Goal: Complete application form: Complete application form

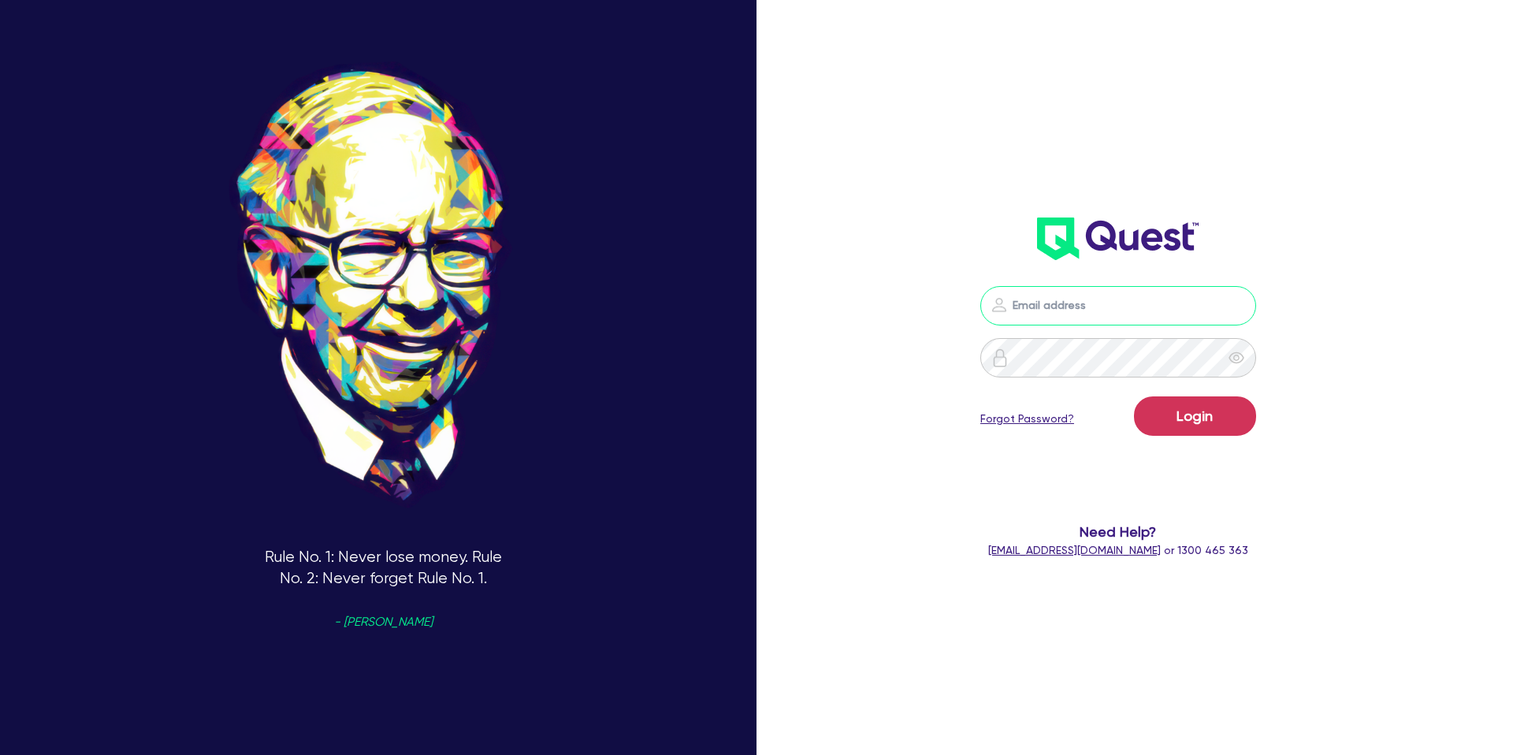
type input "[PERSON_NAME][EMAIL_ADDRESS][DOMAIN_NAME]"
click at [1203, 414] on button "Login" at bounding box center [1195, 415] width 122 height 39
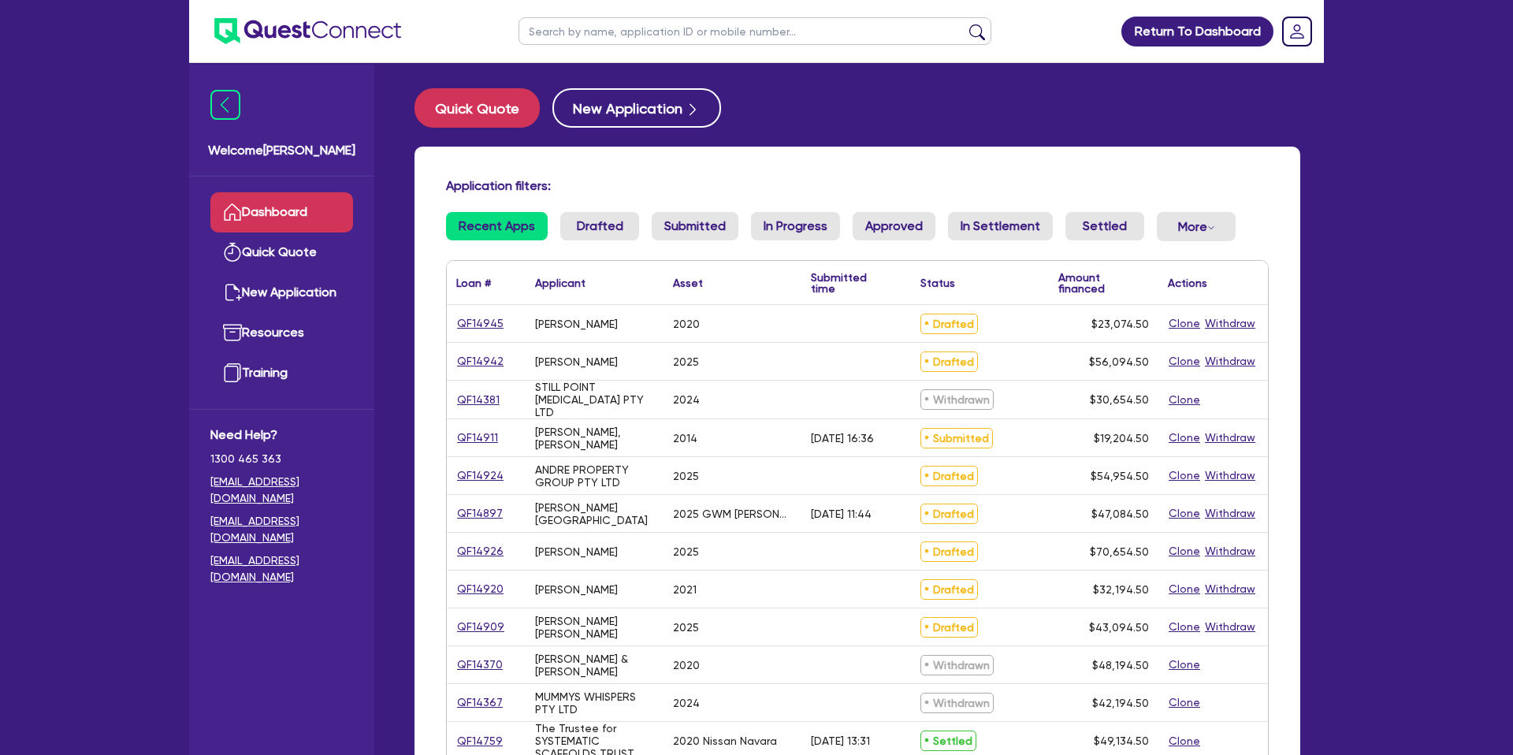
click at [618, 35] on input "text" at bounding box center [755, 31] width 473 height 28
click at [572, 32] on input "dsn" at bounding box center [755, 31] width 473 height 28
type input "d"
type input "[PERSON_NAME]"
click at [965, 24] on button "submit" at bounding box center [977, 35] width 25 height 22
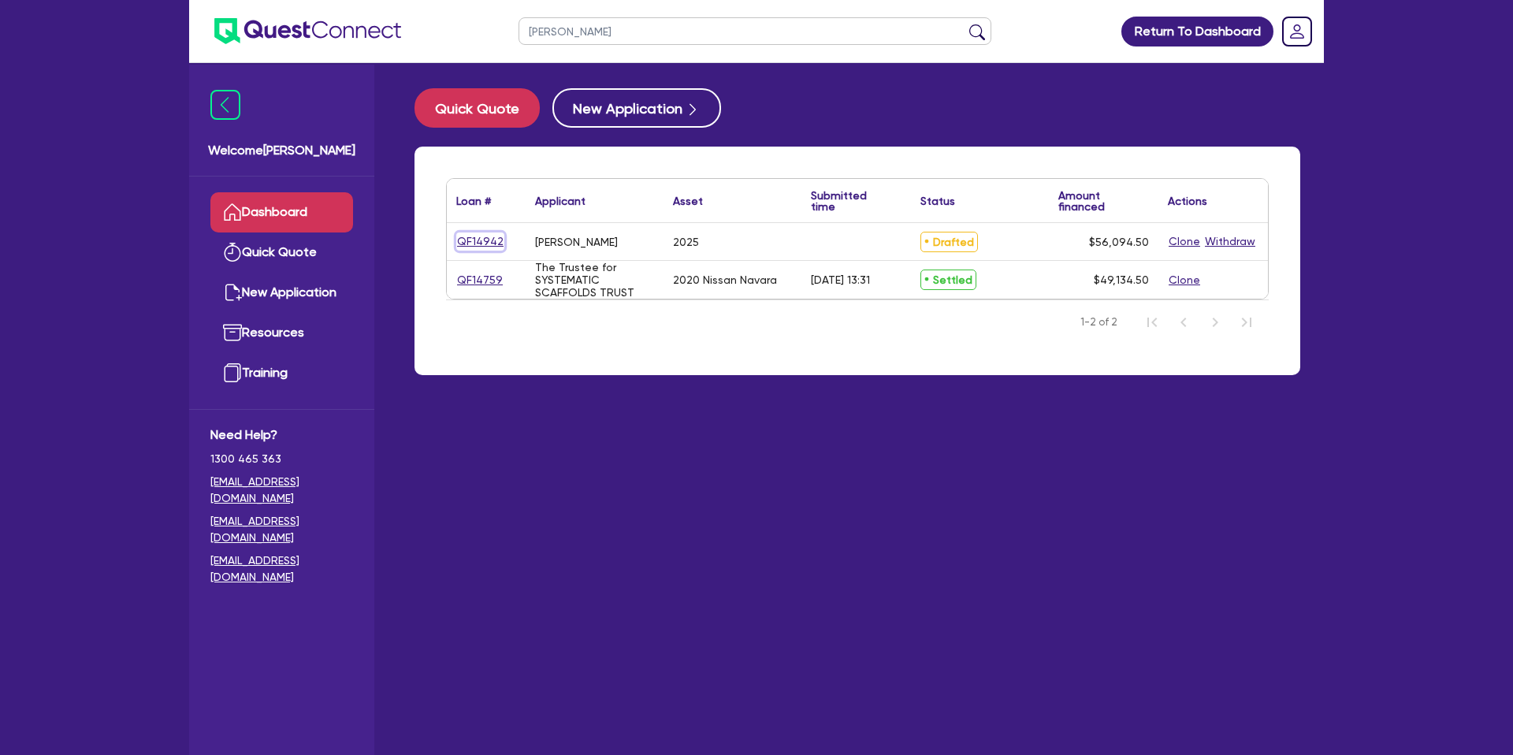
click at [482, 248] on link "QF14942" at bounding box center [480, 242] width 48 height 18
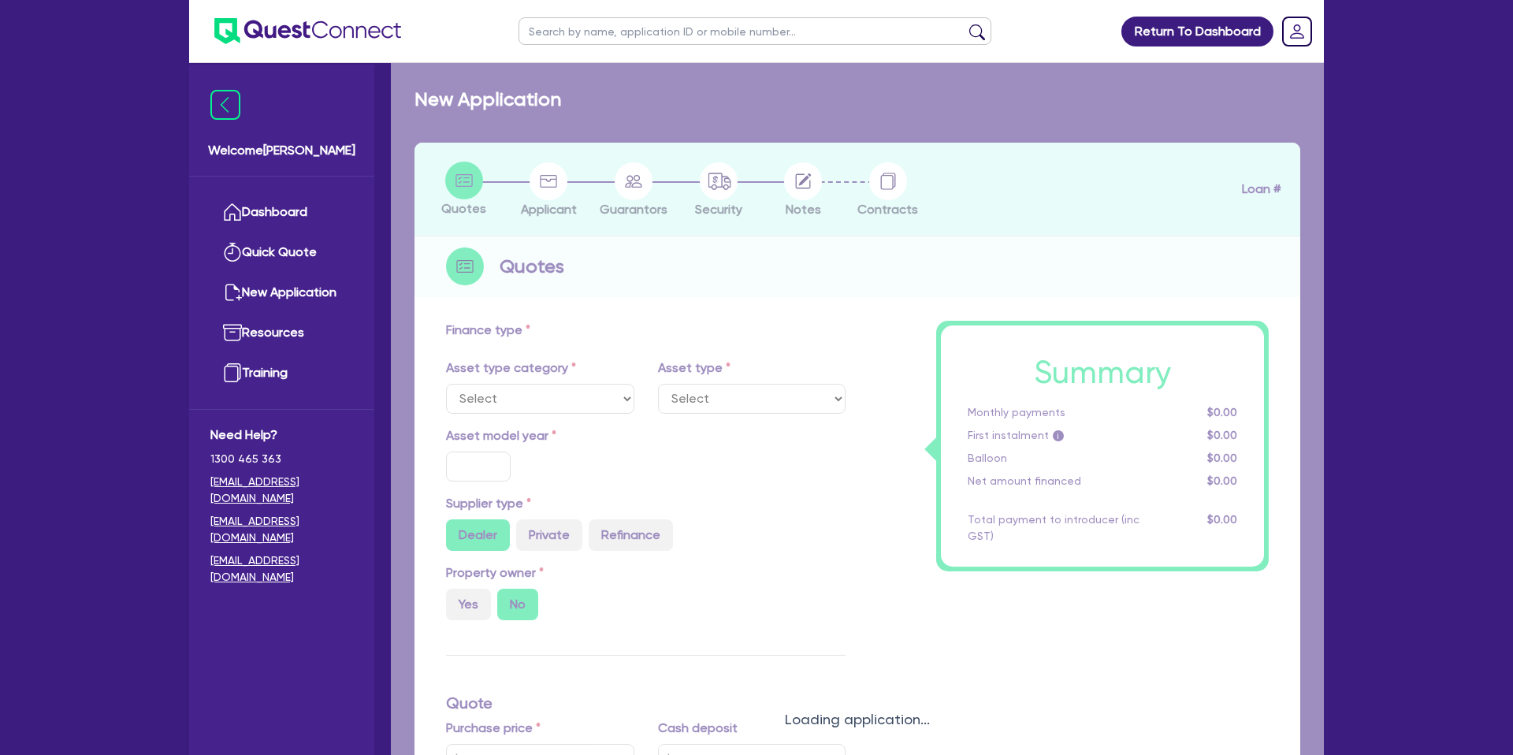
select select "CARS_AND_LIGHT_TRUCKS"
type input "2025"
type input "53,900"
type input "10.99"
type input "1,400"
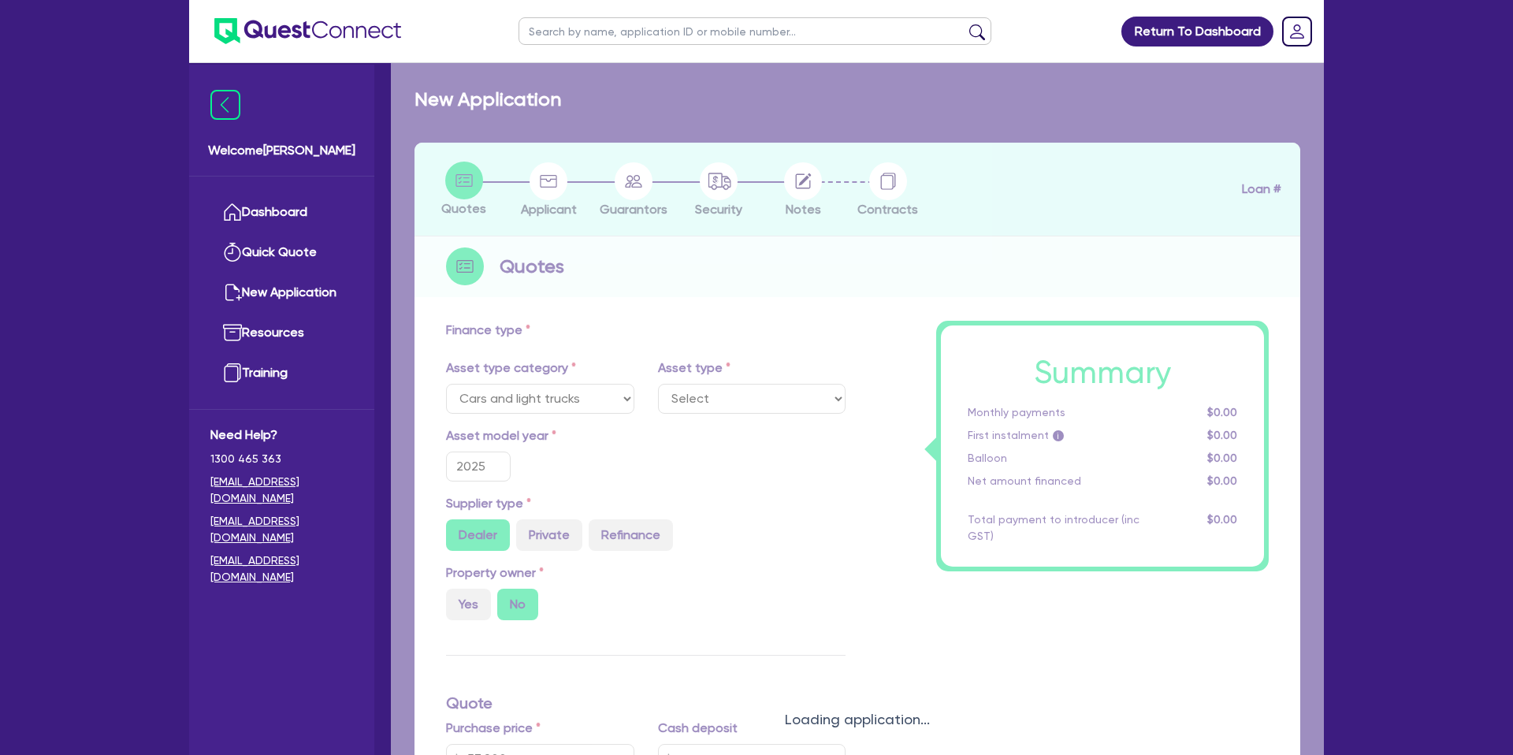
select select "PASSENGER_VEHICLES"
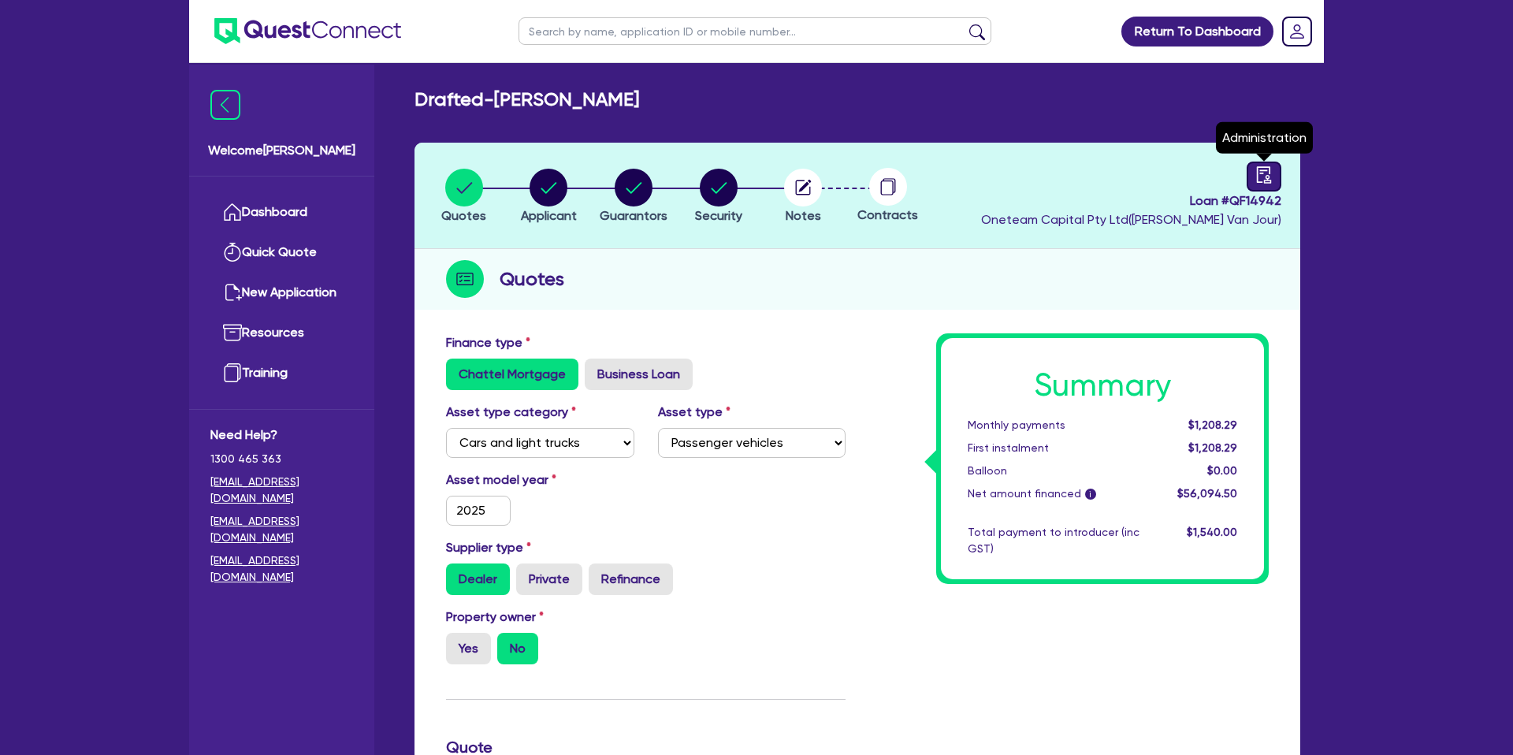
click at [1270, 178] on icon "audit" at bounding box center [1264, 174] width 17 height 17
select select "DRAFTED_NEW"
select select "Other"
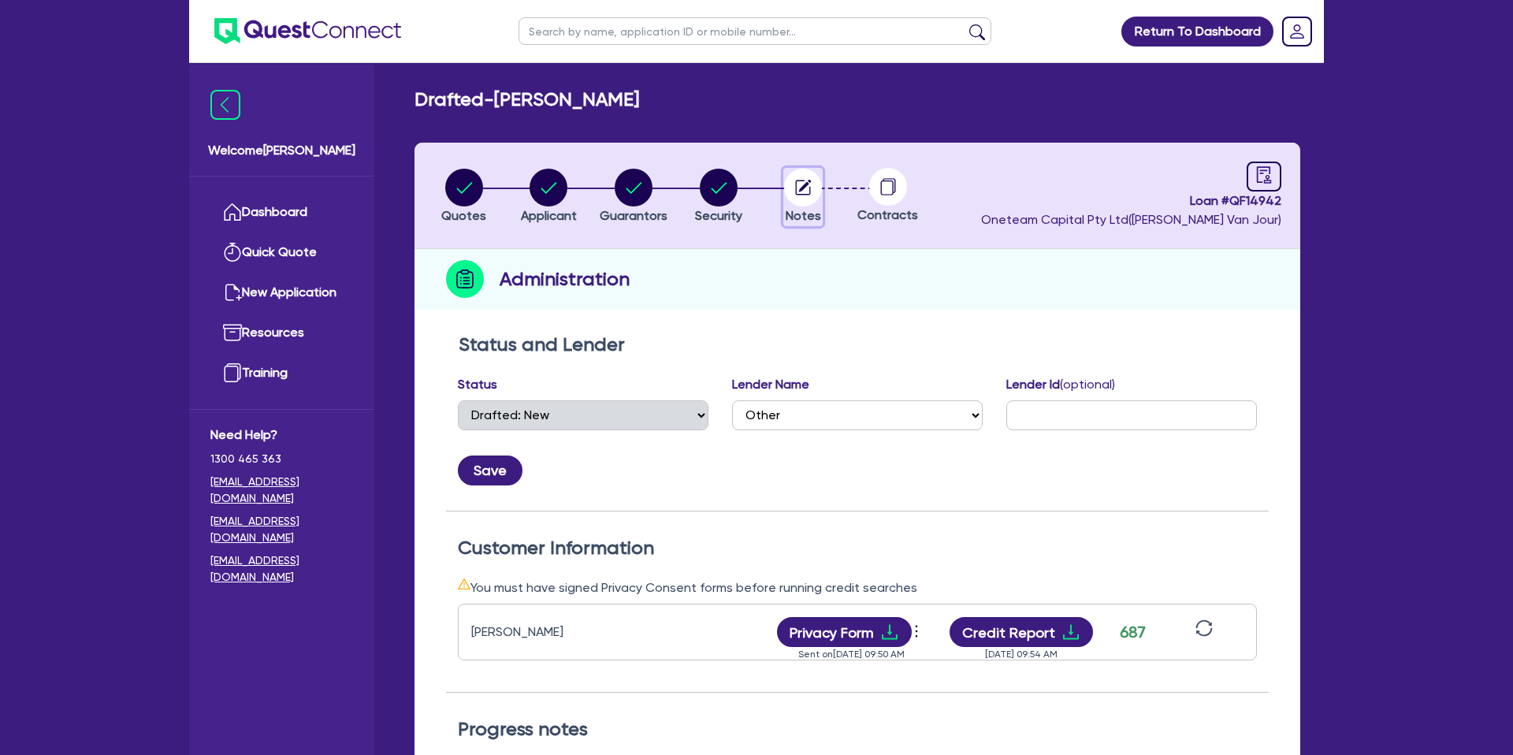
click at [798, 192] on circle "button" at bounding box center [803, 188] width 38 height 38
select select "Other"
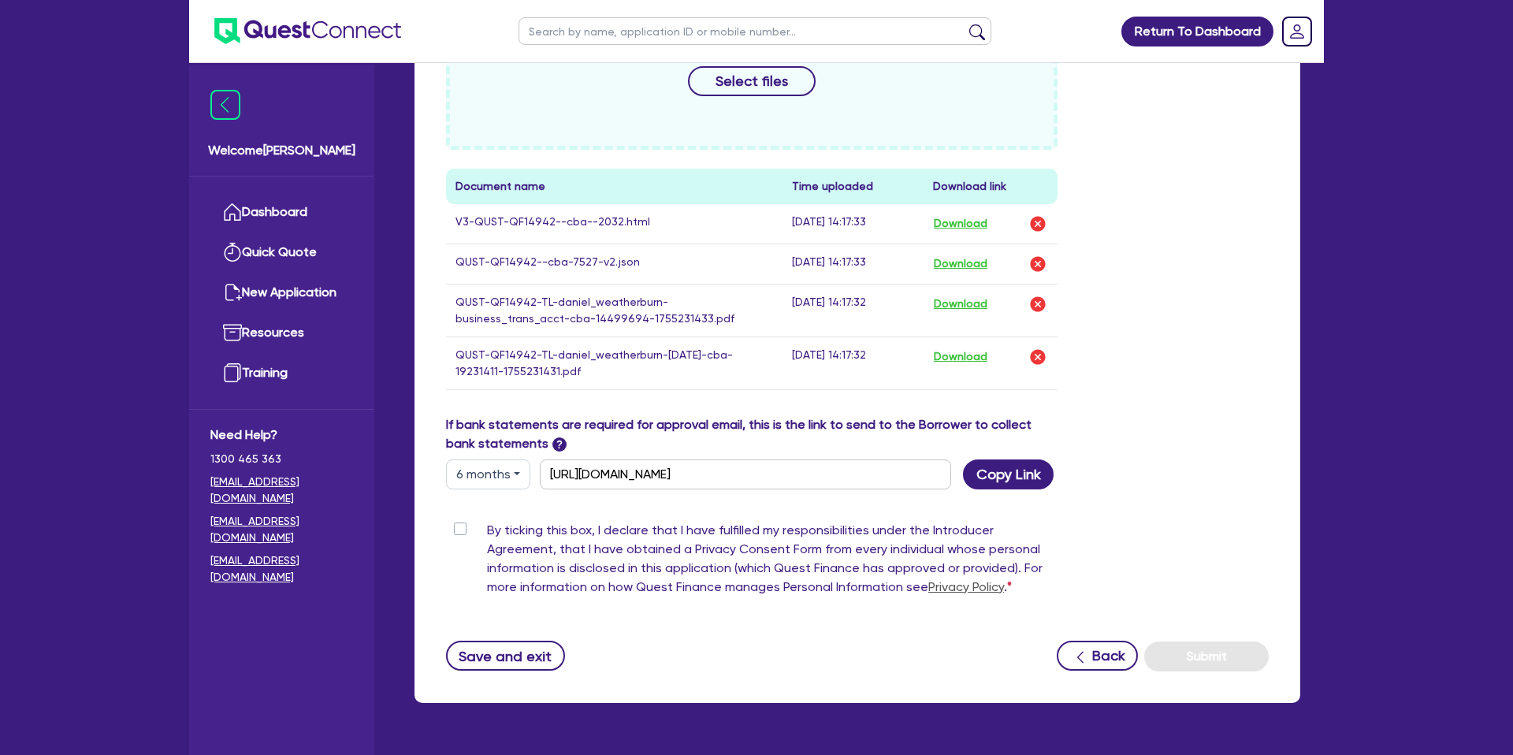
scroll to position [876, 0]
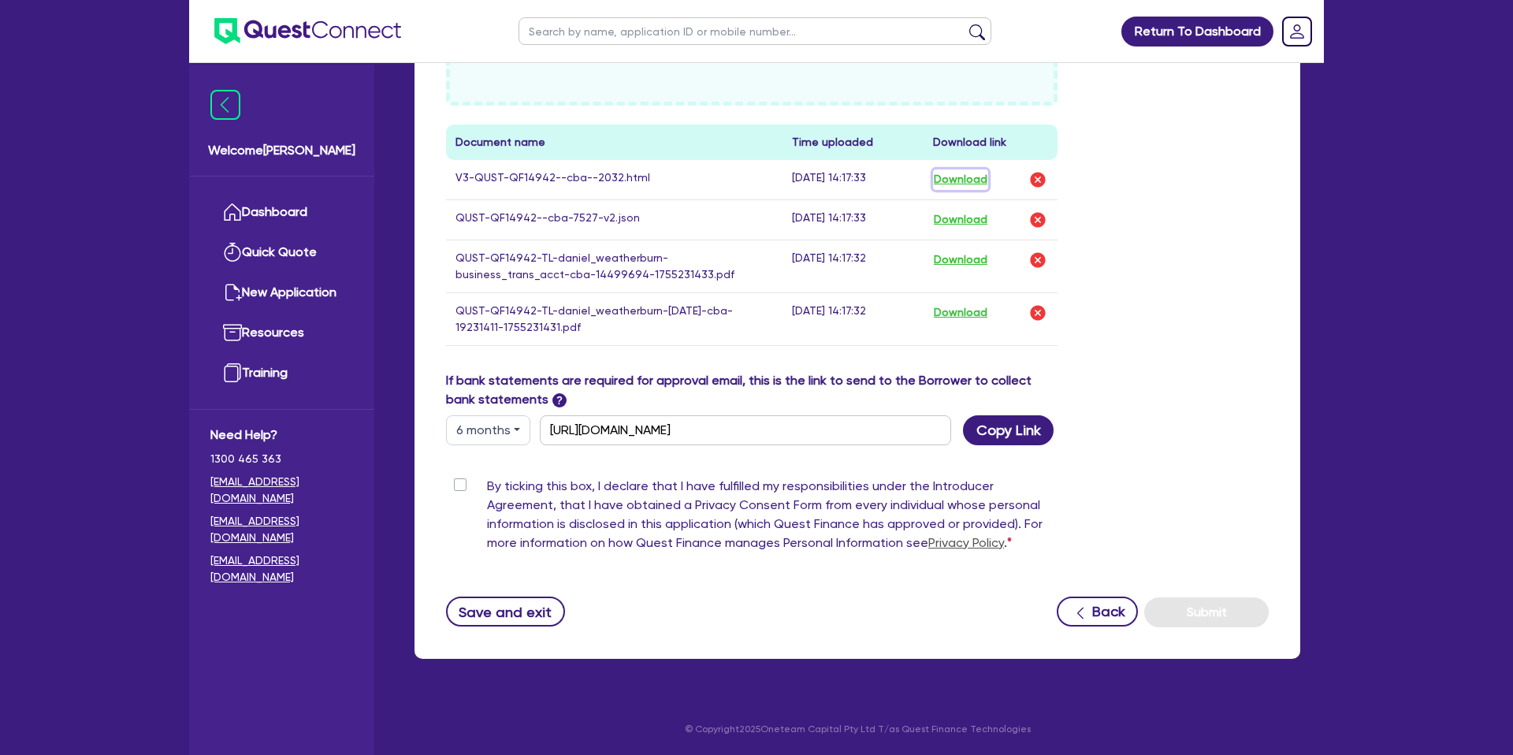
click at [953, 179] on button "Download" at bounding box center [960, 179] width 55 height 20
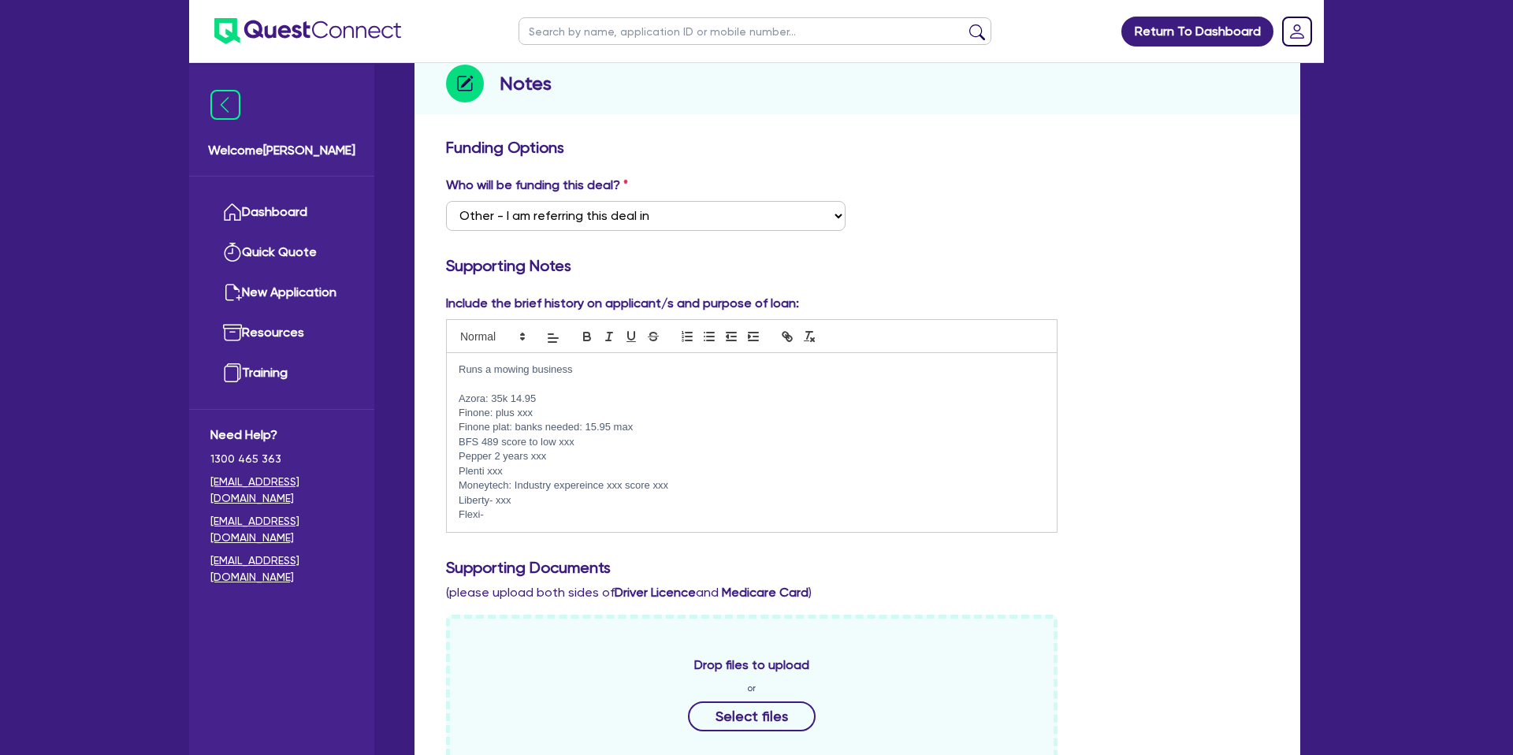
scroll to position [203, 0]
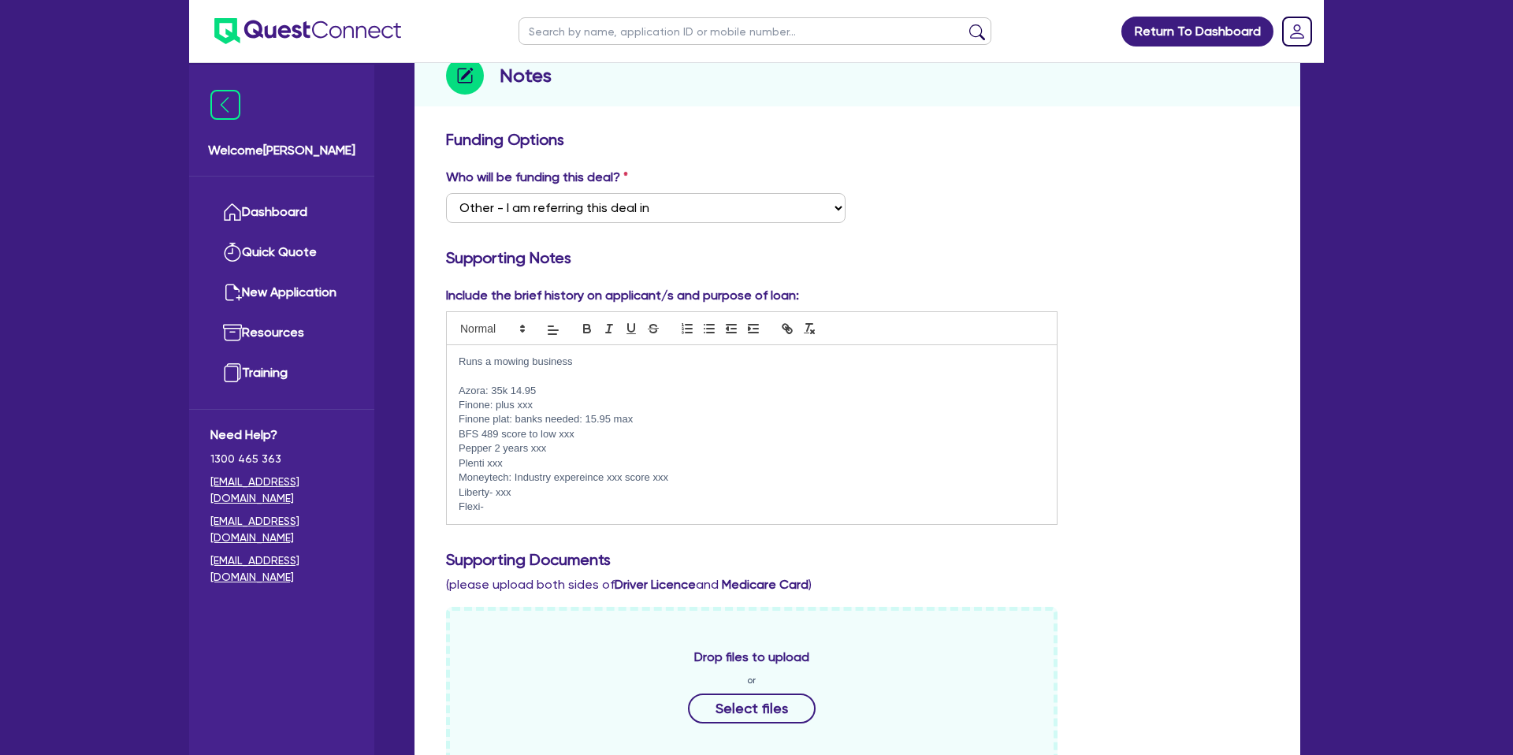
click at [552, 381] on p at bounding box center [752, 376] width 586 height 14
click at [540, 393] on p "Azora: 35k 14.95" at bounding box center [752, 391] width 586 height 14
click at [538, 404] on p "Finone: plus xxx" at bounding box center [752, 405] width 586 height 14
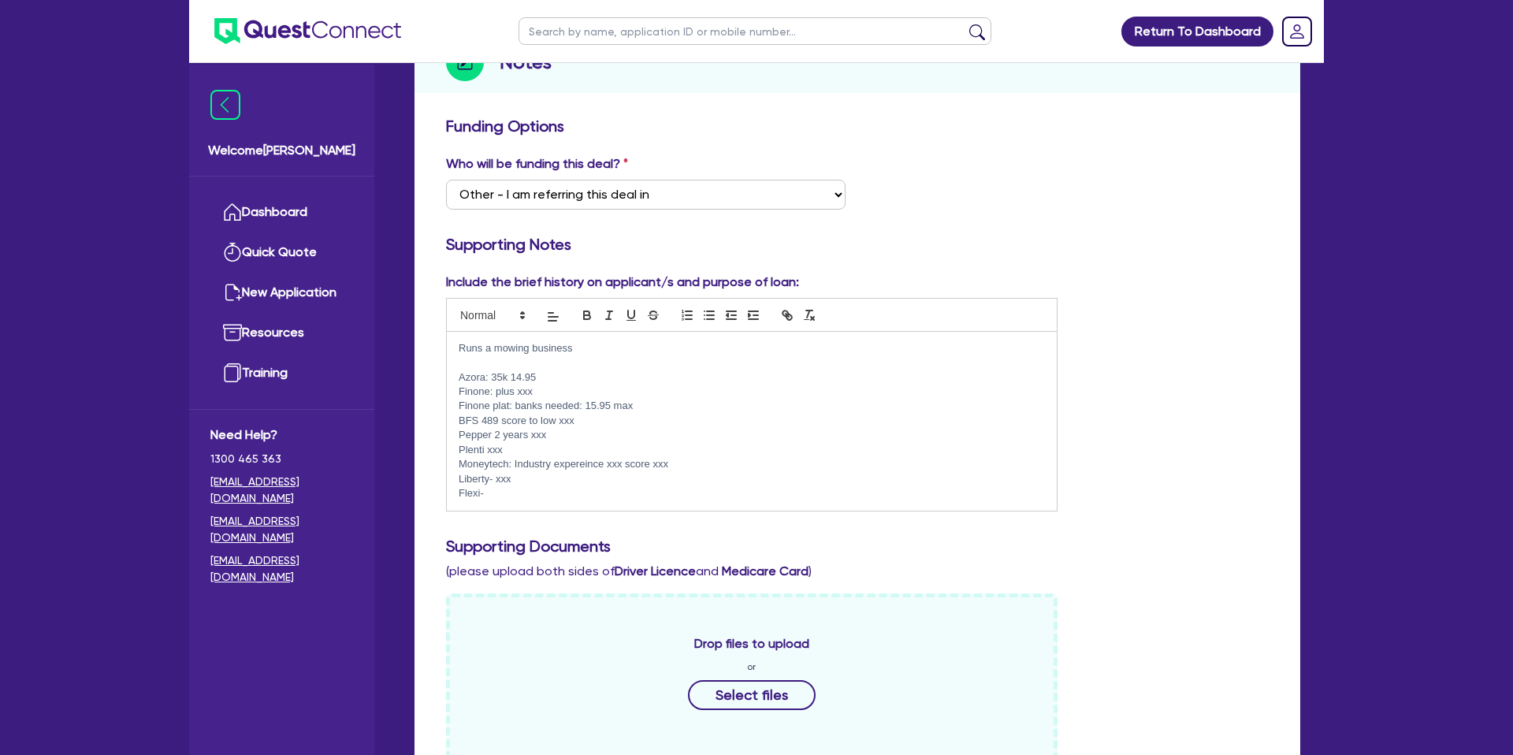
scroll to position [214, 0]
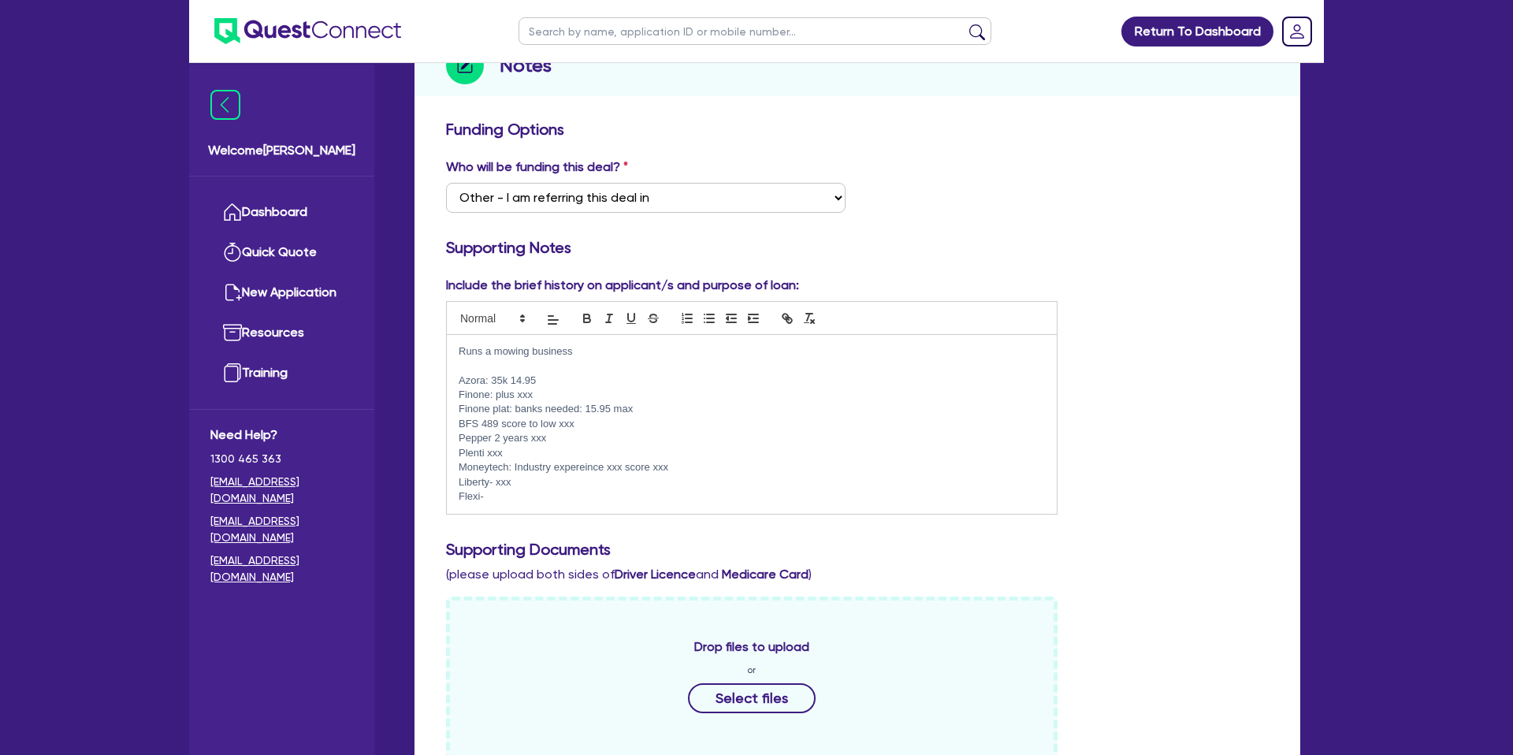
click at [582, 421] on p "BFS 489 score to low xxx" at bounding box center [752, 424] width 586 height 14
drag, startPoint x: 639, startPoint y: 413, endPoint x: 631, endPoint y: 416, distance: 9.2
click at [637, 414] on p "Finone plat: banks needed: 15.95 max" at bounding box center [752, 409] width 586 height 14
click at [686, 470] on p "Moneytech: Industry expereince xxx score xxx" at bounding box center [752, 467] width 586 height 14
click at [543, 482] on p "Liberty- xxx" at bounding box center [752, 482] width 586 height 14
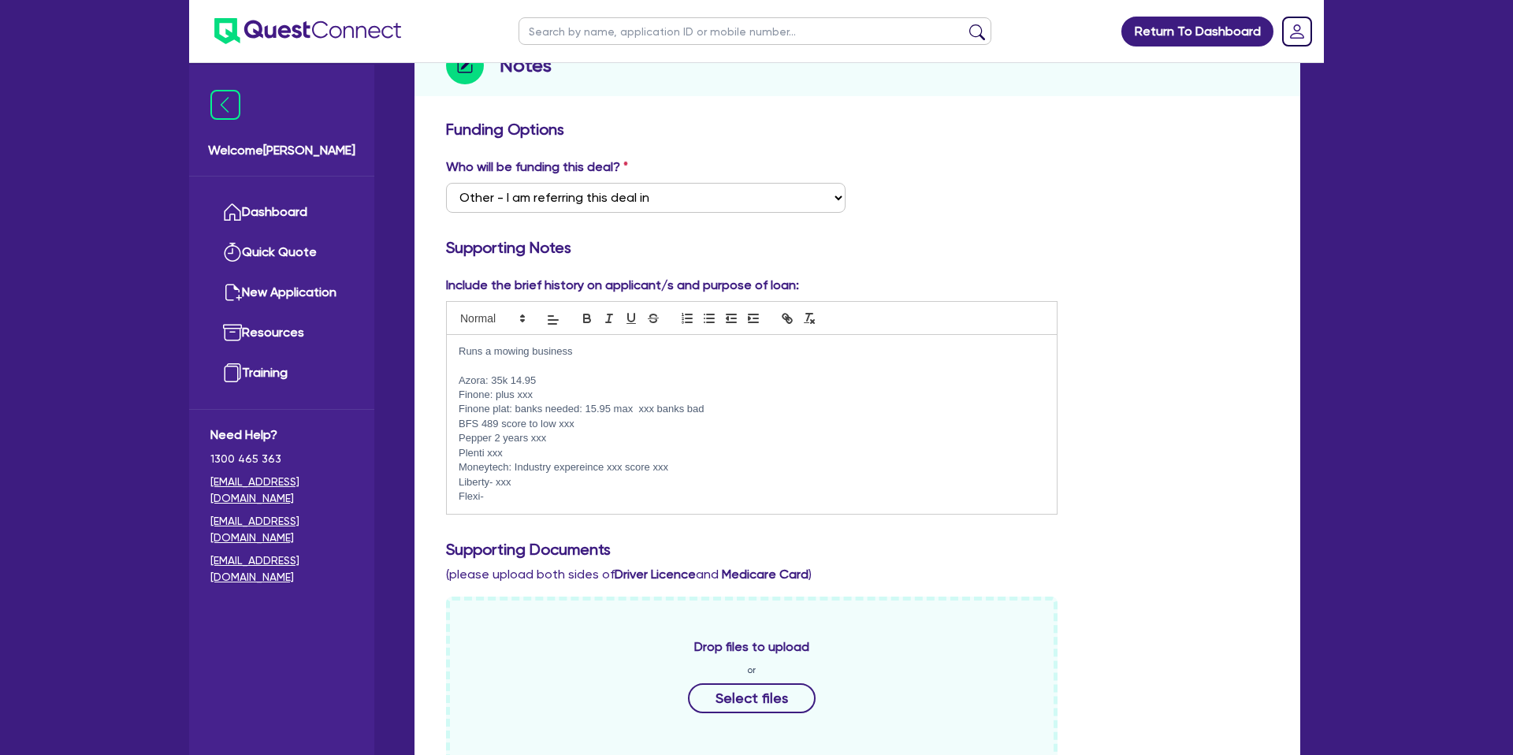
click at [508, 497] on p "Flexi-" at bounding box center [752, 496] width 586 height 14
click at [1163, 333] on div "Include the brief history on applicant/s and purpose of loan: Runs a mowing bus…" at bounding box center [857, 401] width 846 height 251
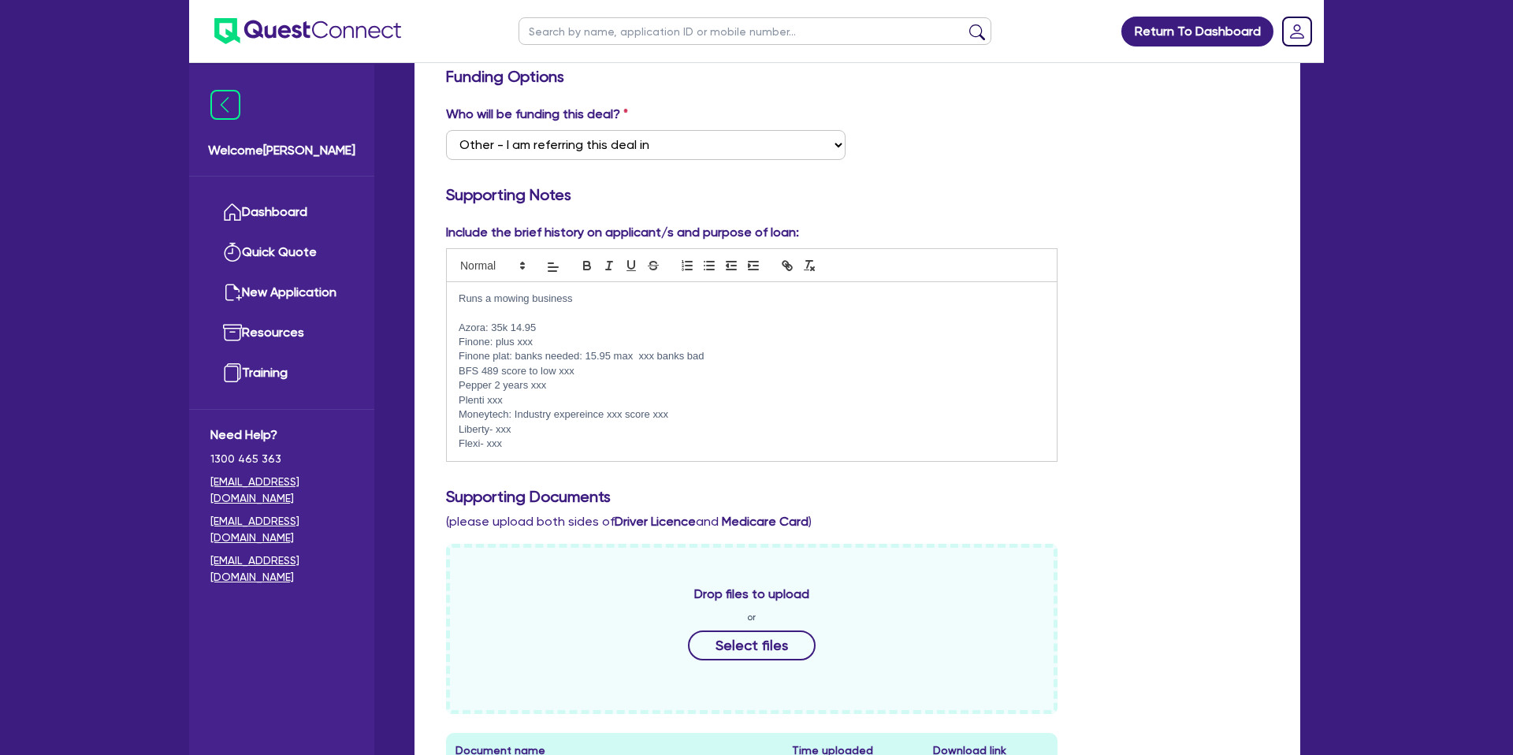
scroll to position [269, 0]
click at [595, 348] on p "Finone plat: banks needed: 15.95 max xxx banks bad" at bounding box center [752, 354] width 586 height 14
click at [627, 372] on p "BFS 489 score to low xxx" at bounding box center [752, 369] width 586 height 14
click at [577, 389] on p "Pepper 2 years xxx" at bounding box center [752, 383] width 586 height 14
click at [543, 399] on p "Plenti xxx" at bounding box center [752, 398] width 586 height 14
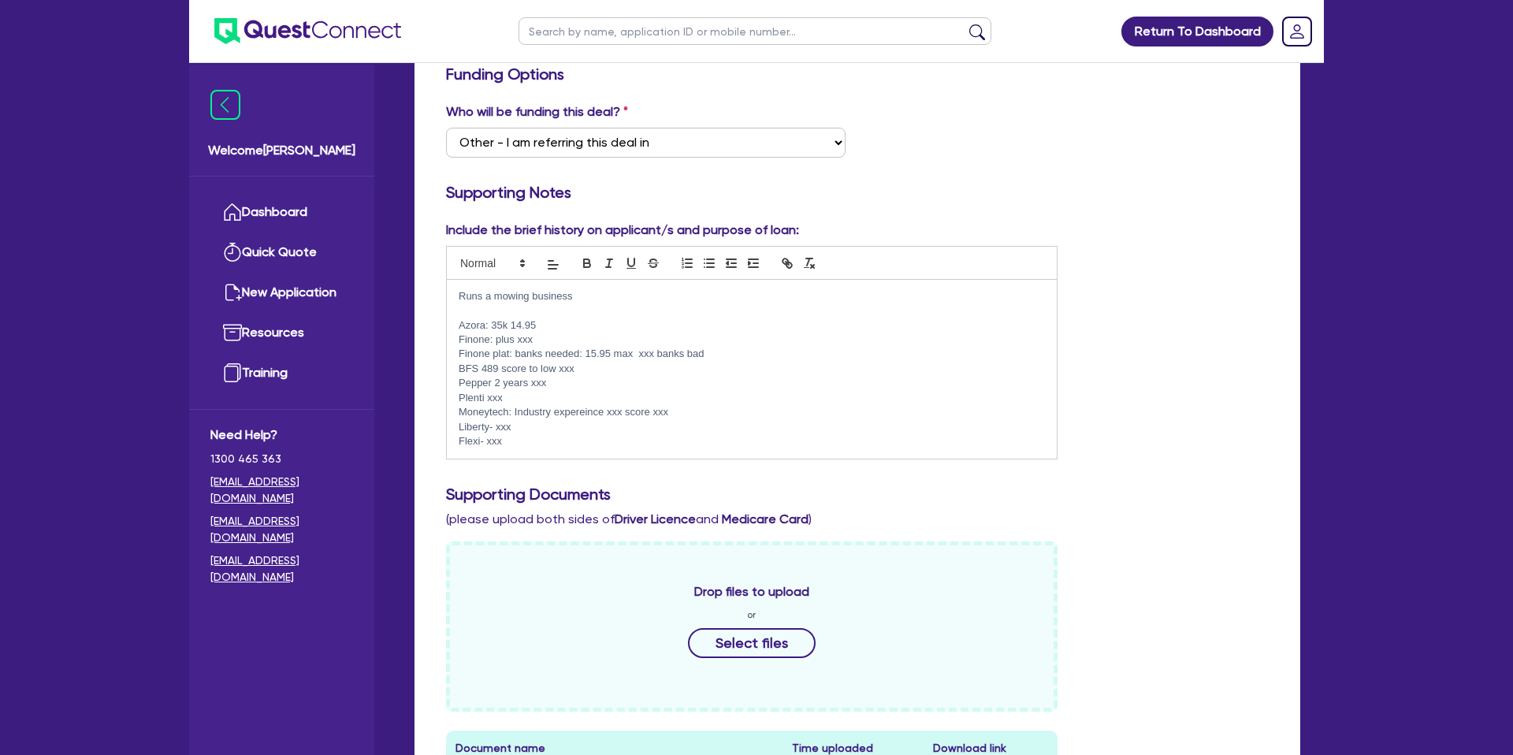
click at [533, 427] on p "Liberty- xxx" at bounding box center [752, 427] width 586 height 14
click at [529, 441] on p "Flexi- xxx" at bounding box center [752, 441] width 586 height 14
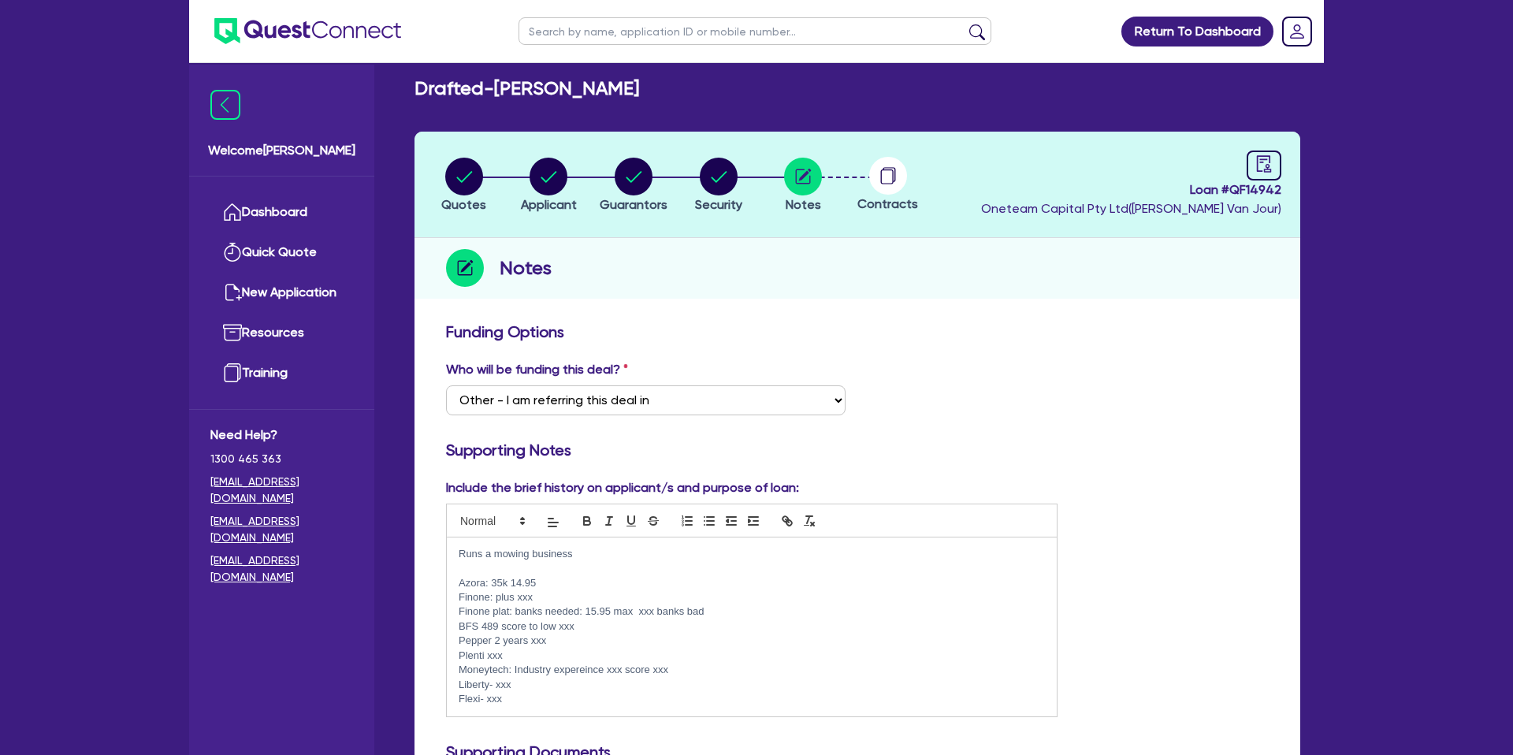
scroll to position [0, 0]
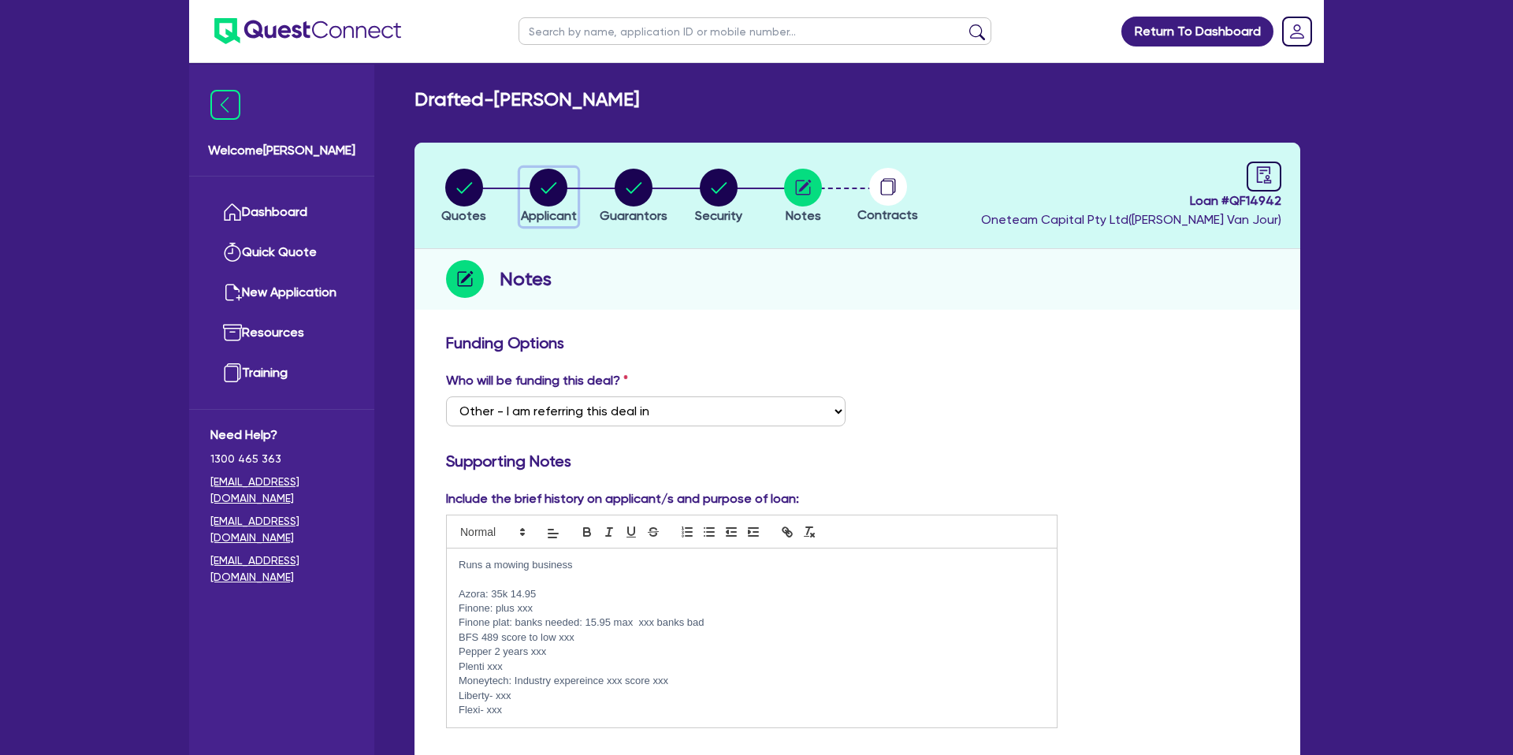
click at [539, 177] on circle "button" at bounding box center [549, 188] width 38 height 38
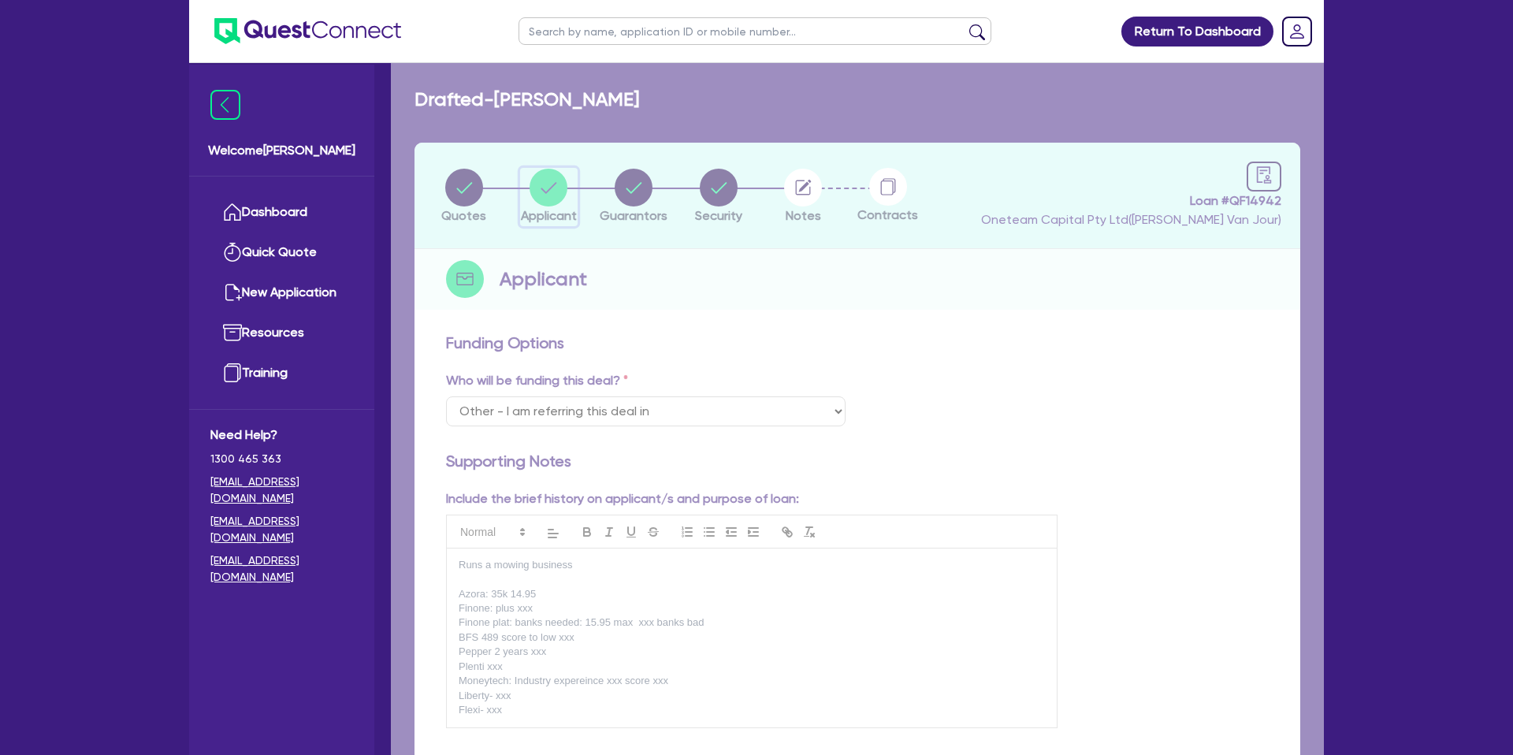
select select "SOLE_TRADER"
select select "BUILDING_CONSTRUCTION"
select select "TRADES_SERVICES_CONSUMERS"
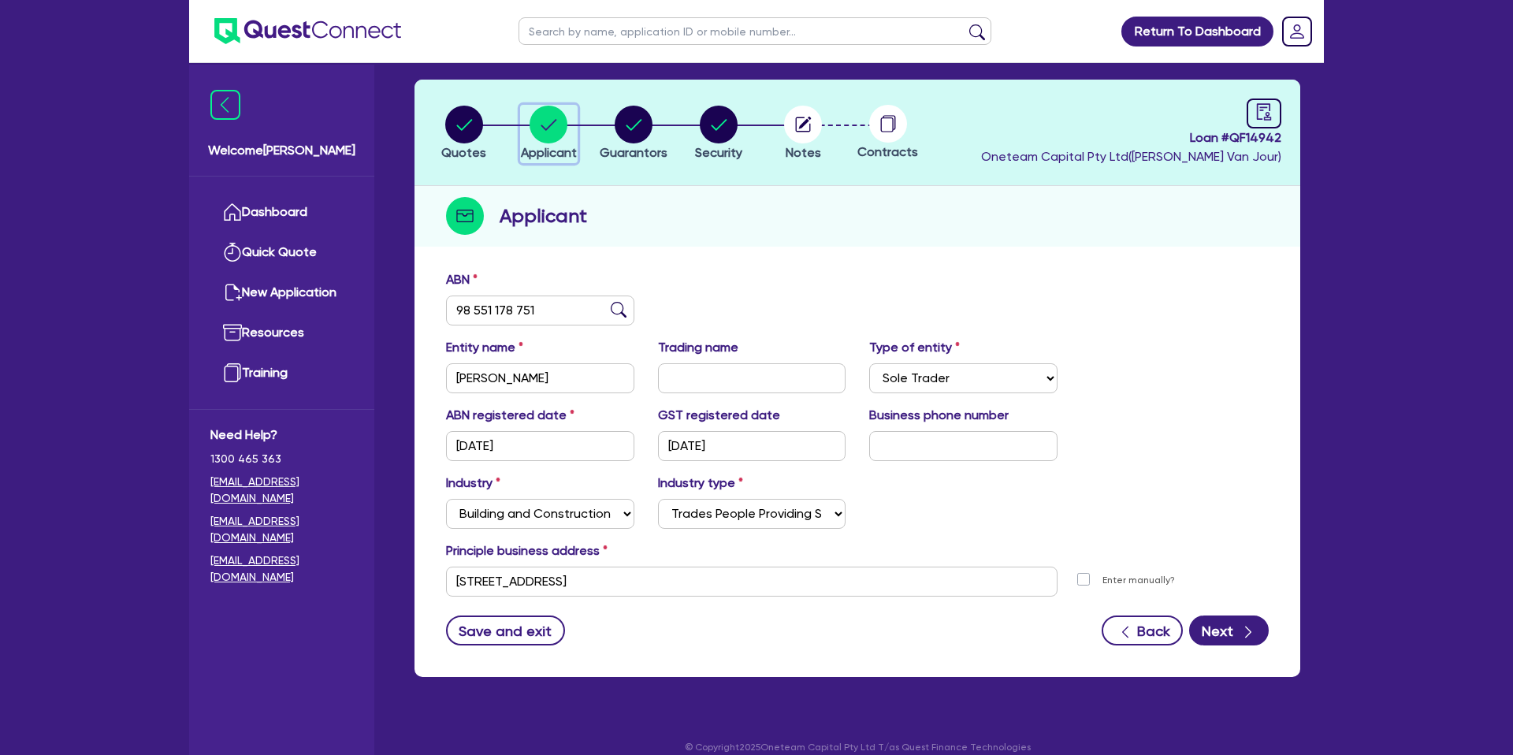
scroll to position [81, 0]
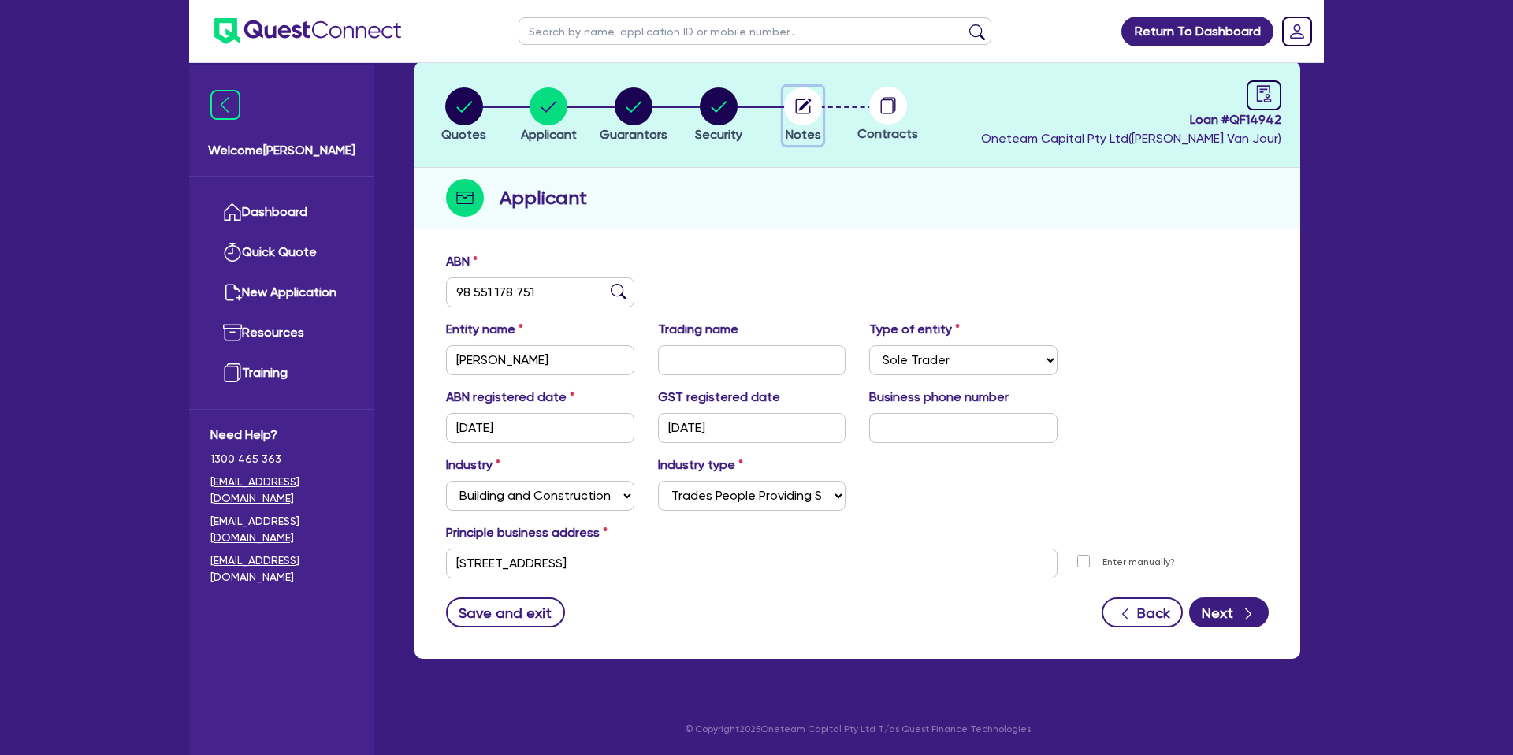
click at [819, 102] on circle "button" at bounding box center [803, 106] width 38 height 38
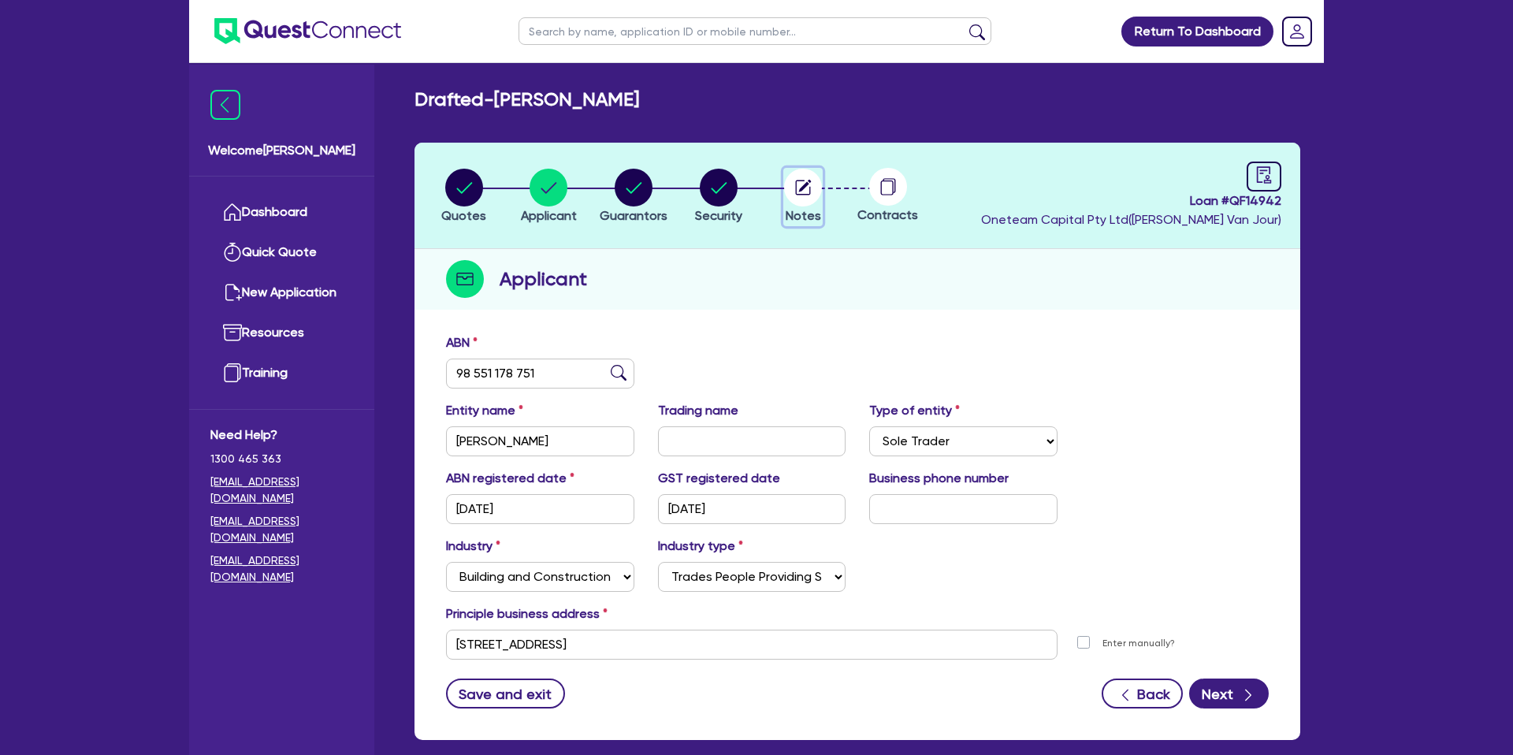
select select "Other"
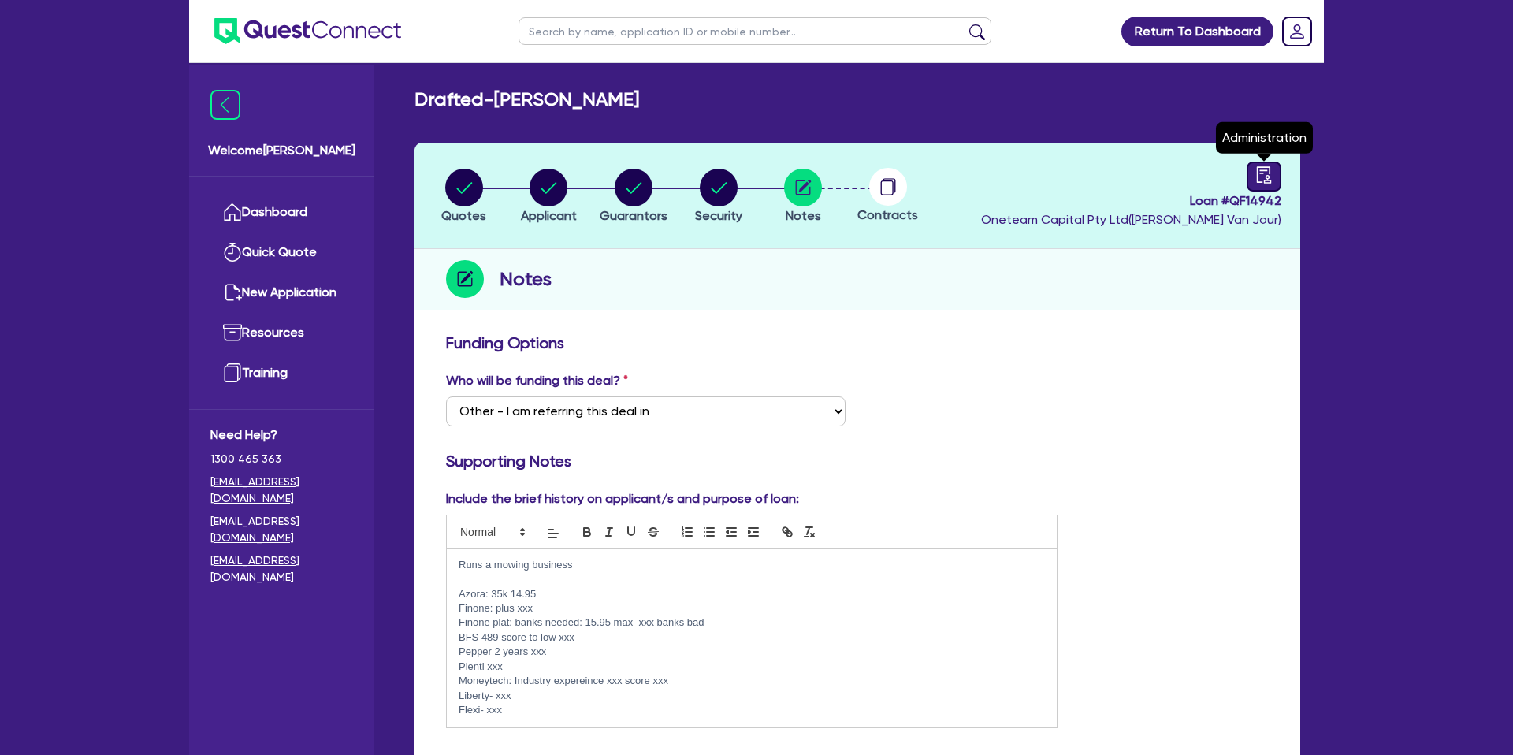
click at [1252, 171] on link at bounding box center [1264, 177] width 35 height 30
select select "DRAFTED_NEW"
select select "Other"
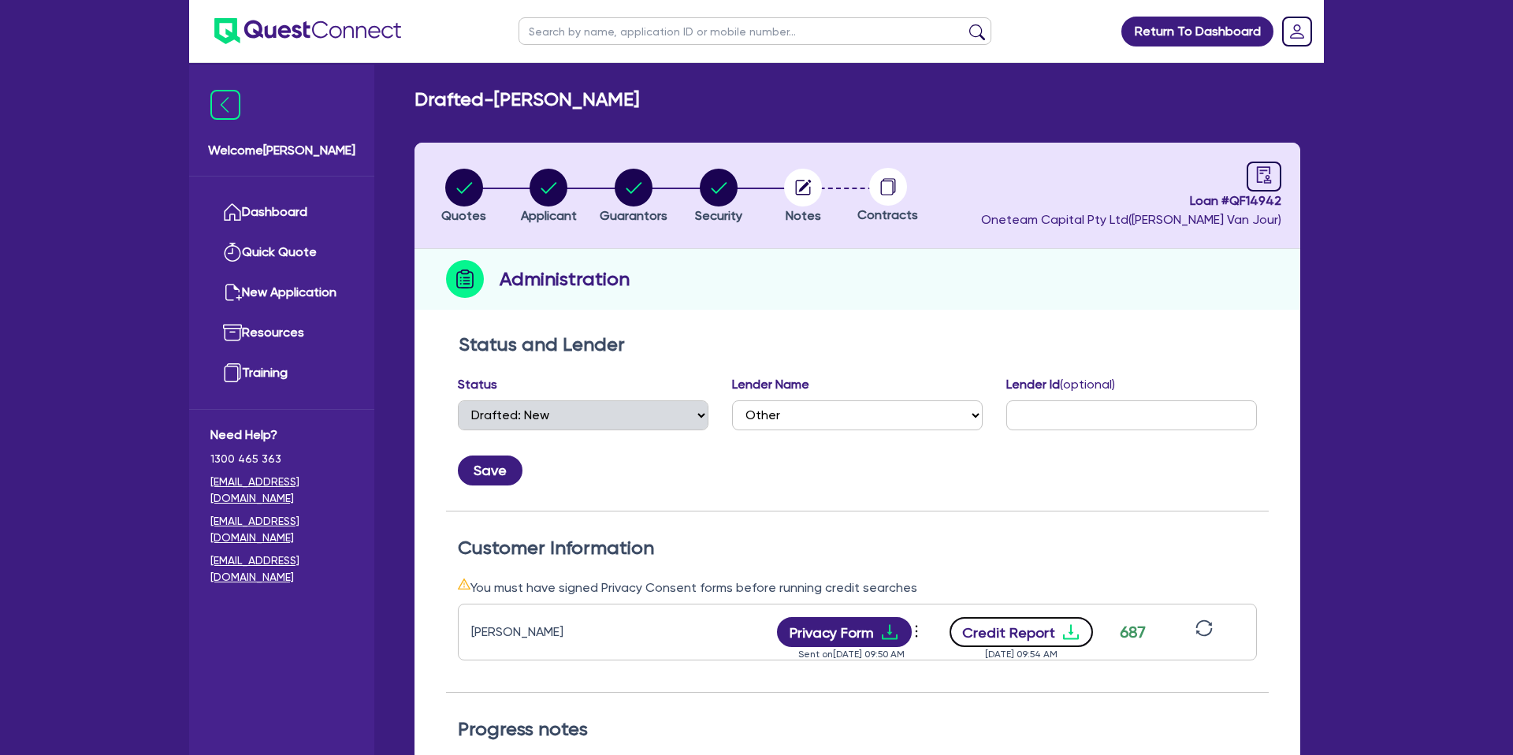
click at [1047, 628] on button "Credit Report" at bounding box center [1022, 632] width 144 height 30
click at [1270, 177] on icon "audit" at bounding box center [1264, 174] width 17 height 17
click at [1258, 177] on icon "audit" at bounding box center [1264, 174] width 14 height 17
click at [791, 195] on circle "button" at bounding box center [803, 188] width 38 height 38
select select "Other"
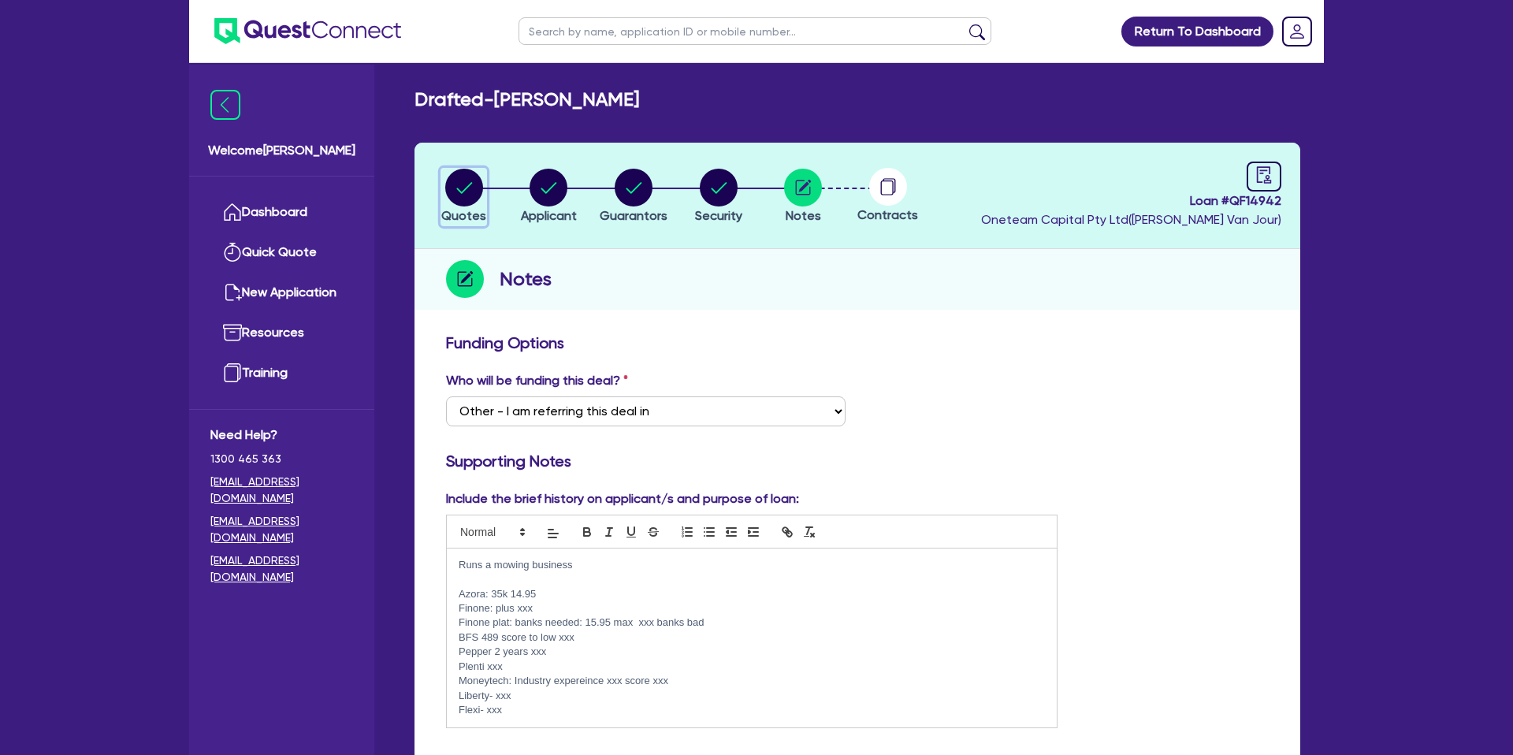
click at [479, 184] on circle "button" at bounding box center [464, 188] width 38 height 38
select select "CARS_AND_LIGHT_TRUCKS"
select select "PASSENGER_VEHICLES"
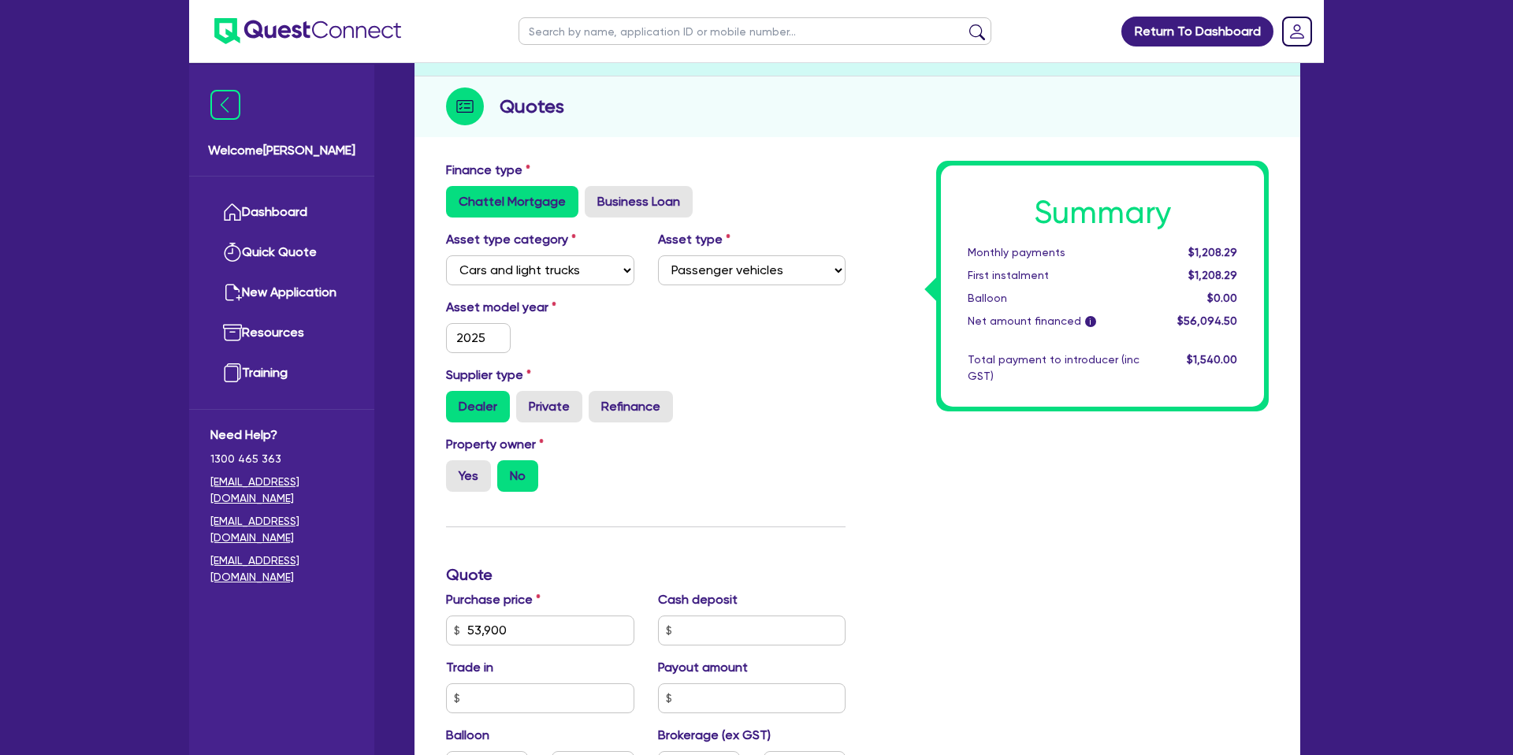
scroll to position [212, 0]
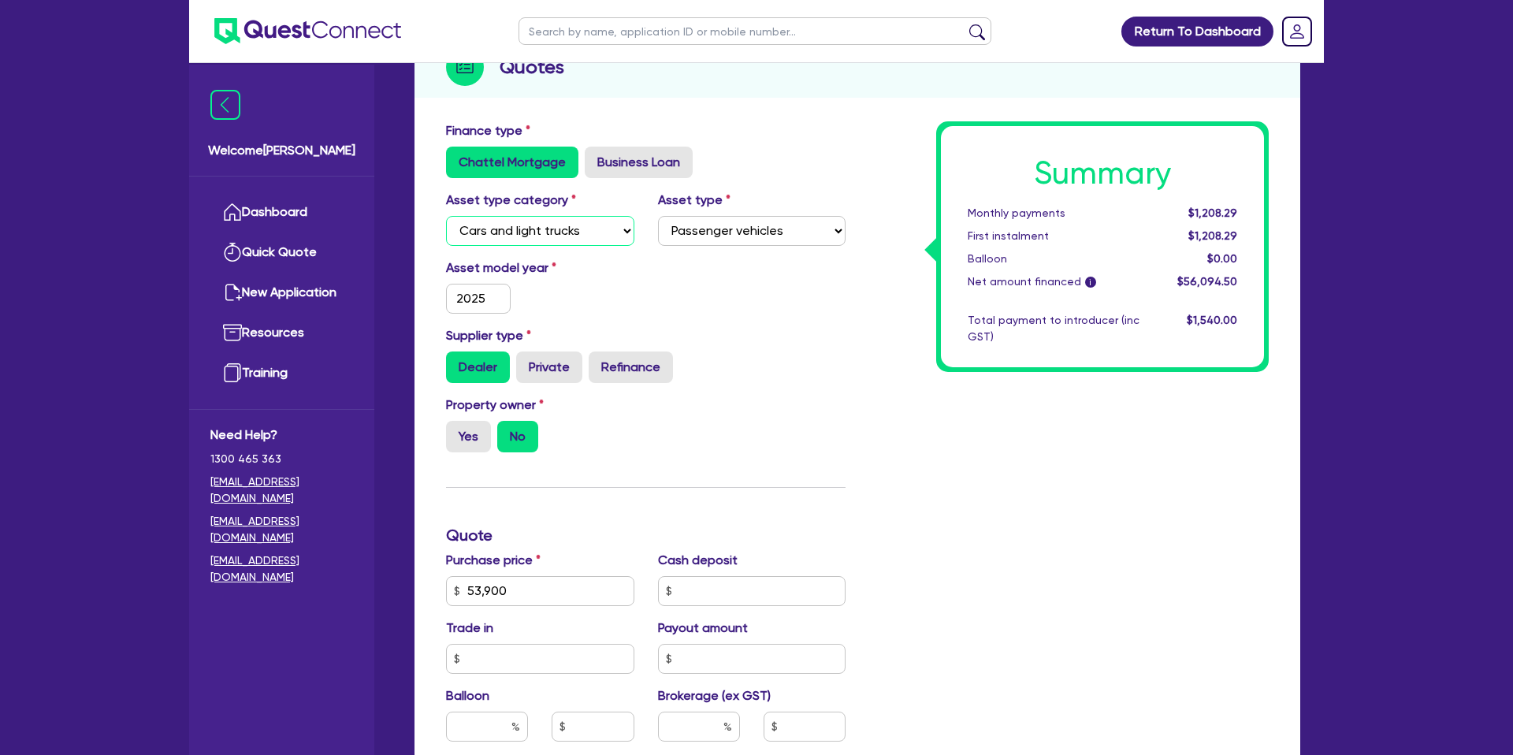
click at [538, 226] on select "Select Cars and light trucks Primary assets Secondary assets Tertiary assets" at bounding box center [540, 231] width 188 height 30
click at [446, 216] on select "Select Cars and light trucks Primary assets Secondary assets Tertiary assets" at bounding box center [540, 231] width 188 height 30
click at [748, 241] on select "Select Passenger vehicles Vans and utes Light trucks up to 4.5 tonne" at bounding box center [752, 231] width 188 height 30
click at [658, 216] on select "Select Passenger vehicles Vans and utes Light trucks up to 4.5 tonne" at bounding box center [752, 231] width 188 height 30
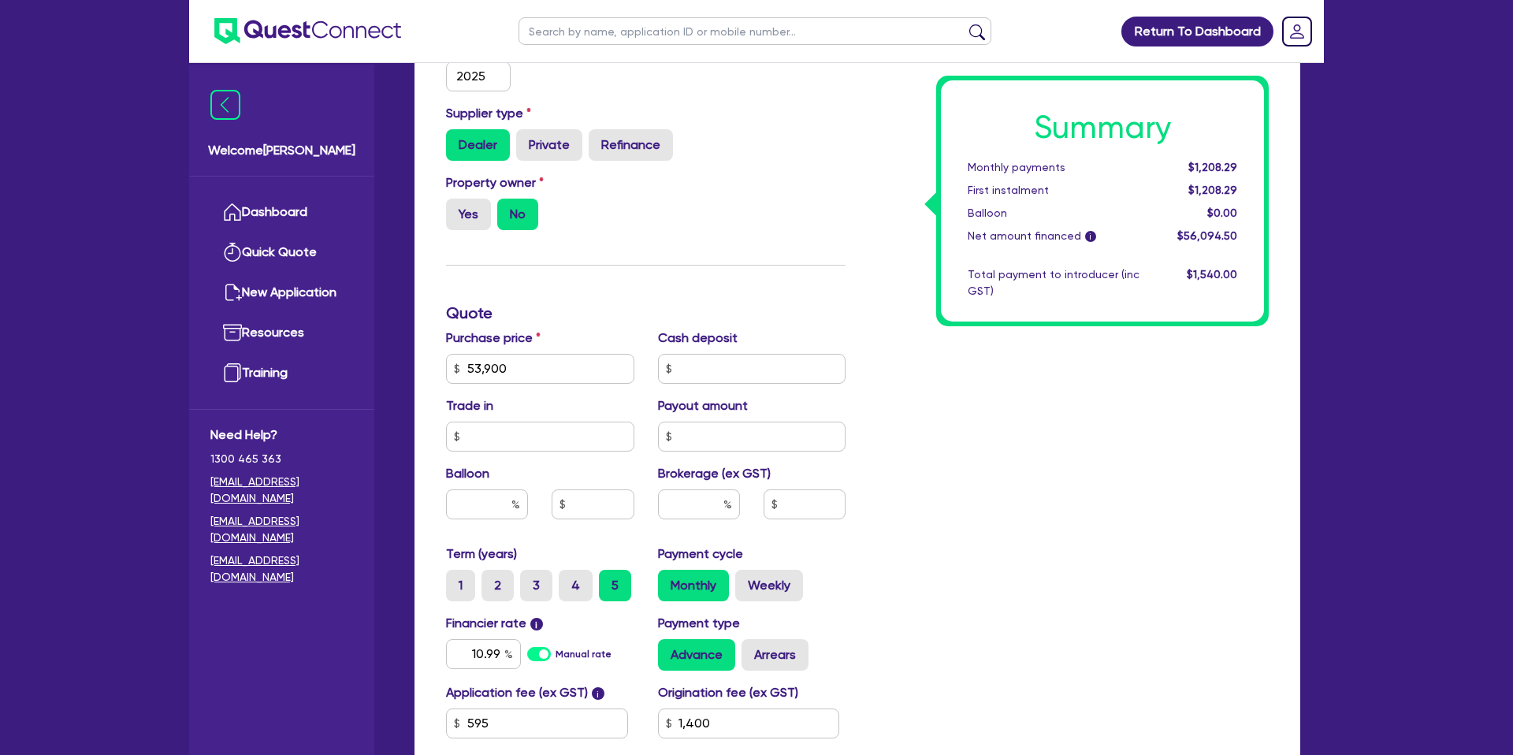
scroll to position [435, 0]
click at [517, 376] on input "53,900" at bounding box center [540, 368] width 188 height 30
type input "5"
type input "35,000"
click at [1225, 374] on div "Summary Monthly payments $1,208.29 First instalment $1,208.29 Balloon $0.00 Net…" at bounding box center [1068, 358] width 423 height 921
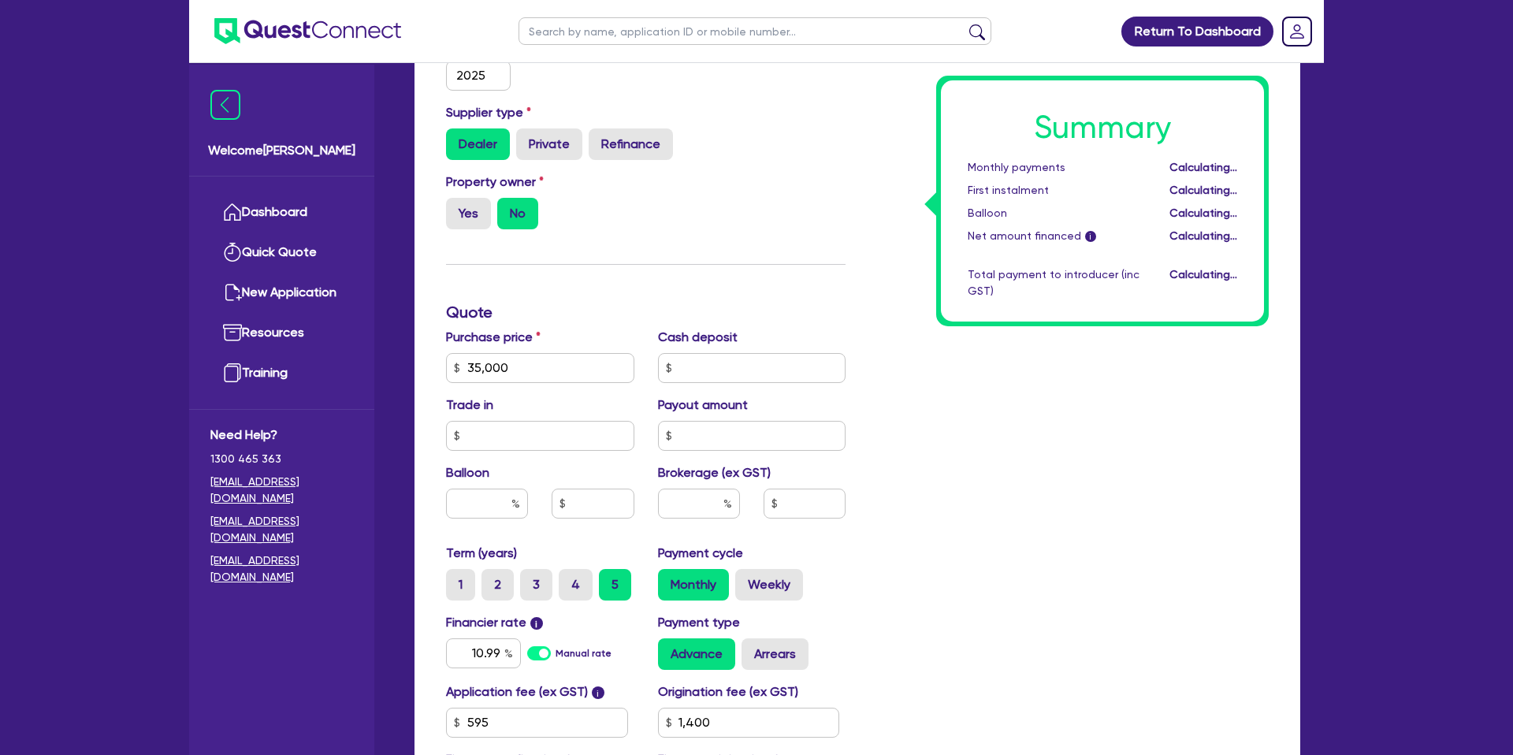
type input "1,400"
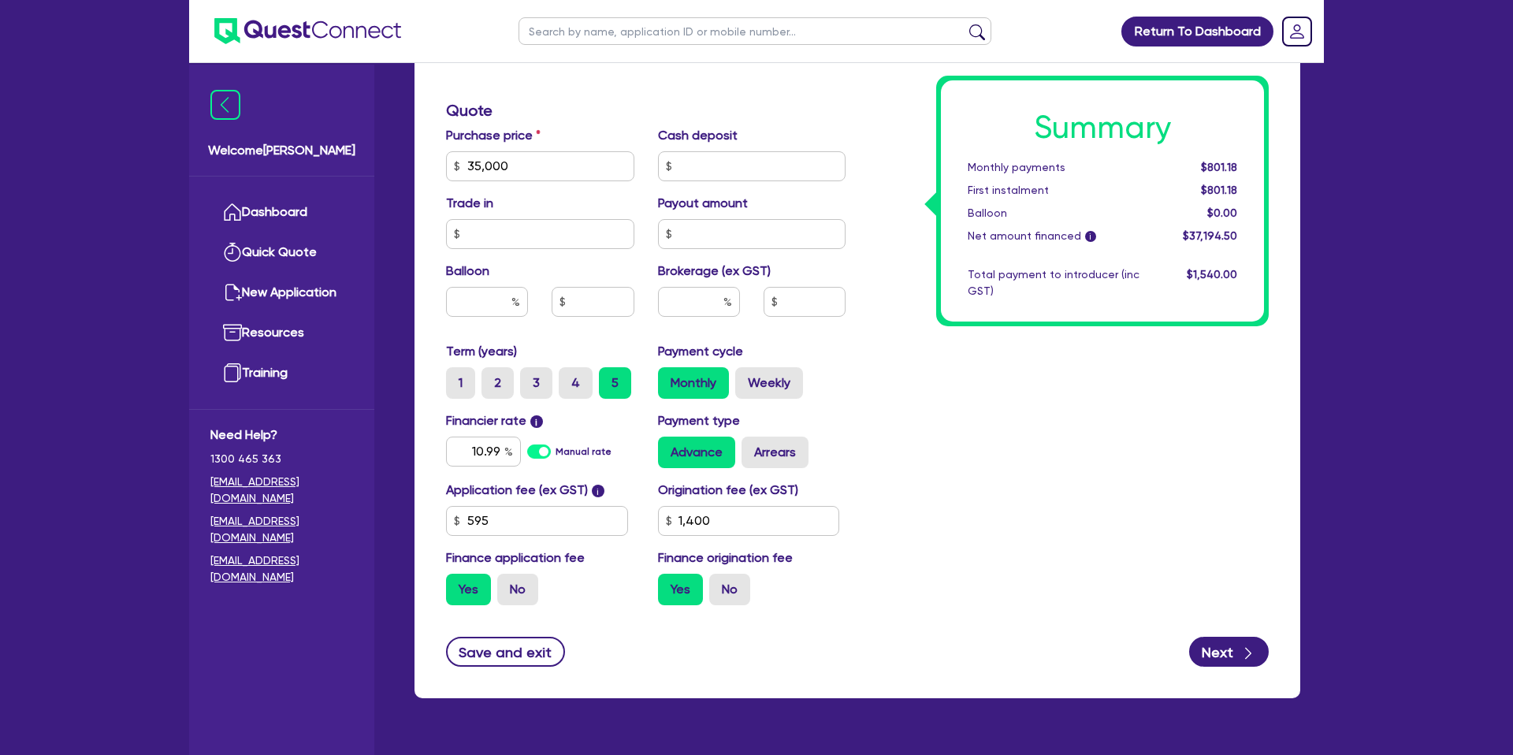
scroll to position [638, 0]
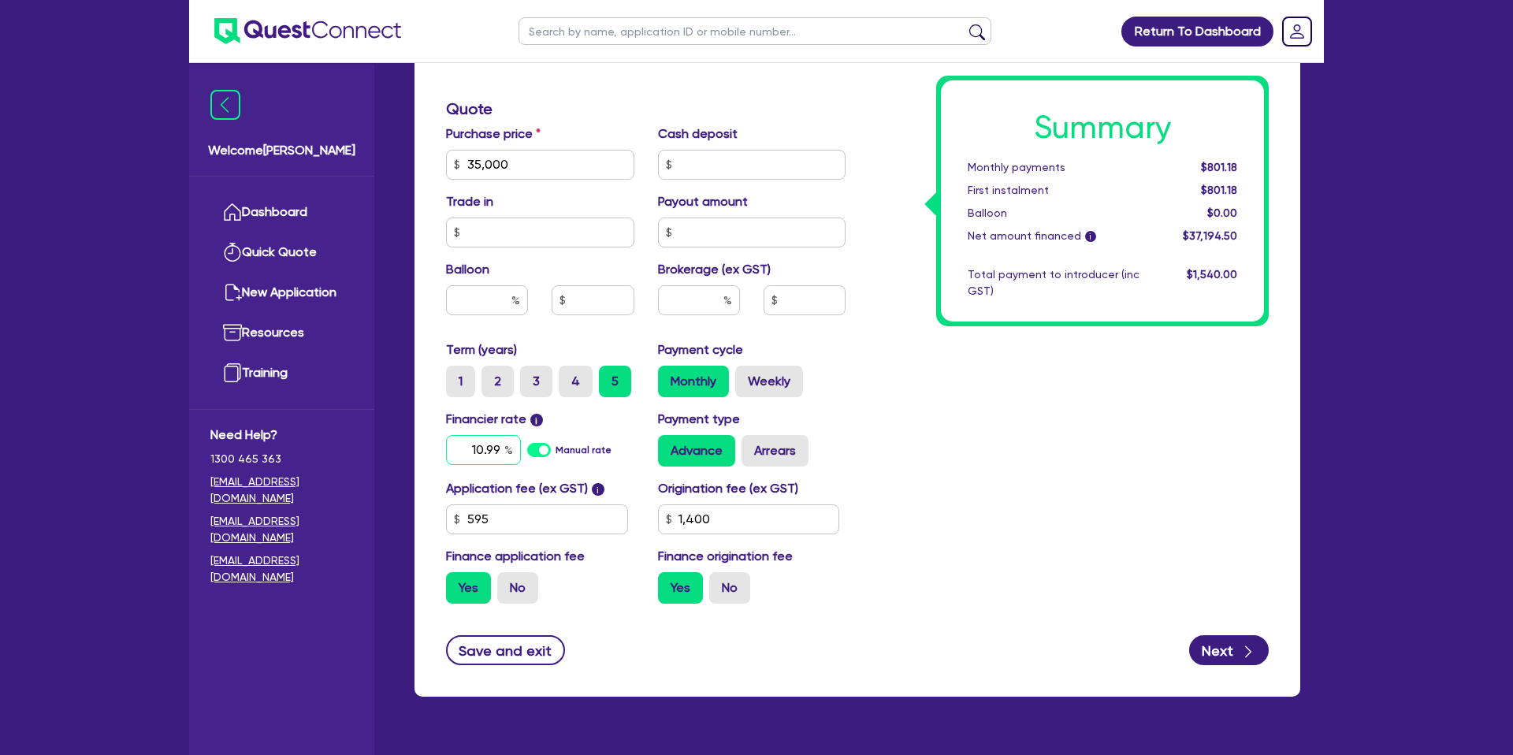
click at [499, 452] on input "10.99" at bounding box center [483, 450] width 75 height 30
type input "1"
type input "15.95"
drag, startPoint x: 988, startPoint y: 424, endPoint x: 671, endPoint y: 408, distance: 317.2
click at [984, 423] on div "Summary Monthly payments $801.18 First instalment $801.18 Balloon $0.00 Net amo…" at bounding box center [1068, 155] width 423 height 921
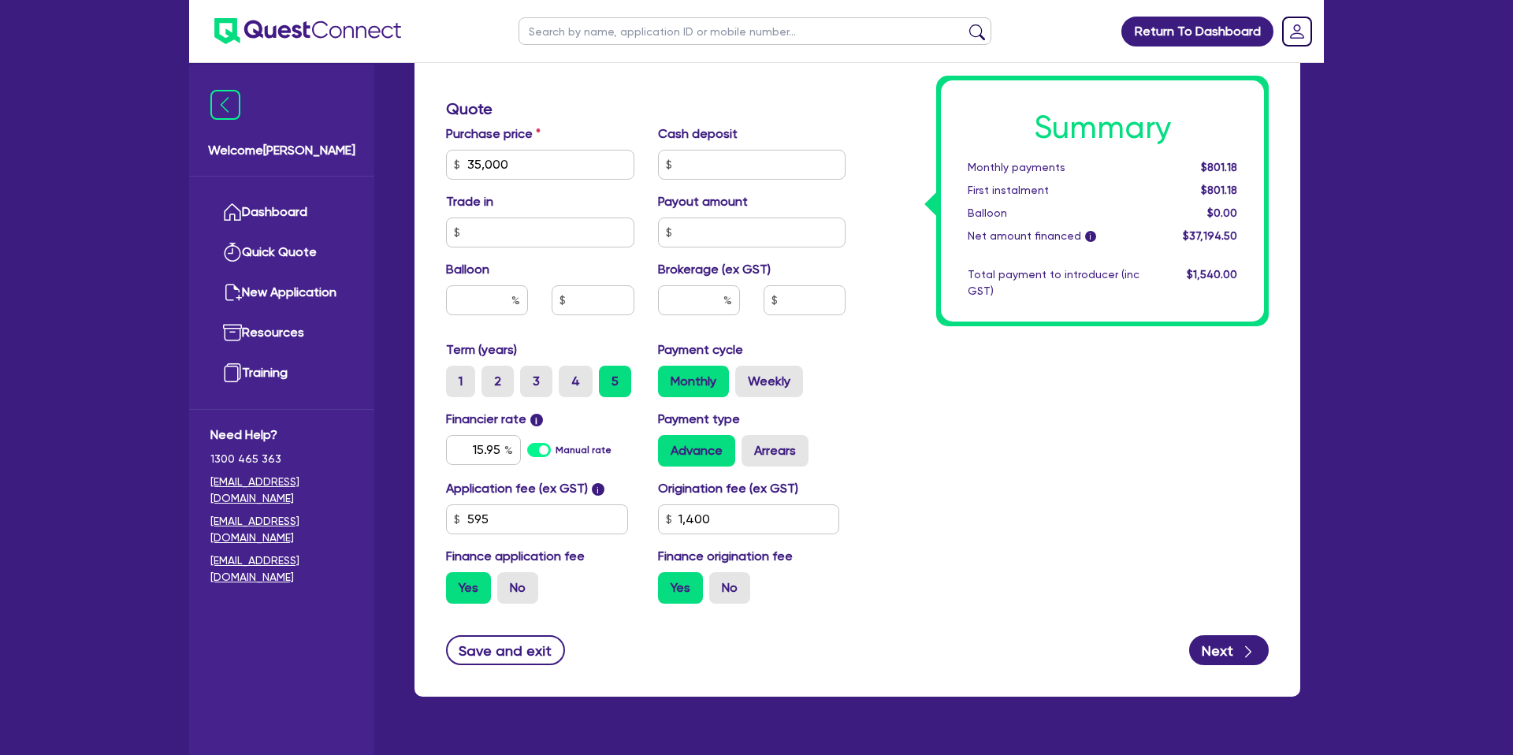
type input "1,400"
click at [691, 303] on input "text" at bounding box center [699, 300] width 82 height 30
type input "8"
type input "1,400"
type input "2,975.56"
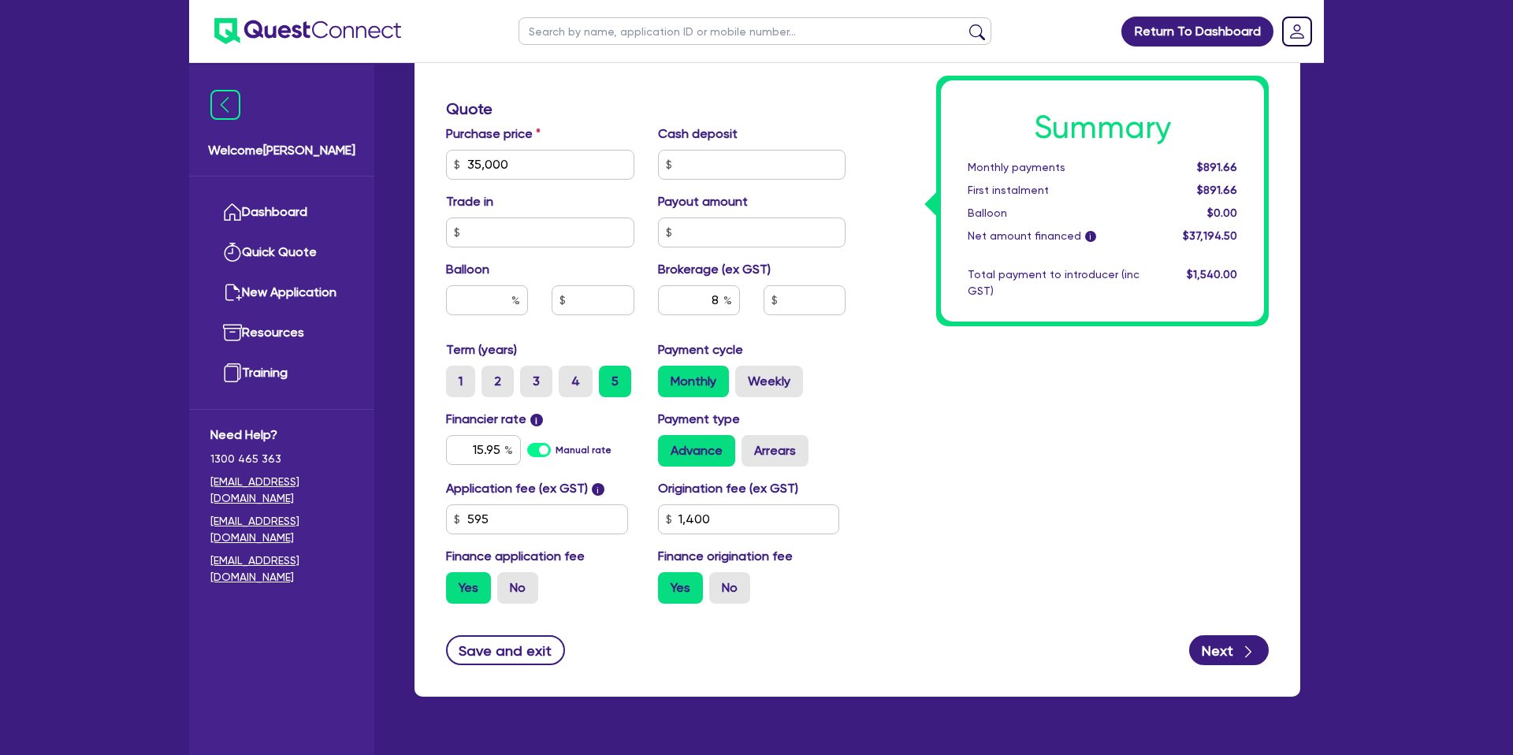
type input "1,400"
click at [937, 362] on div "Summary Monthly payments $891.66 First instalment $891.66 Balloon $0.00 Net amo…" at bounding box center [1068, 155] width 423 height 921
click at [771, 378] on label "Weekly" at bounding box center [769, 382] width 68 height 32
click at [746, 376] on input "Weekly" at bounding box center [740, 371] width 10 height 10
radio input "true"
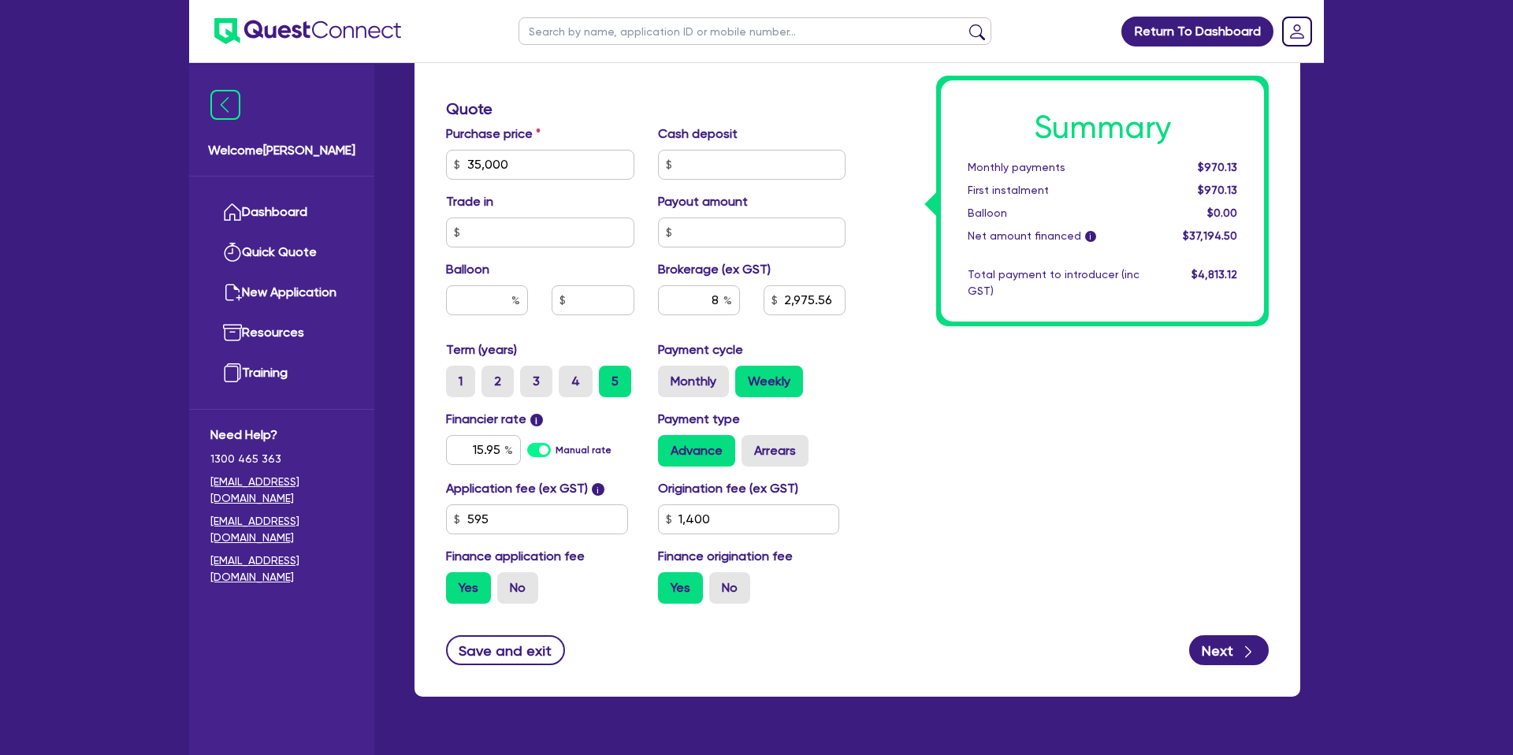
type input "2,975.56"
type input "1,400"
type input "2,975.56"
type input "1,400"
click at [717, 302] on input "8" at bounding box center [699, 300] width 82 height 30
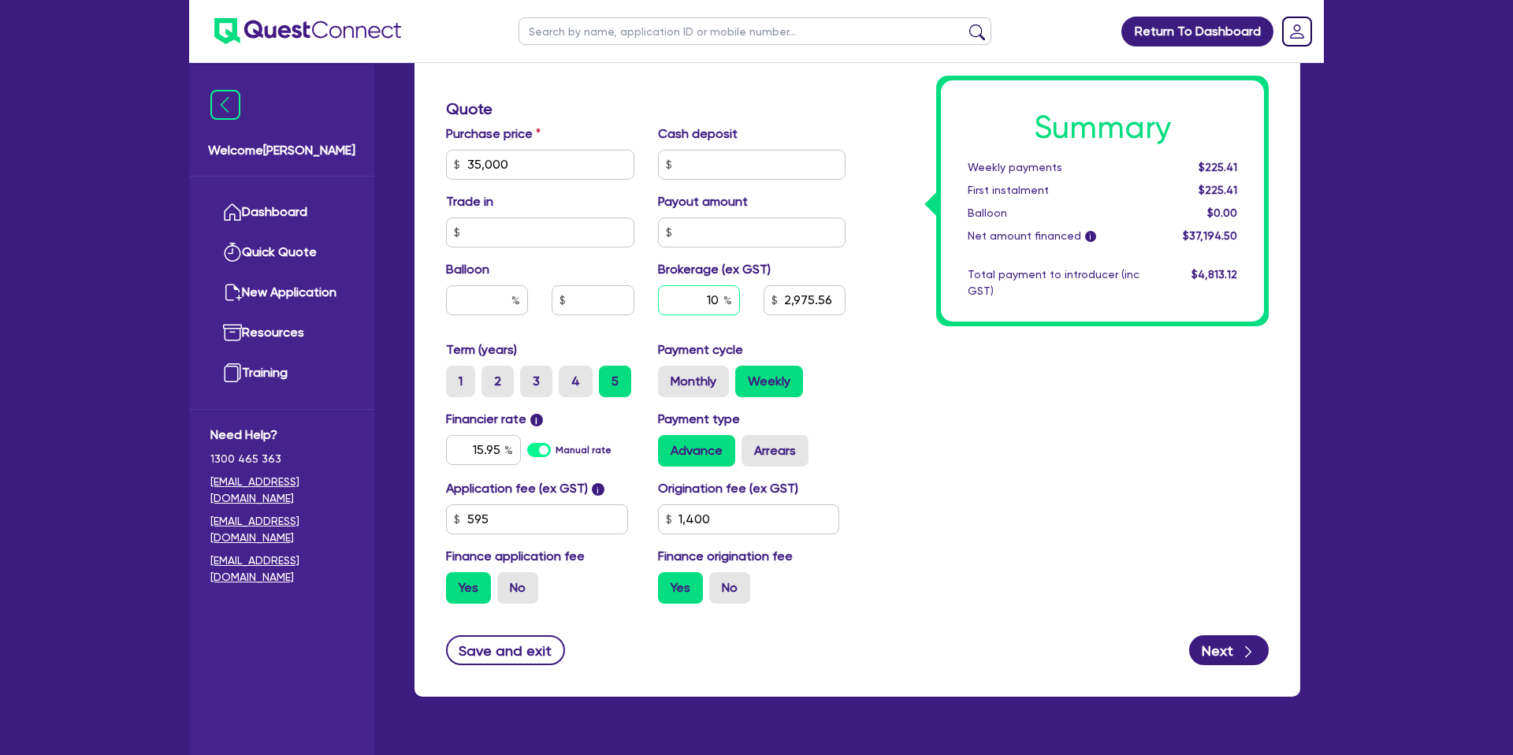
type input "10"
type input "2,975.56"
type input "1,400"
type input "3,719.45"
type input "1,400"
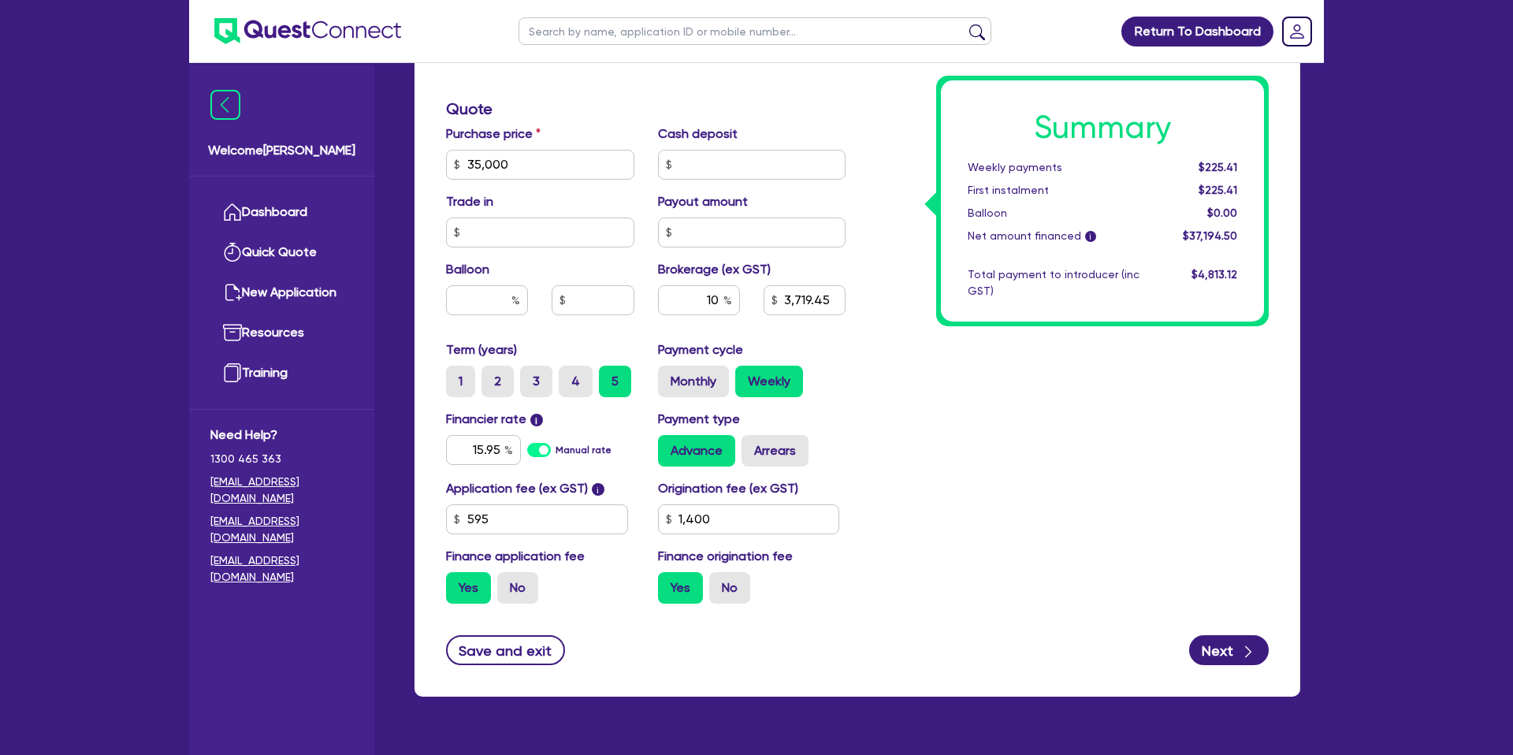
click at [1046, 409] on div "Summary Weekly payments $225.41 First instalment $225.41 Balloon $0.00 Net amou…" at bounding box center [1068, 155] width 423 height 921
click at [731, 520] on input "1,400" at bounding box center [749, 519] width 182 height 30
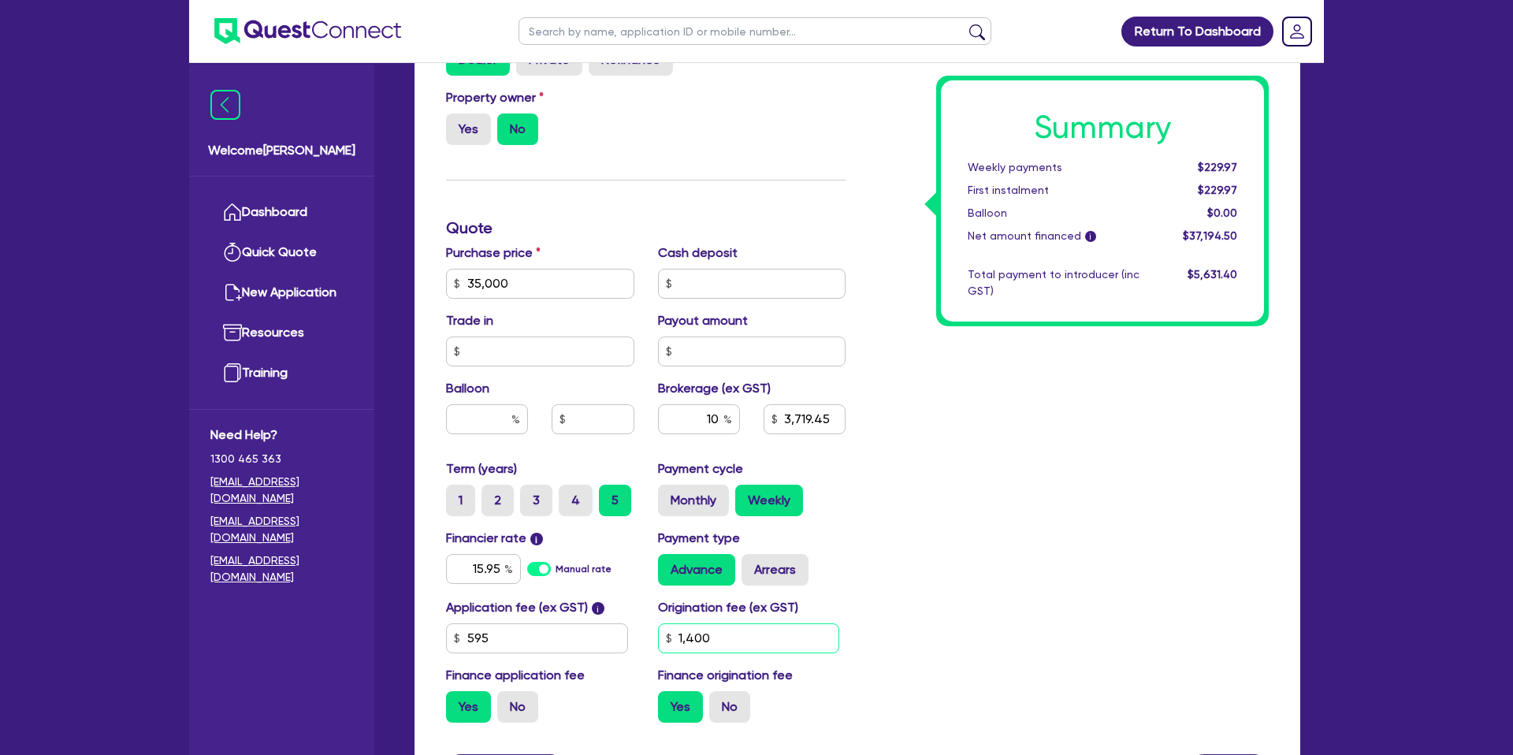
scroll to position [676, 0]
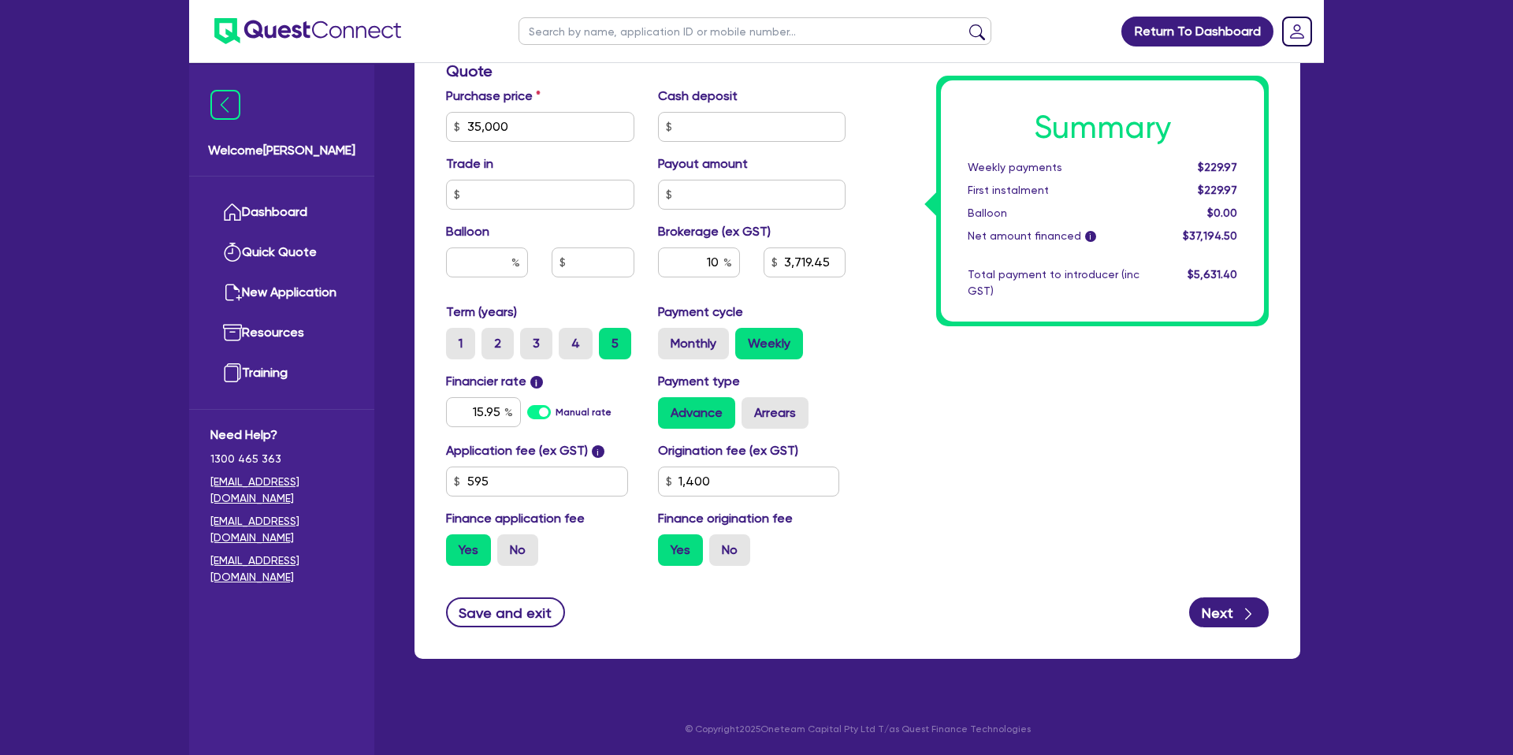
type input "3,719.45"
type input "1,400"
type input "3,719.45"
type input "1,400"
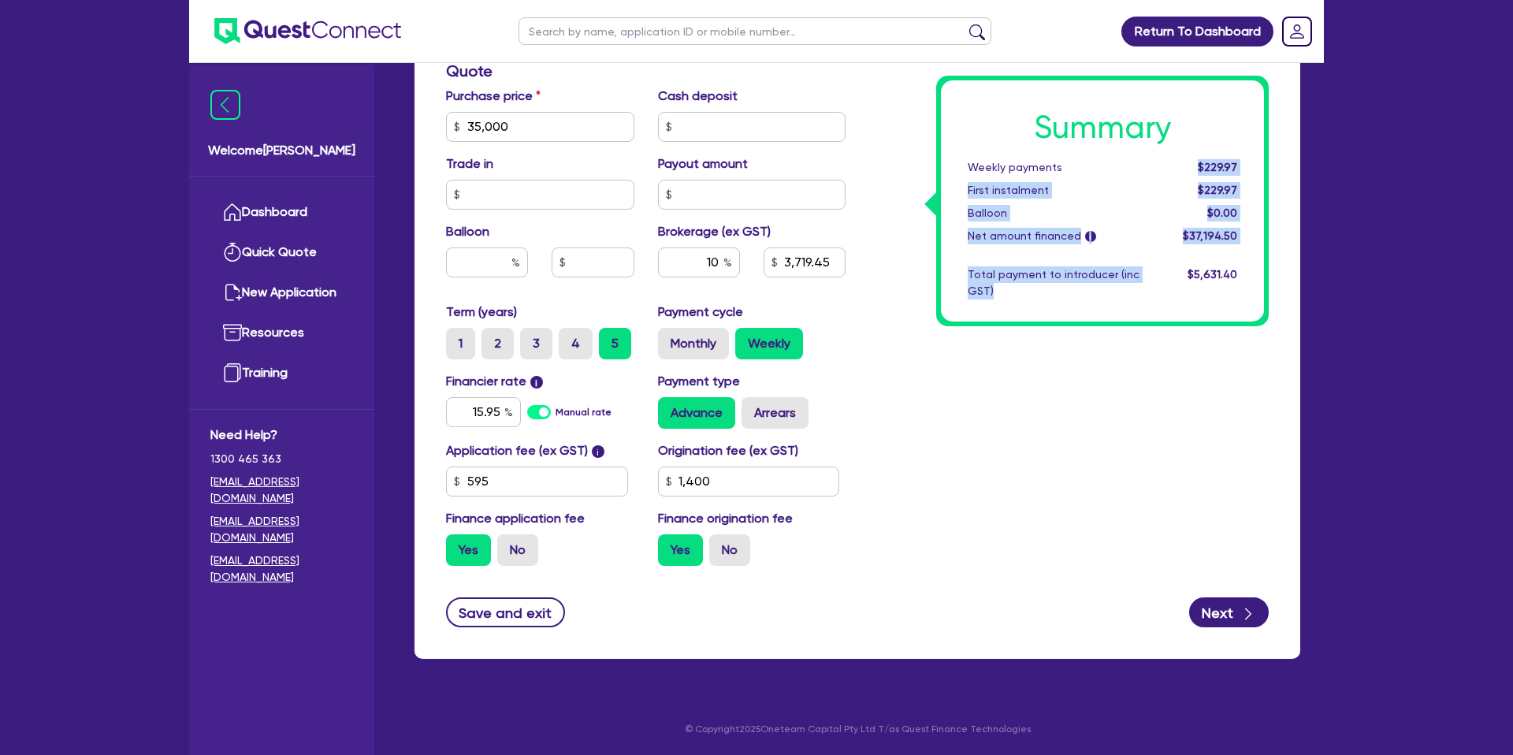
drag, startPoint x: 1203, startPoint y: 166, endPoint x: 1278, endPoint y: 166, distance: 75.7
click at [1278, 166] on div "Summary Weekly payments $229.97 First instalment $229.97 Balloon $0.00 Net amou…" at bounding box center [1068, 117] width 423 height 921
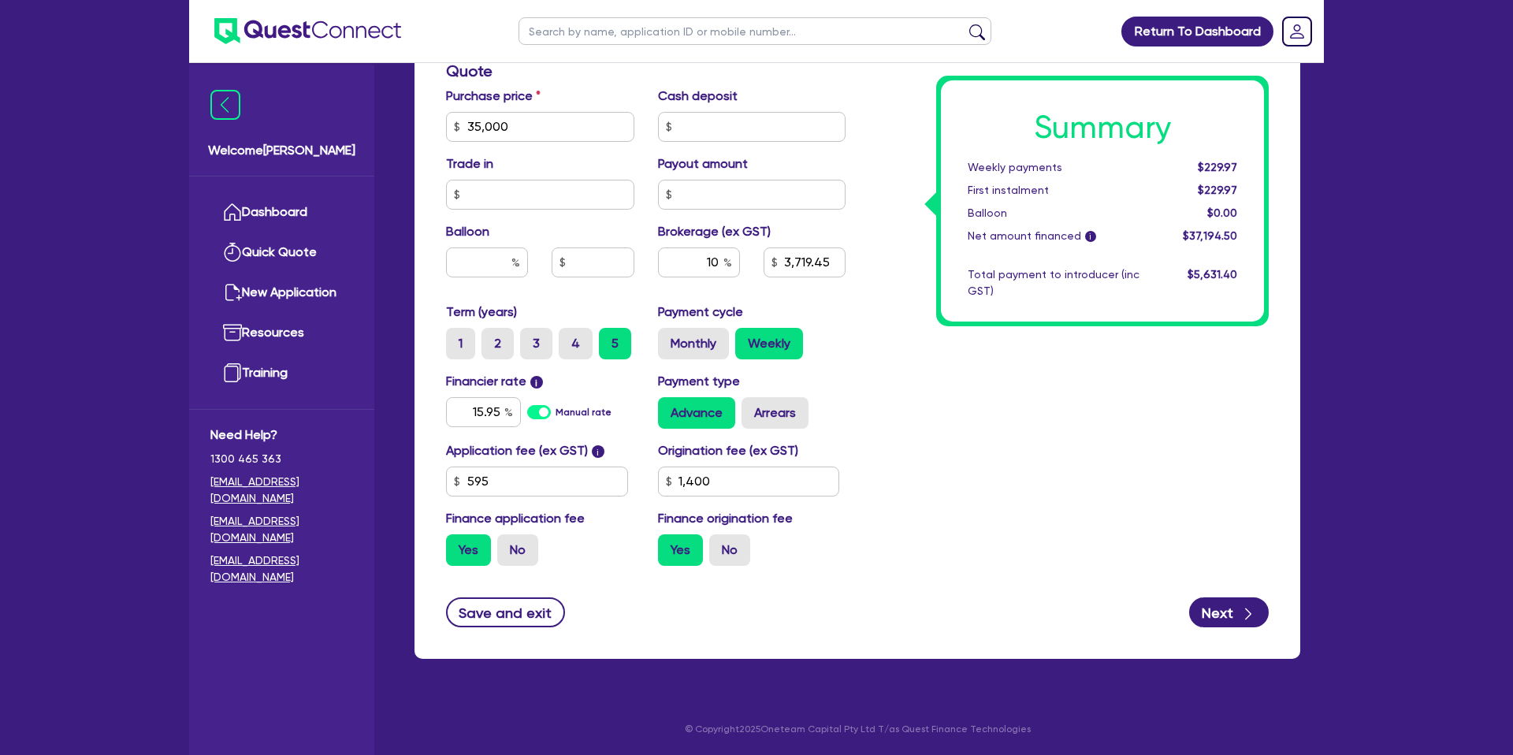
click at [1206, 320] on div "Summary Weekly payments $229.97 First instalment $229.97 Balloon $0.00 Net amou…" at bounding box center [1102, 200] width 323 height 241
drag, startPoint x: 1208, startPoint y: 172, endPoint x: 1236, endPoint y: 167, distance: 28.0
click at [1236, 167] on span "$229.97" at bounding box center [1217, 167] width 39 height 13
click at [1194, 169] on div "$229.97" at bounding box center [1200, 167] width 98 height 17
click at [496, 261] on input "text" at bounding box center [487, 262] width 82 height 30
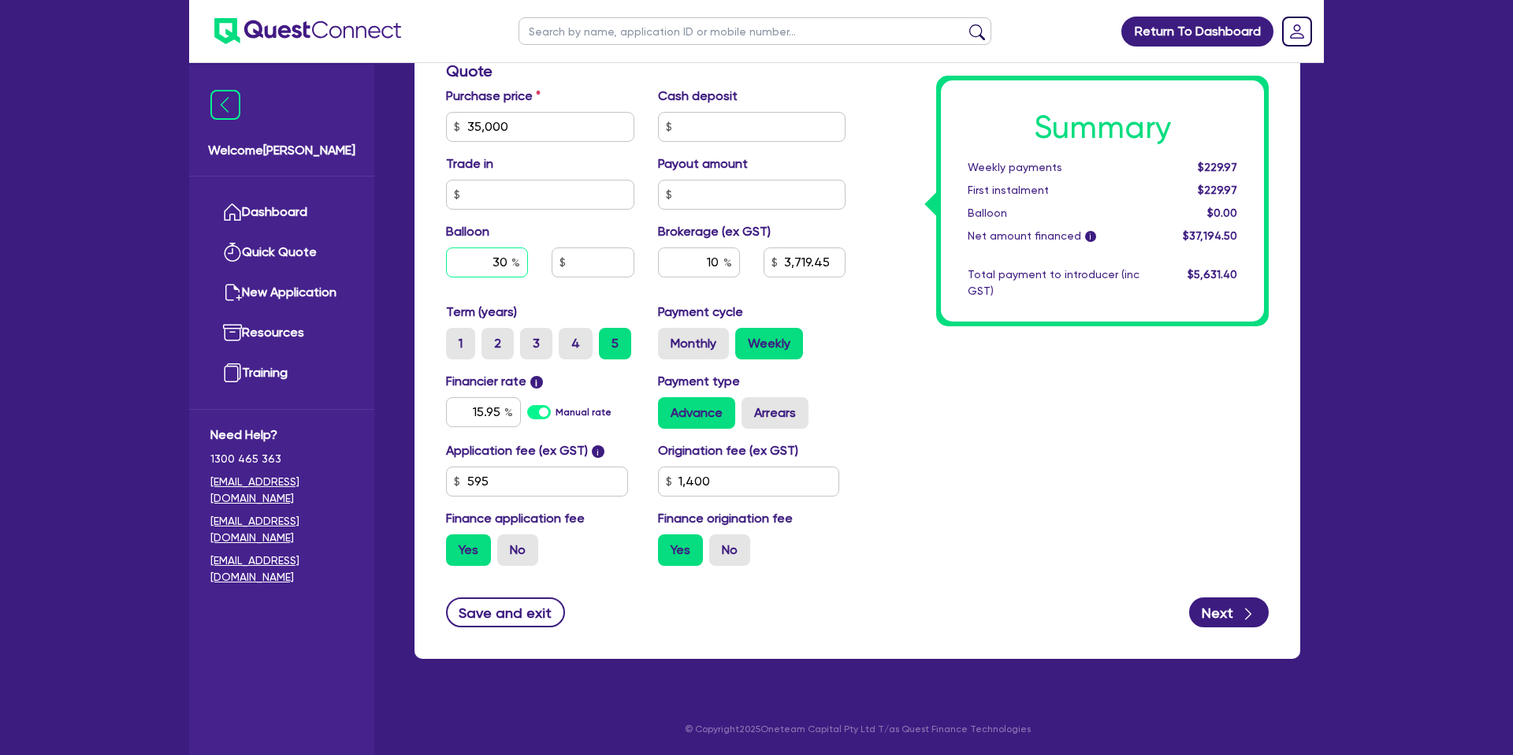
type input "30"
type input "3,719.45"
type input "1,400"
click at [1107, 433] on div "Summary Weekly payments $229.97 First instalment $229.97 Balloon $0.00 Net amou…" at bounding box center [1068, 117] width 423 height 921
type input "10,500"
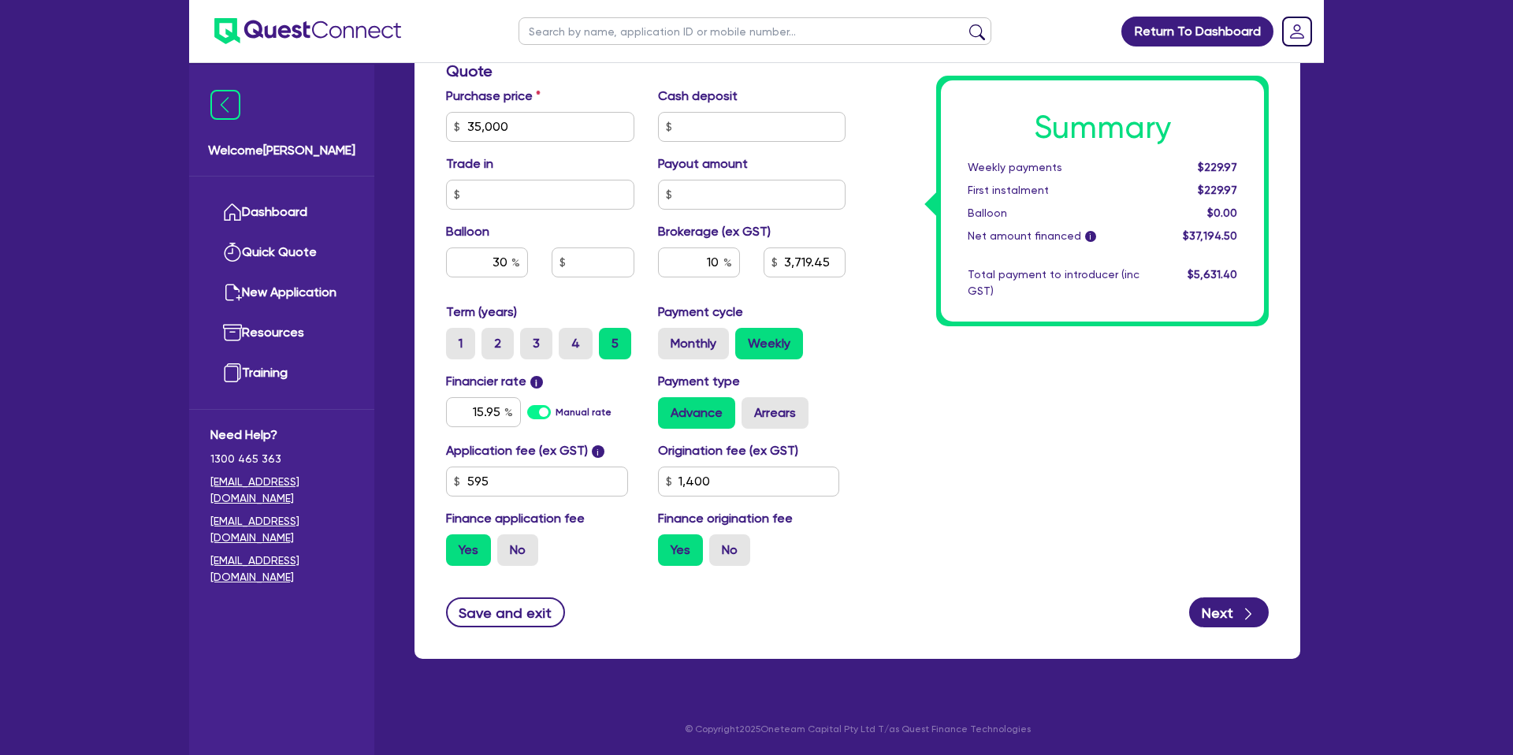
type input "3,719.45"
type input "1,400"
drag, startPoint x: 1197, startPoint y: 165, endPoint x: 1256, endPoint y: 165, distance: 58.3
click at [1256, 165] on div "Summary Weekly payments $203.59 First instalment $203.59 Balloon $10,500.00 Net…" at bounding box center [1102, 200] width 323 height 241
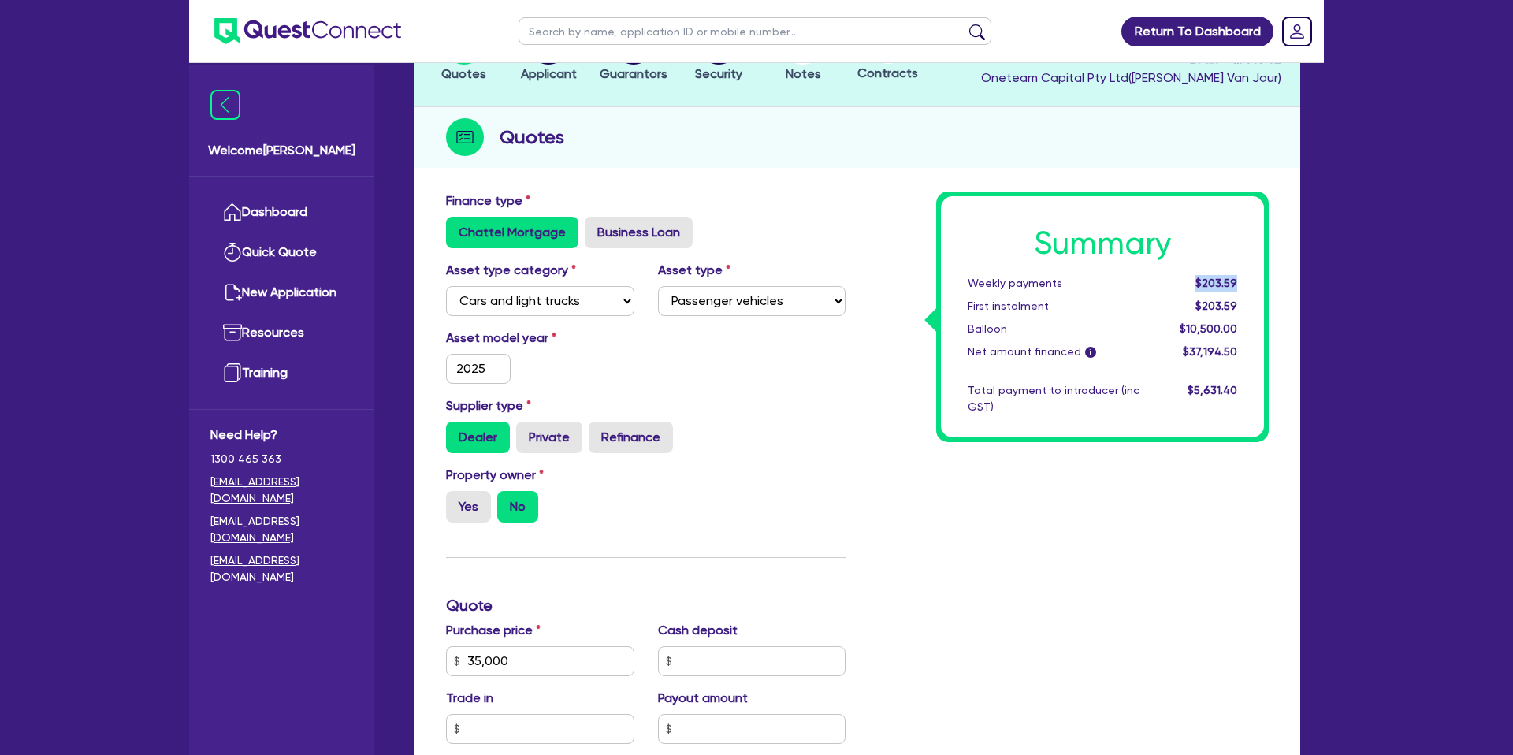
scroll to position [0, 0]
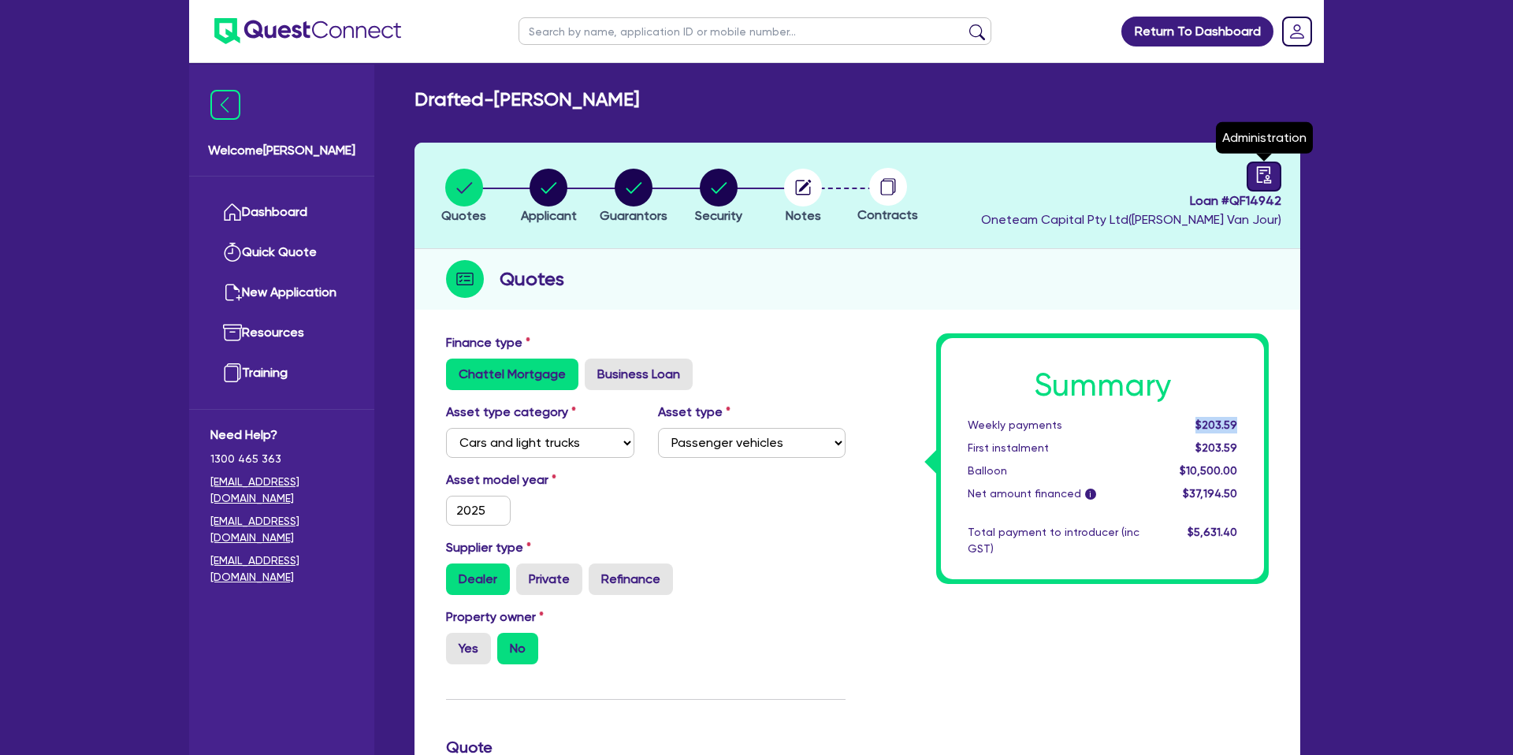
click at [1275, 177] on link at bounding box center [1264, 177] width 35 height 30
select select "DRAFTED_NEW"
select select "Other"
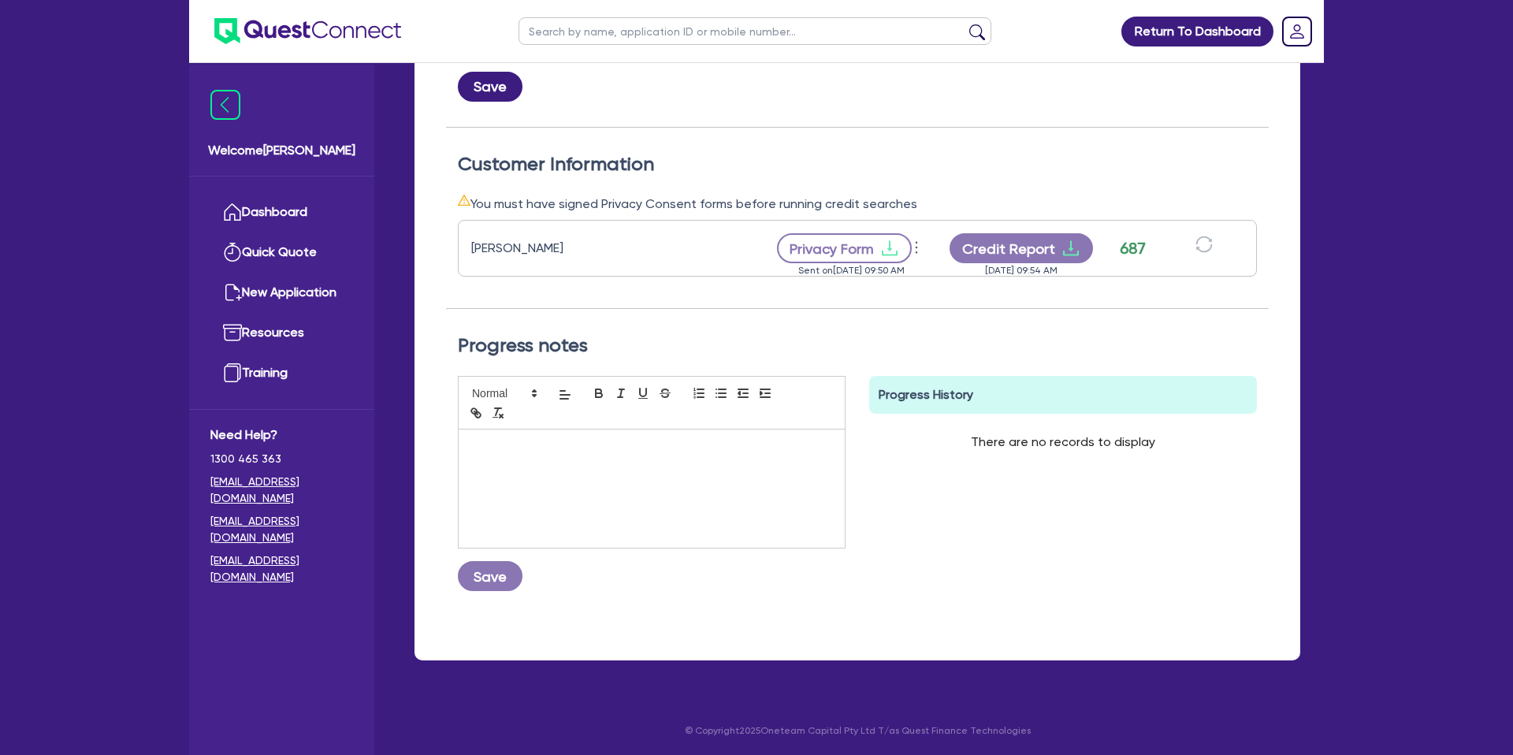
scroll to position [387, 0]
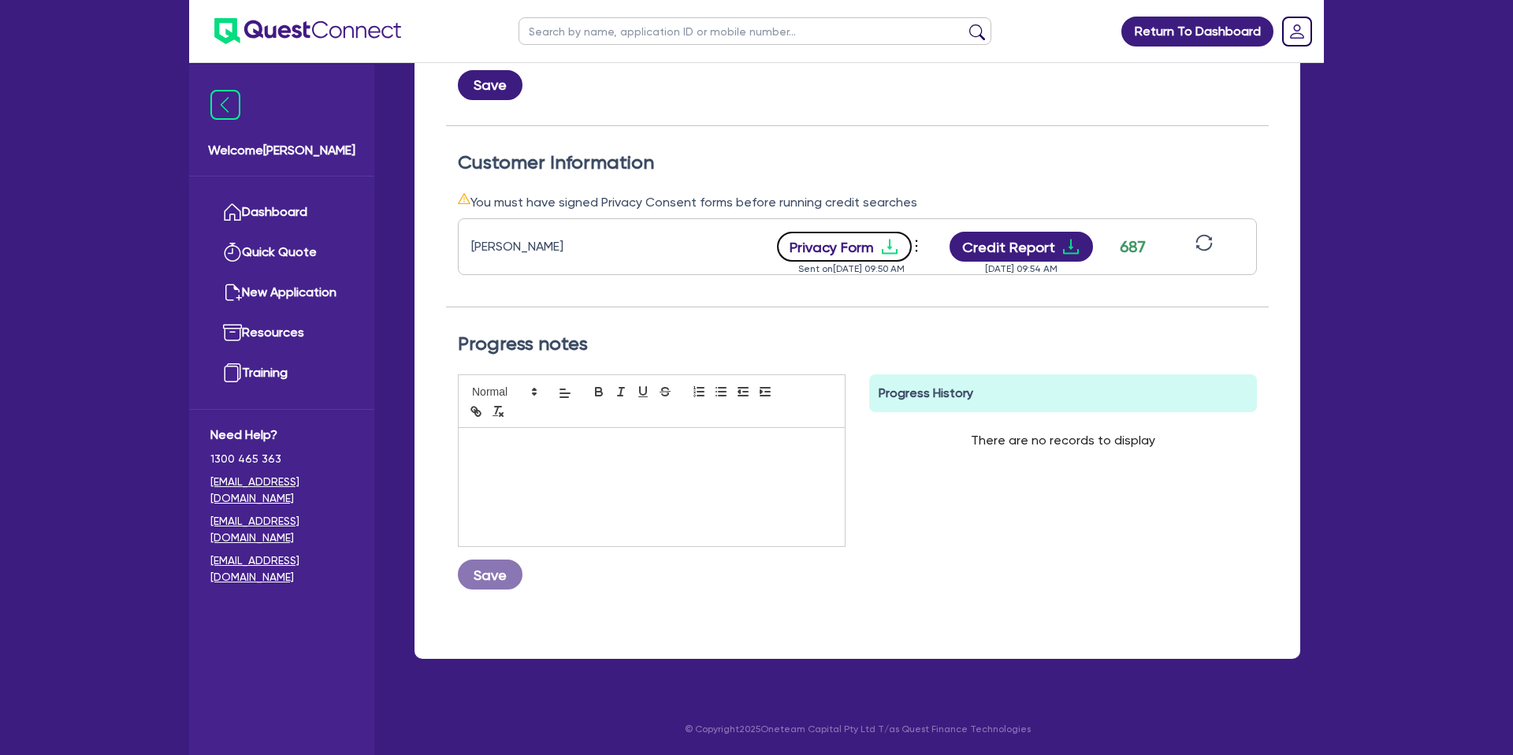
click at [884, 244] on icon "download" at bounding box center [889, 246] width 19 height 19
click at [1029, 238] on button "Credit Report" at bounding box center [1022, 247] width 144 height 30
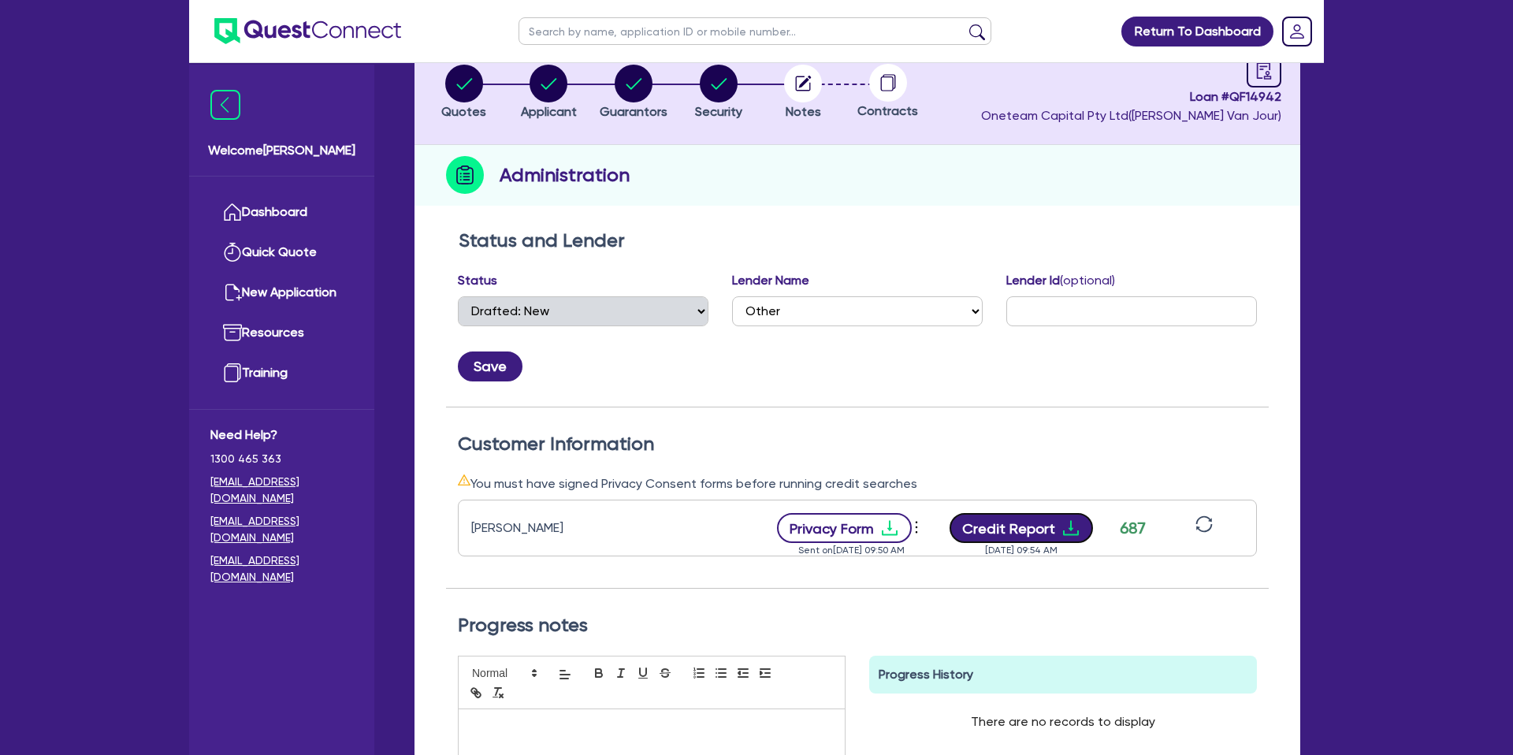
scroll to position [0, 0]
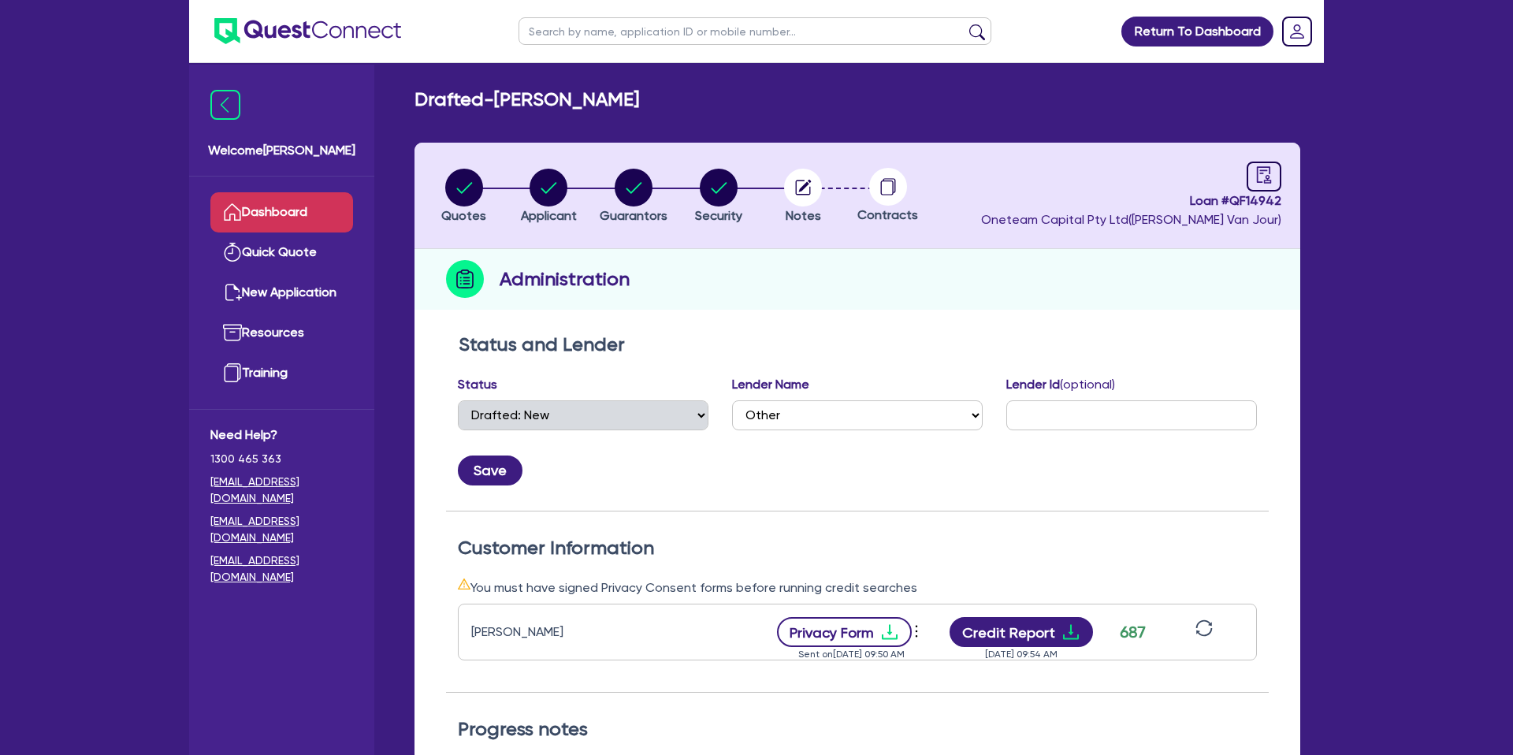
click at [287, 213] on link "Dashboard" at bounding box center [281, 212] width 143 height 40
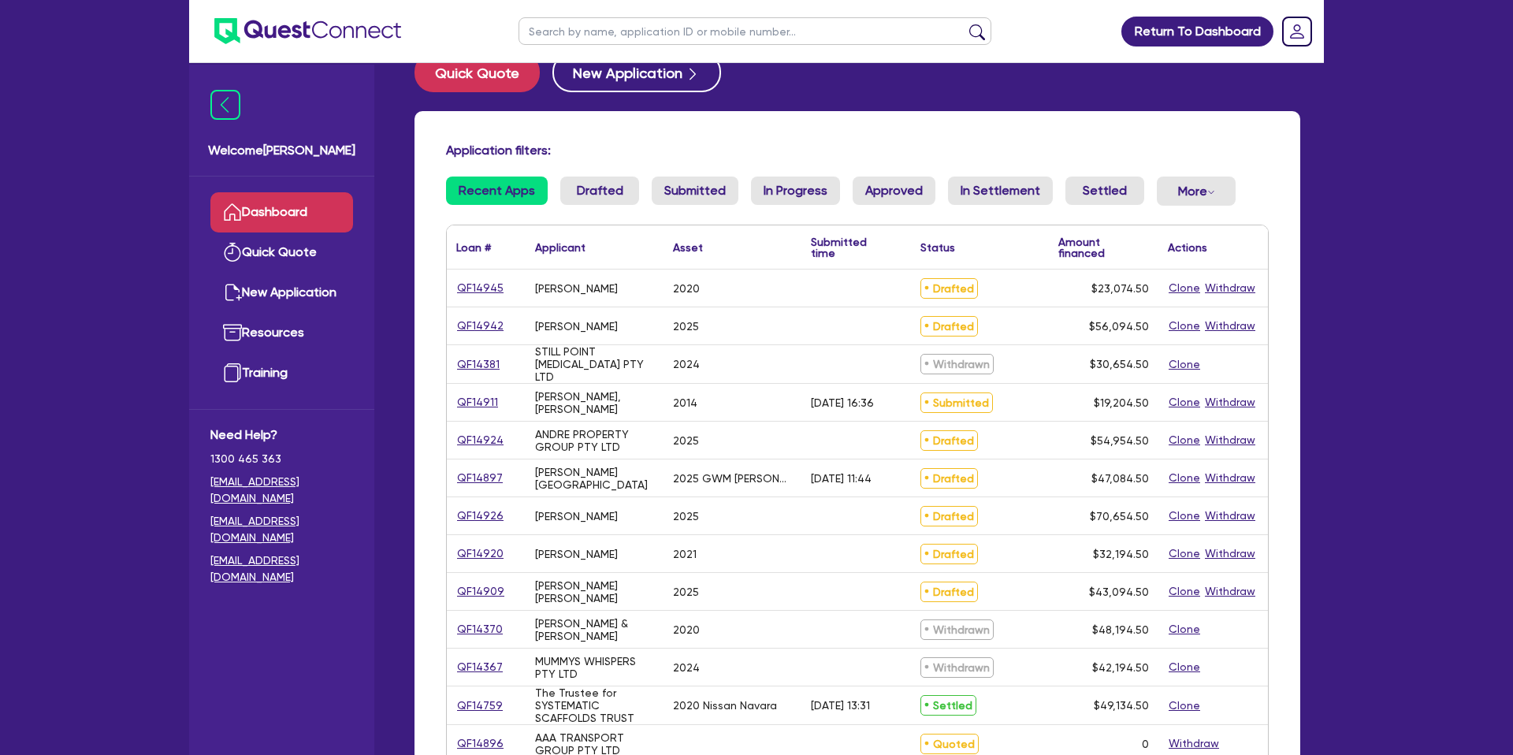
scroll to position [33, 0]
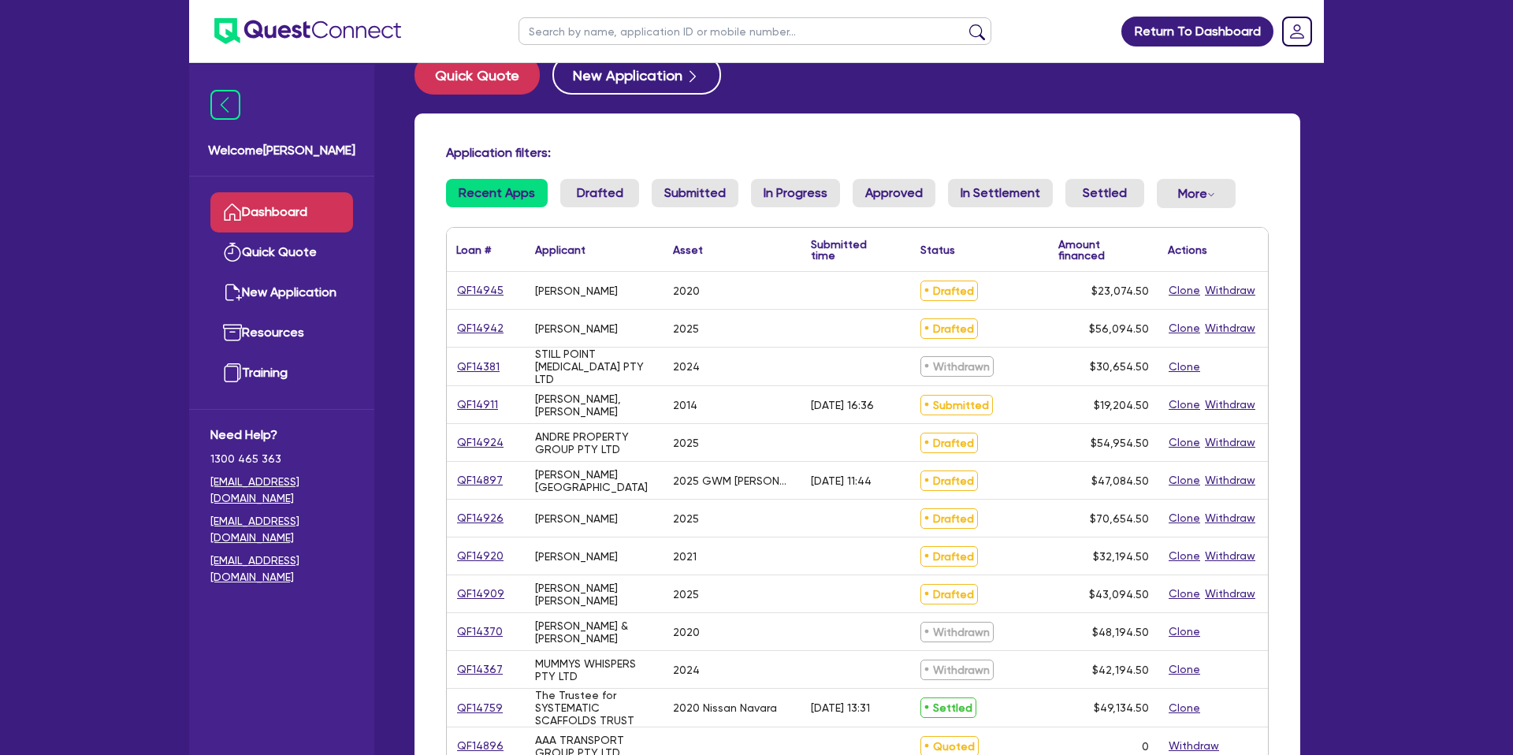
click at [623, 43] on input "text" at bounding box center [755, 31] width 473 height 28
type input "[PERSON_NAME]"
click at [965, 24] on button "submit" at bounding box center [977, 35] width 25 height 22
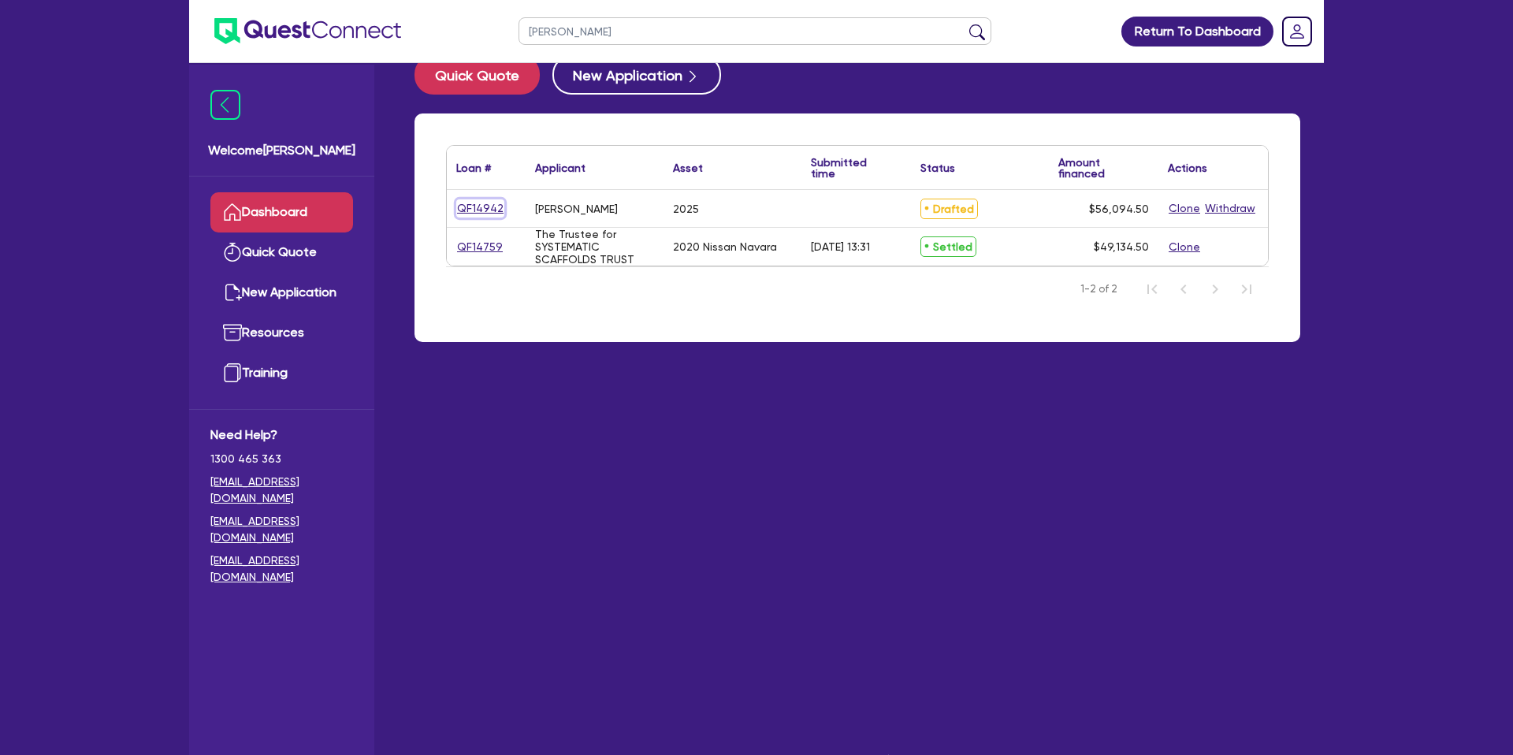
click at [485, 205] on link "QF14942" at bounding box center [480, 208] width 48 height 18
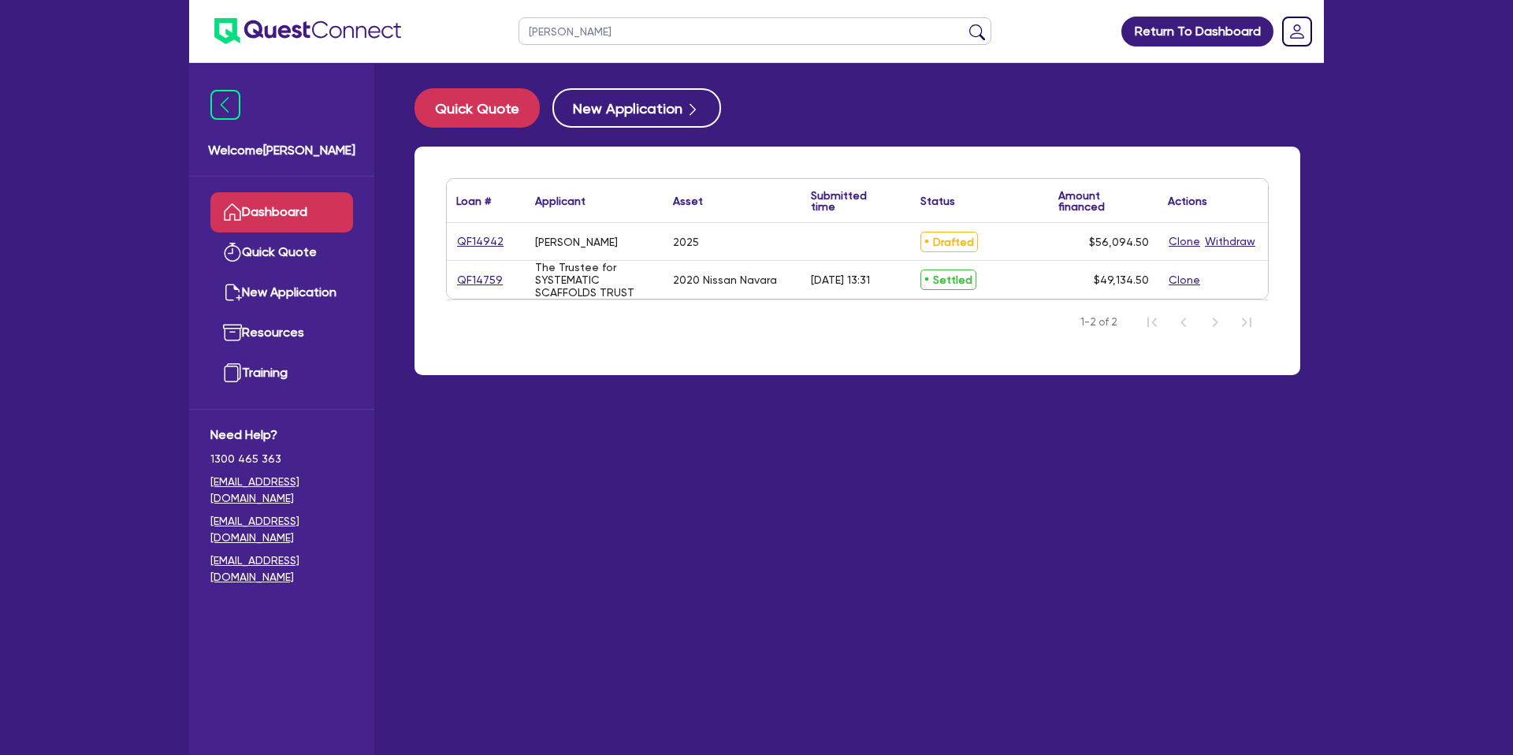
select select "CARS_AND_LIGHT_TRUCKS"
select select "PASSENGER_VEHICLES"
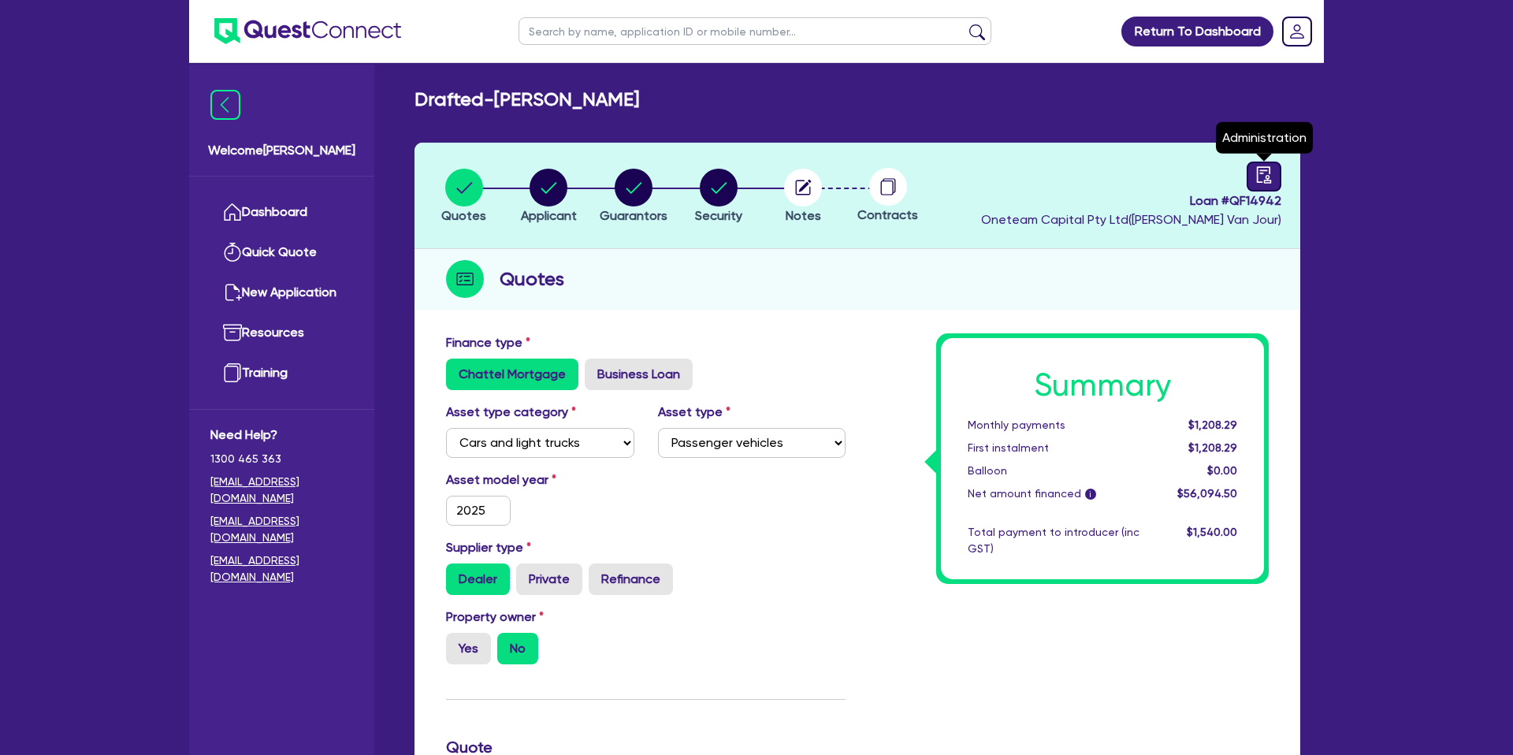
click at [1263, 181] on icon "audit" at bounding box center [1264, 174] width 17 height 17
select select "DRAFTED_NEW"
select select "Other"
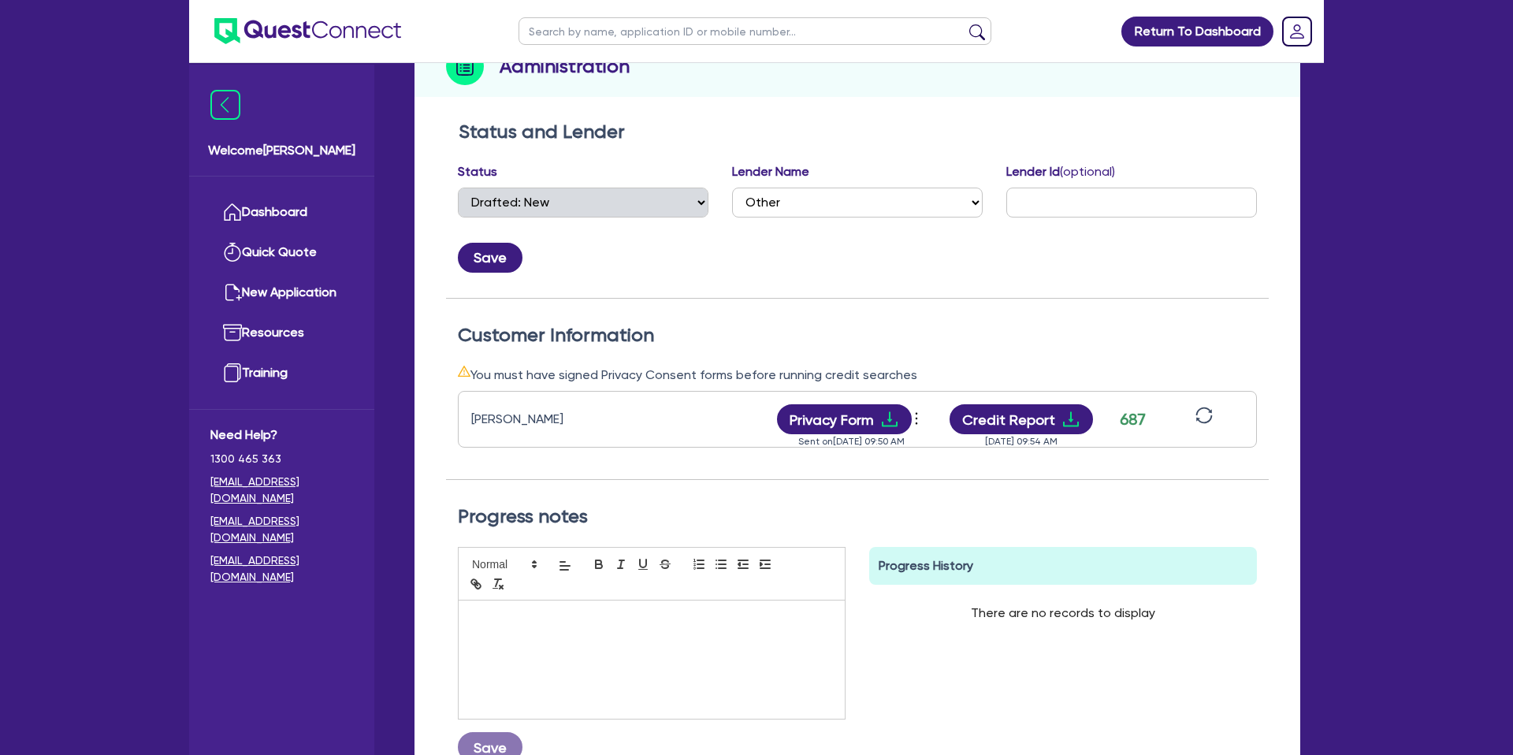
scroll to position [215, 0]
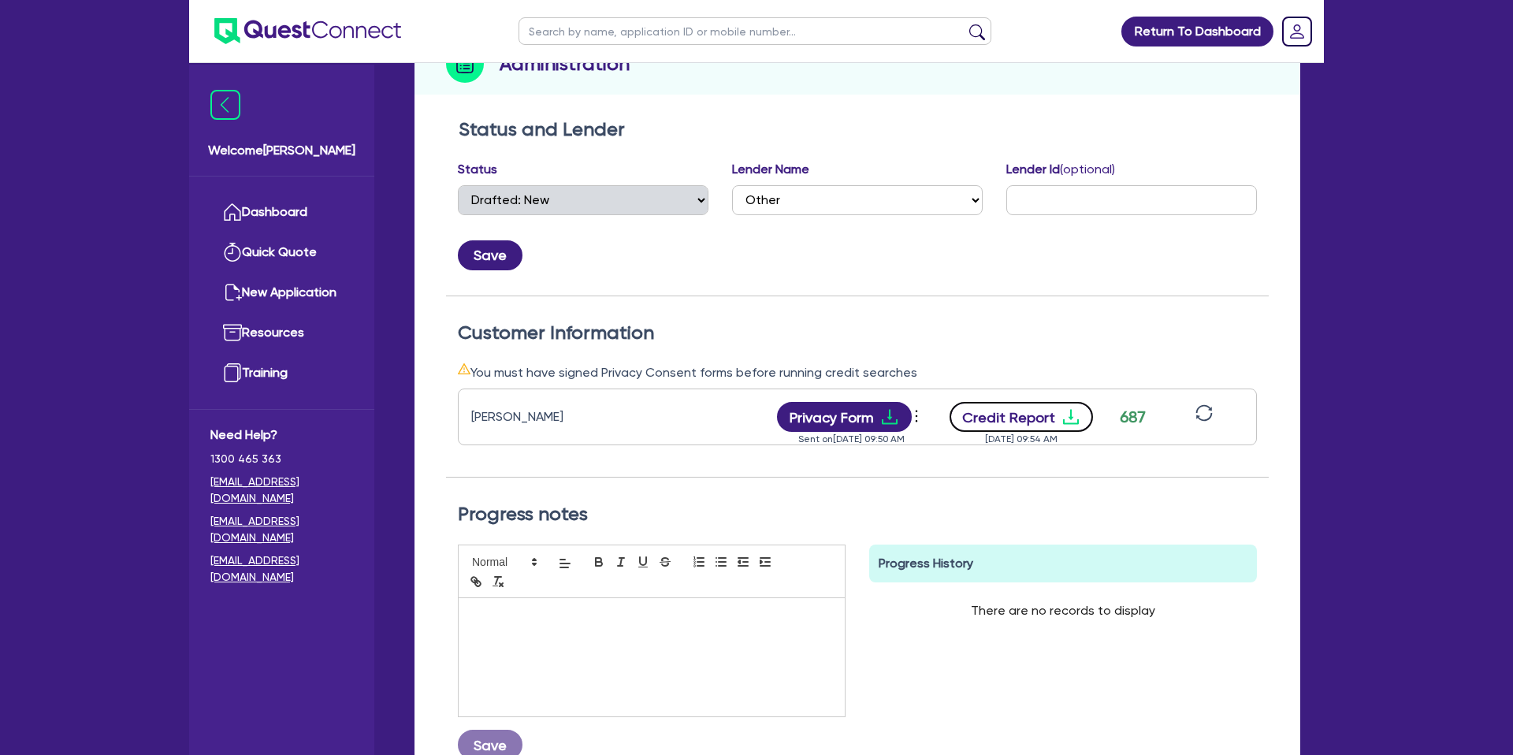
click at [1070, 426] on icon "download" at bounding box center [1071, 416] width 19 height 19
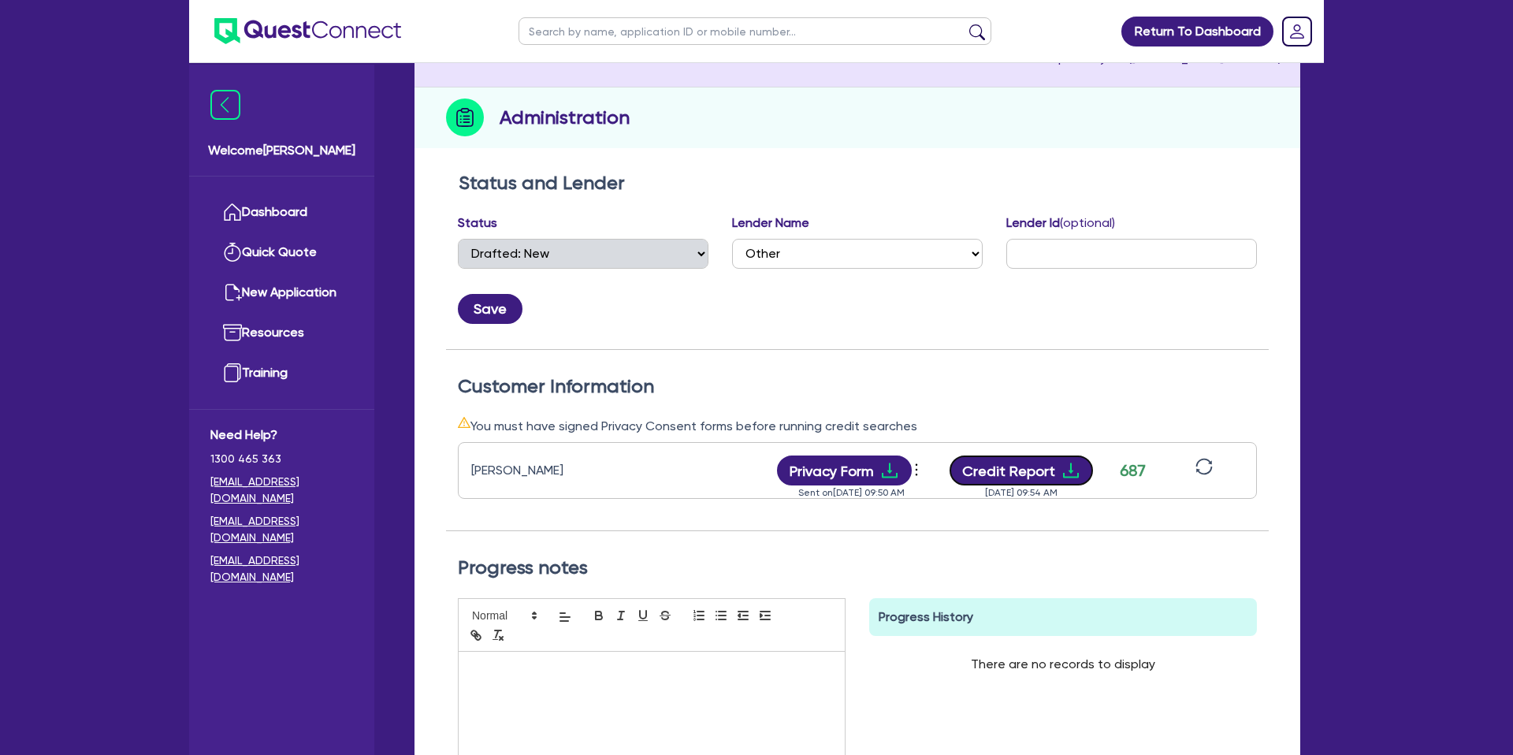
scroll to position [0, 0]
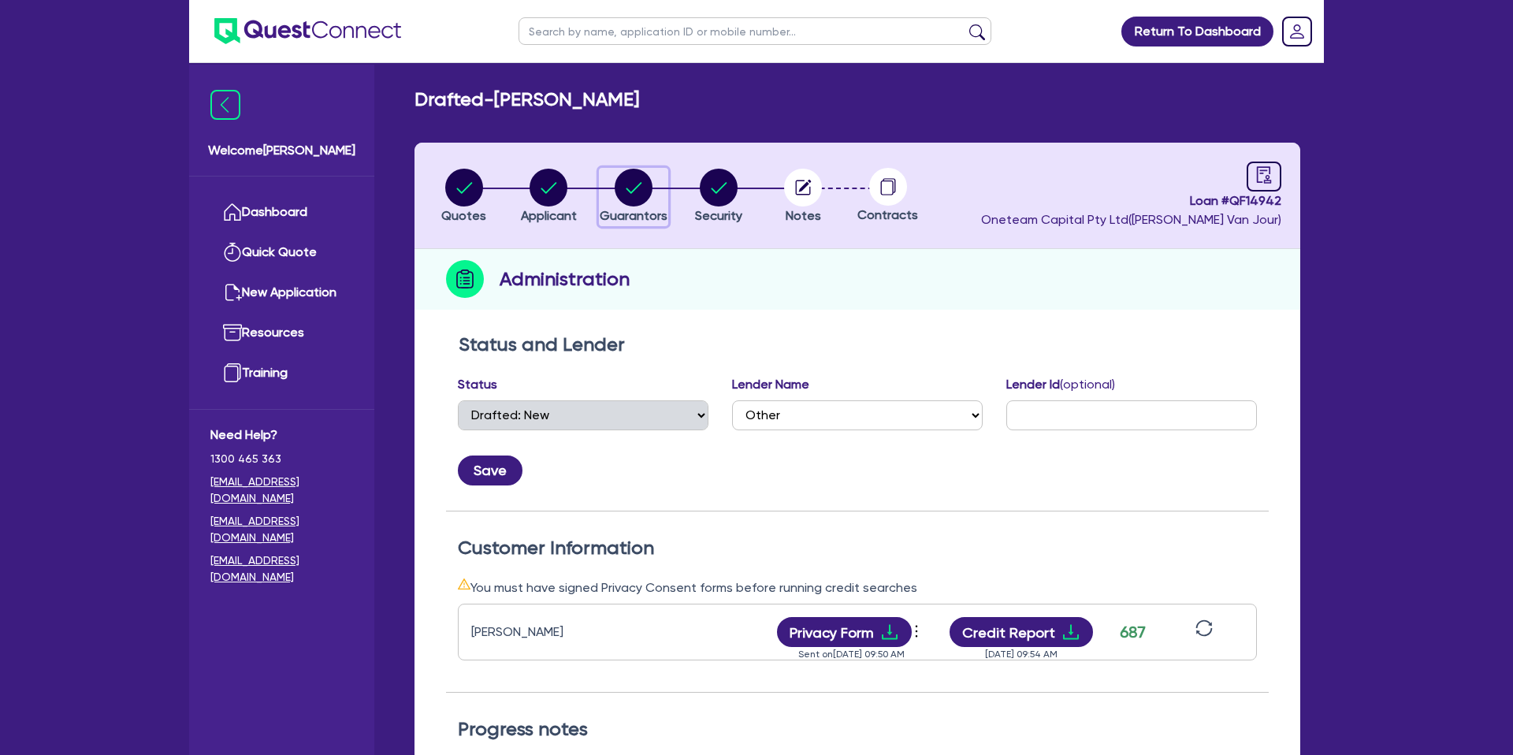
click at [635, 187] on icon "button" at bounding box center [634, 188] width 38 height 38
select select "MR"
select select "QLD"
select select "DE_FACTO"
select select "CASH"
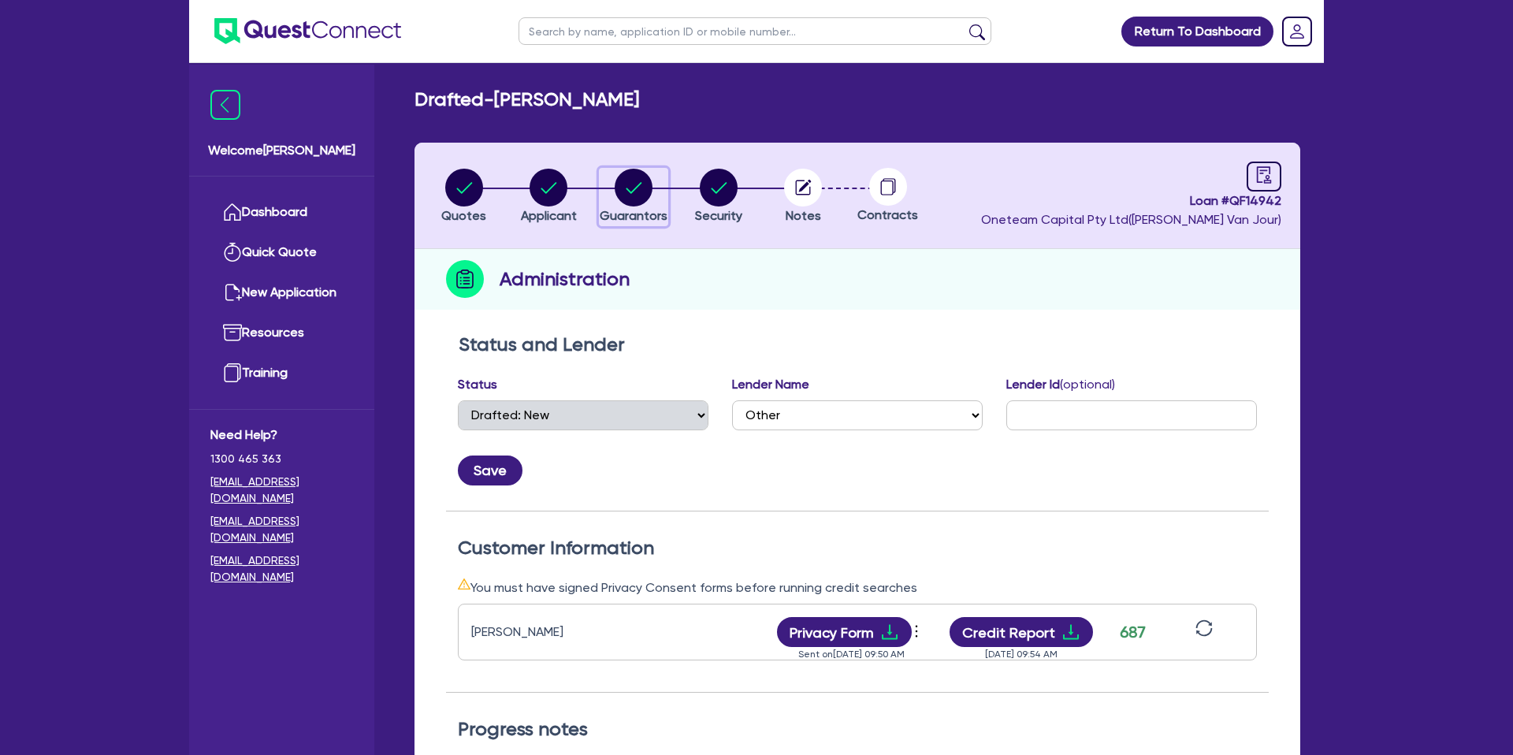
select select "VEHICLE_LOAN"
select select "PERSONAL_LOAN"
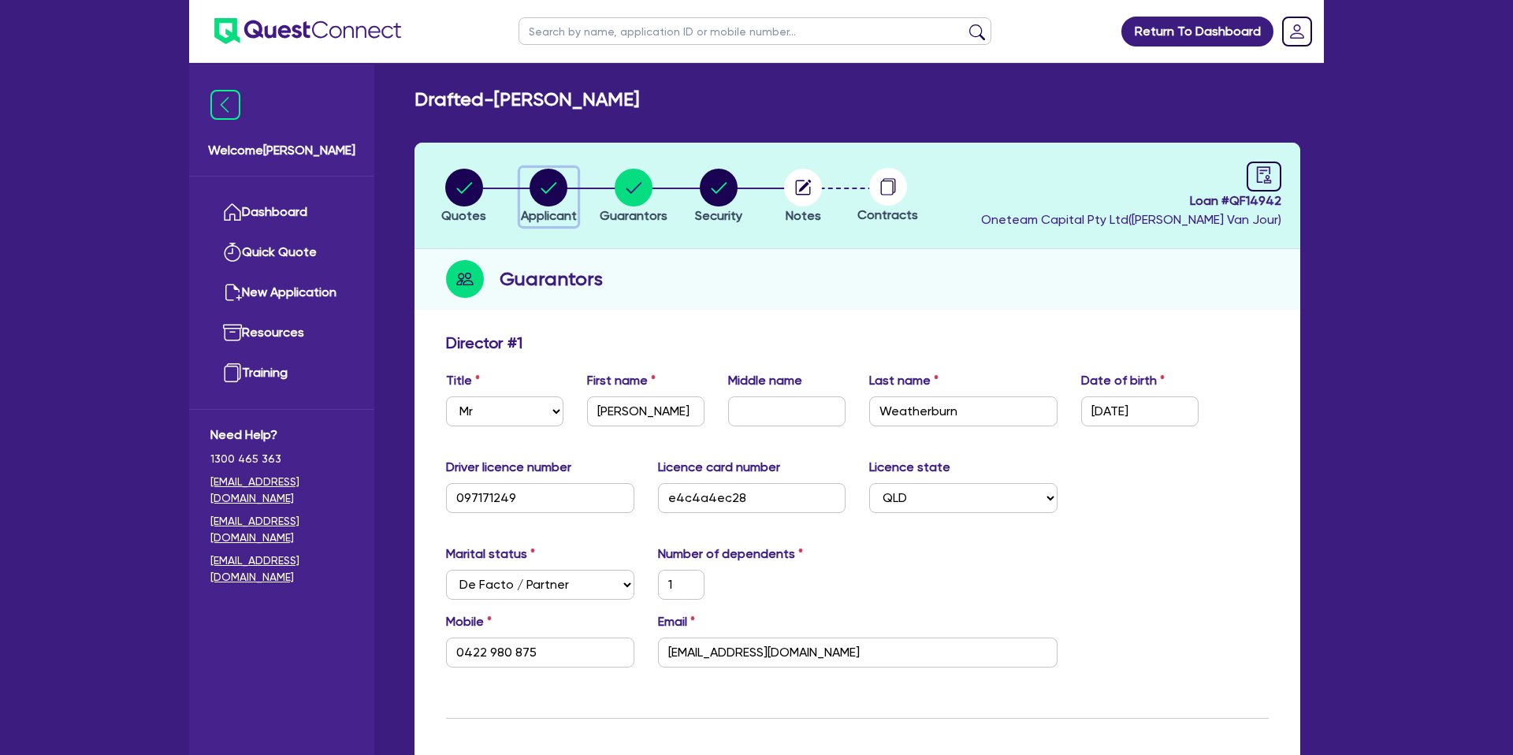
click at [540, 188] on circle "button" at bounding box center [549, 188] width 38 height 38
select select "SOLE_TRADER"
select select "BUILDING_CONSTRUCTION"
select select "TRADES_SERVICES_CONSUMERS"
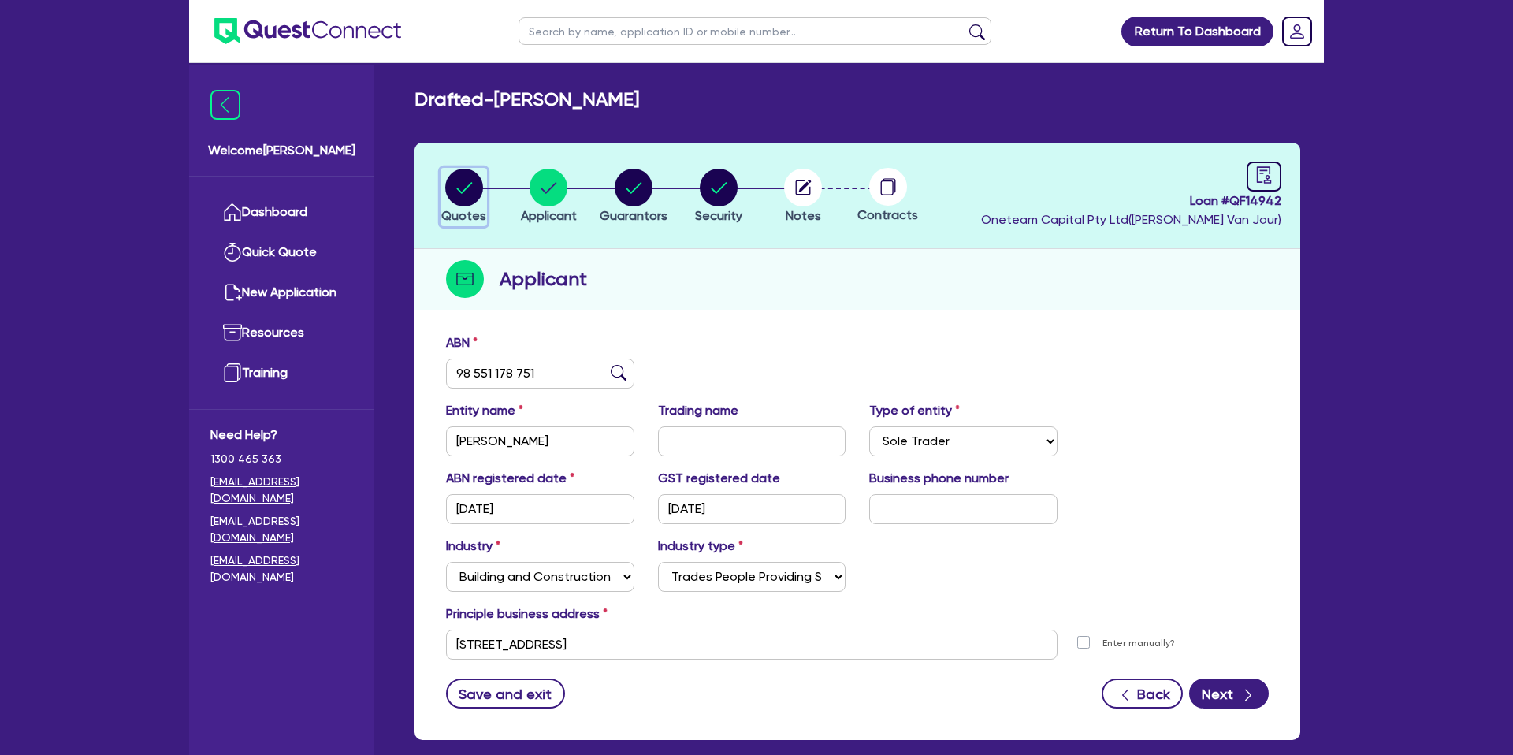
click at [459, 187] on circle "button" at bounding box center [464, 188] width 38 height 38
select select "CARS_AND_LIGHT_TRUCKS"
select select "PASSENGER_VEHICLES"
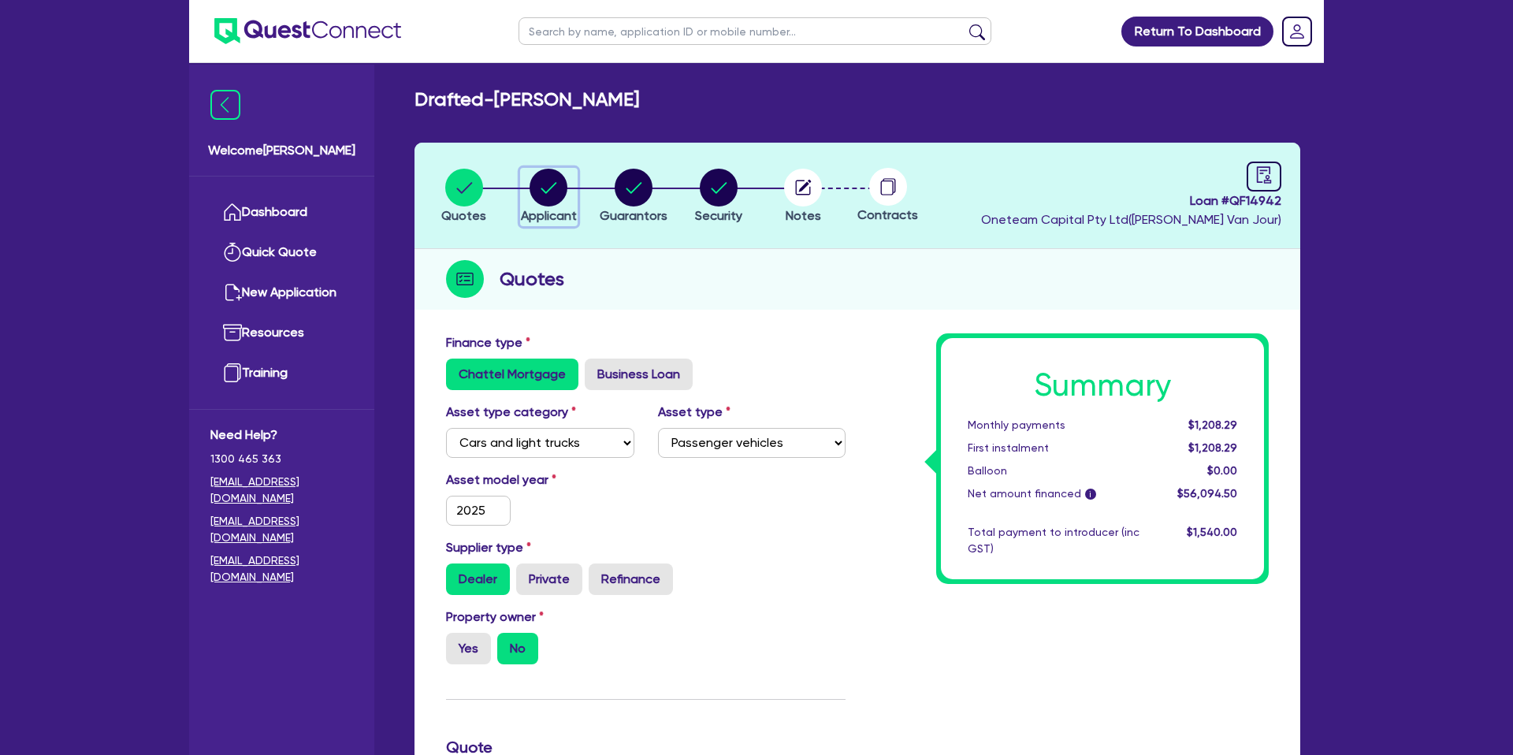
click at [552, 177] on circle "button" at bounding box center [549, 188] width 38 height 38
select select "SOLE_TRADER"
select select "BUILDING_CONSTRUCTION"
select select "TRADES_SERVICES_CONSUMERS"
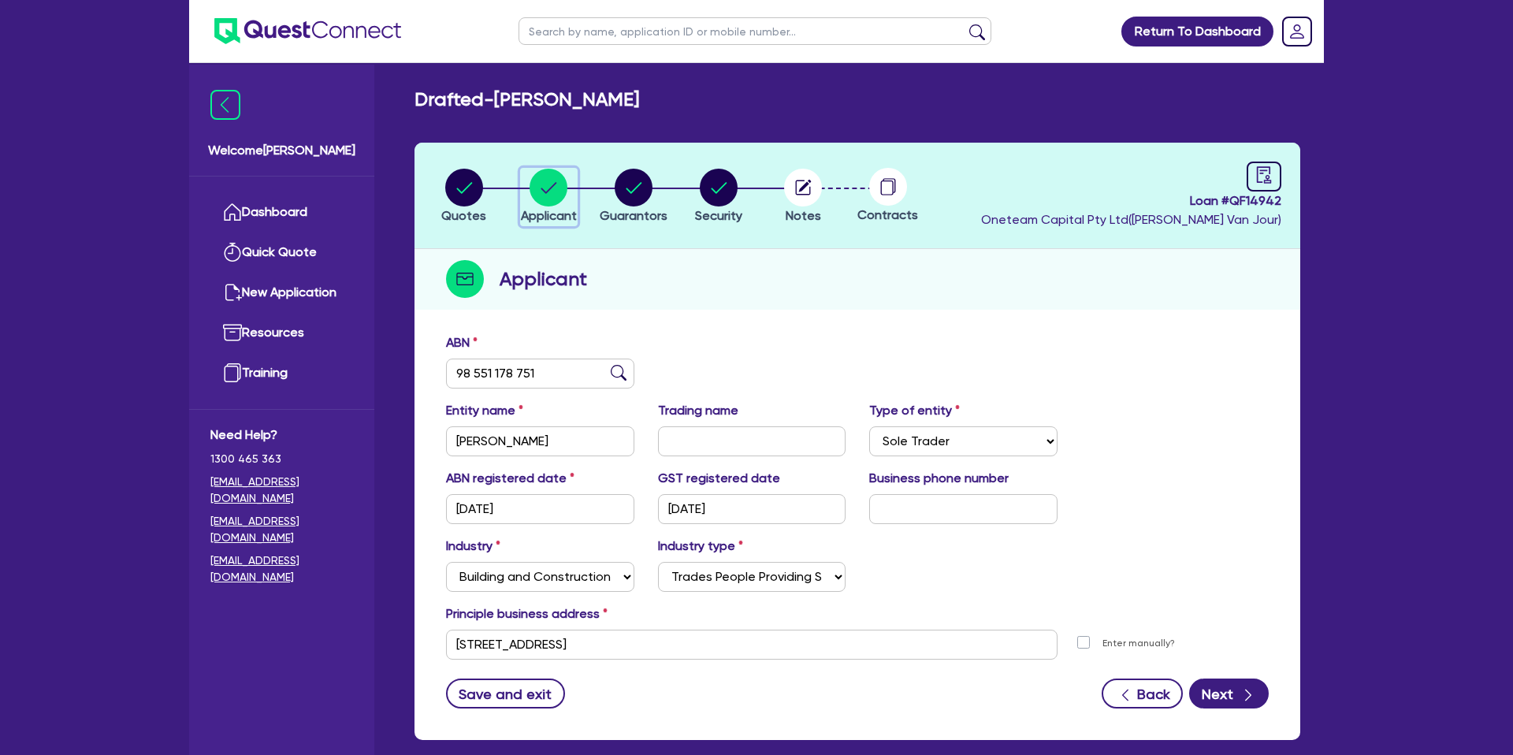
scroll to position [81, 0]
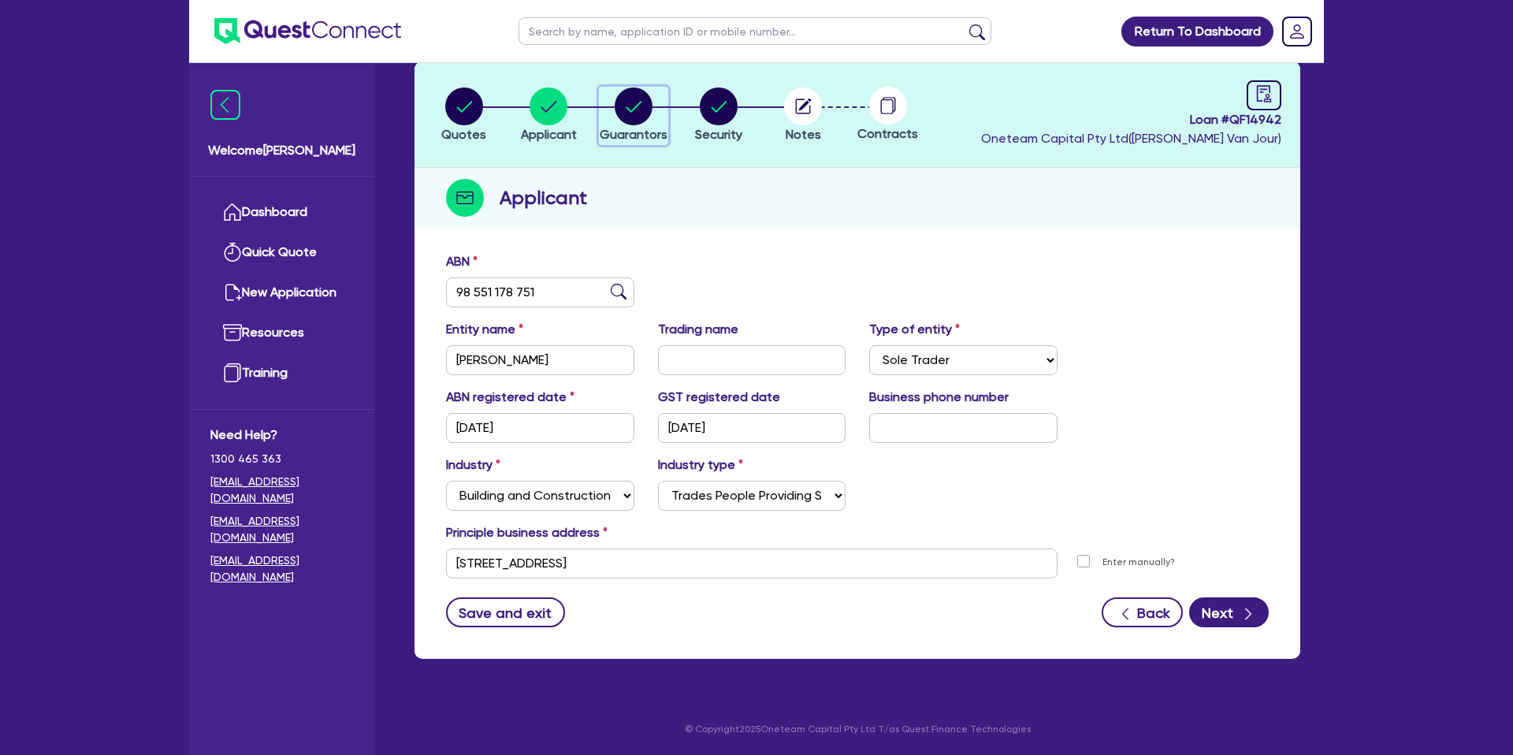
click at [623, 112] on circle "button" at bounding box center [634, 106] width 38 height 38
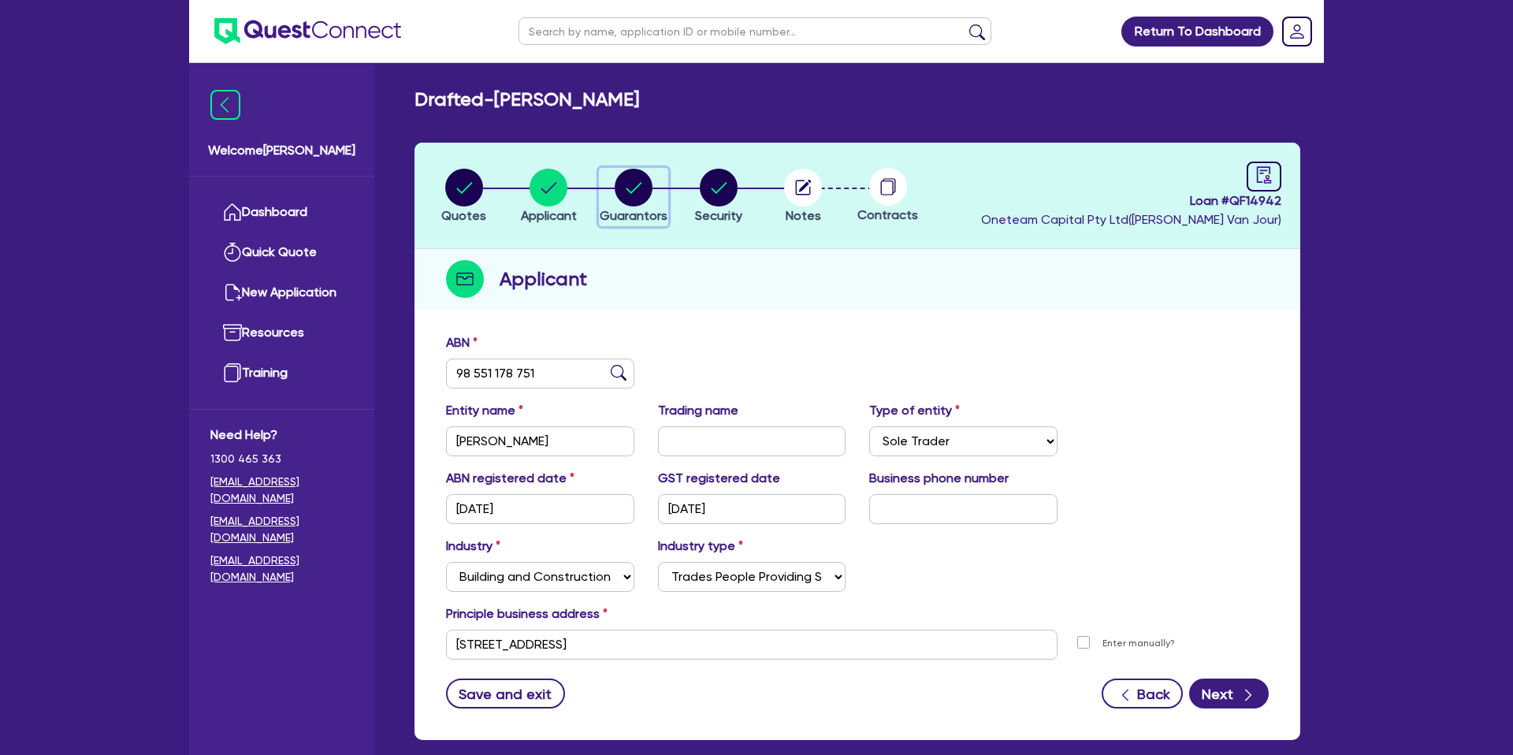
select select "MR"
select select "QLD"
select select "DE_FACTO"
select select "CASH"
select select "VEHICLE_LOAN"
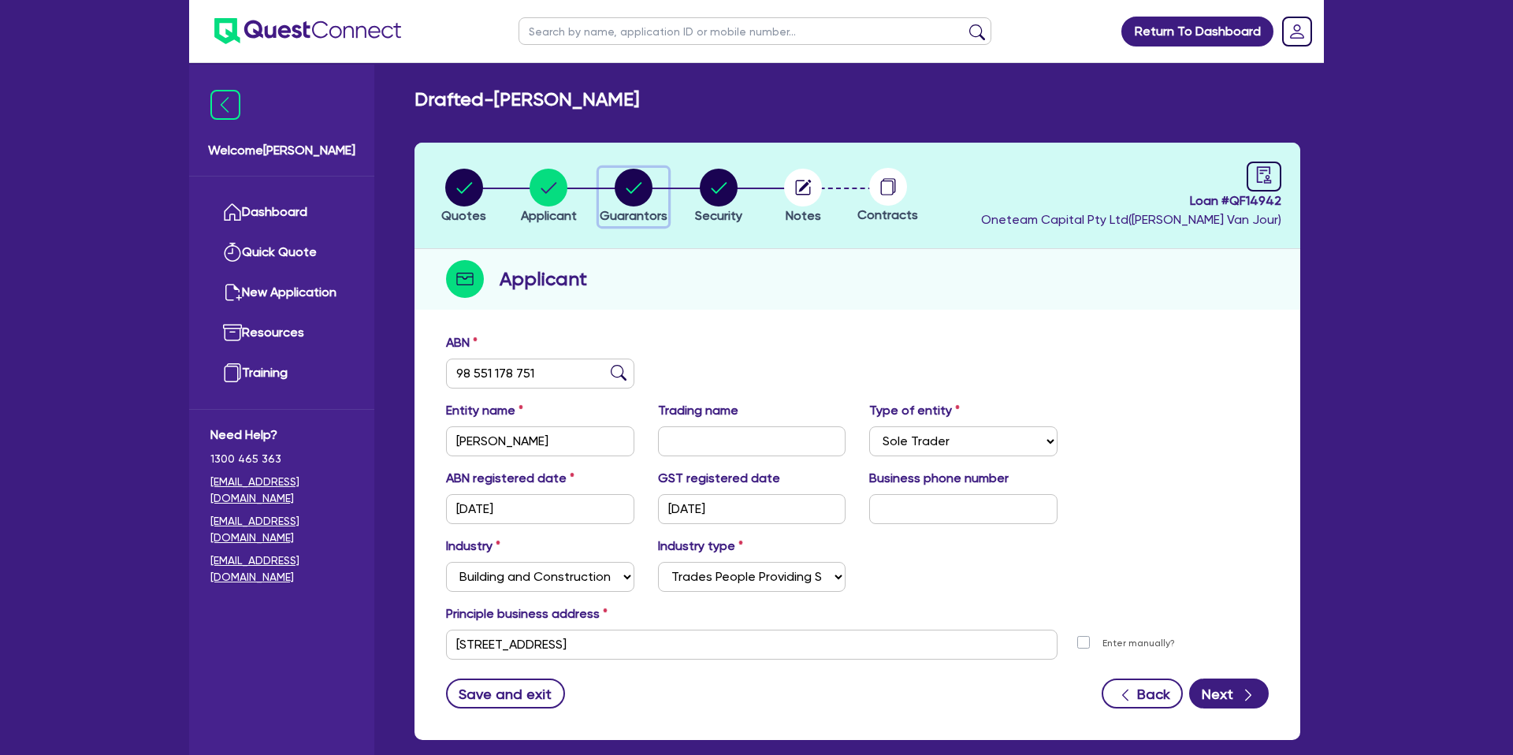
select select "PERSONAL_LOAN"
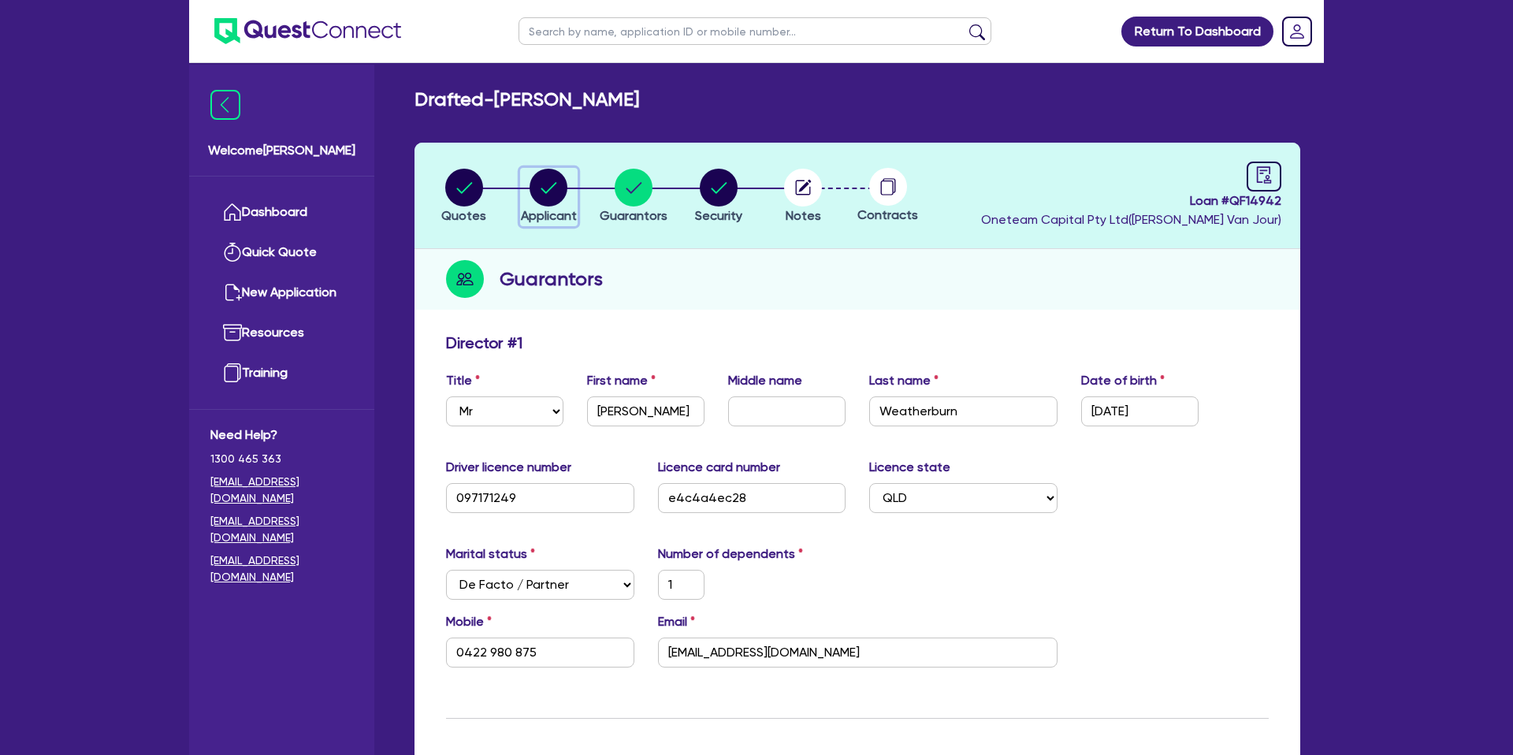
click at [548, 184] on circle "button" at bounding box center [549, 188] width 38 height 38
select select "SOLE_TRADER"
select select "BUILDING_CONSTRUCTION"
select select "TRADES_SERVICES_CONSUMERS"
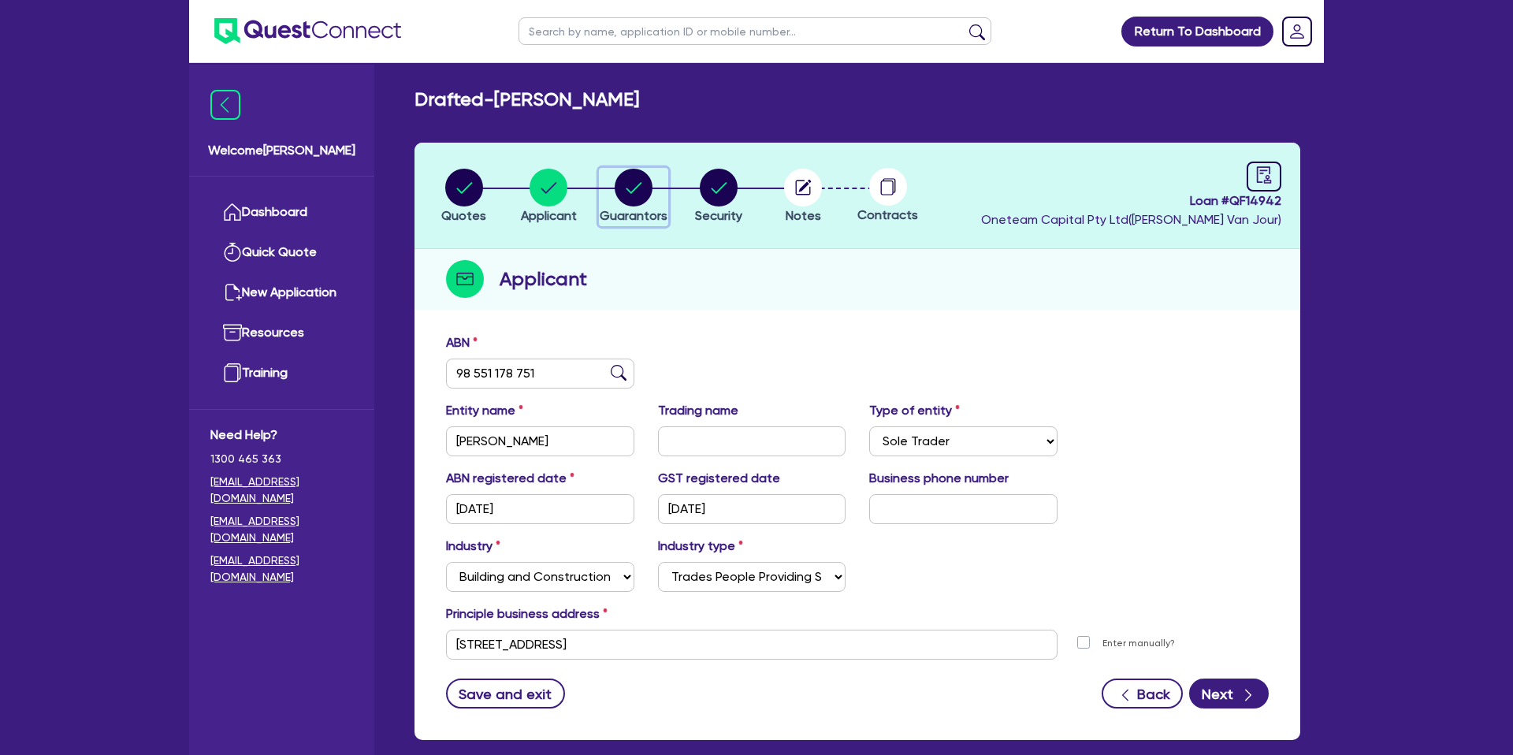
click at [630, 190] on circle "button" at bounding box center [634, 188] width 38 height 38
select select "MR"
select select "QLD"
select select "DE_FACTO"
select select "CASH"
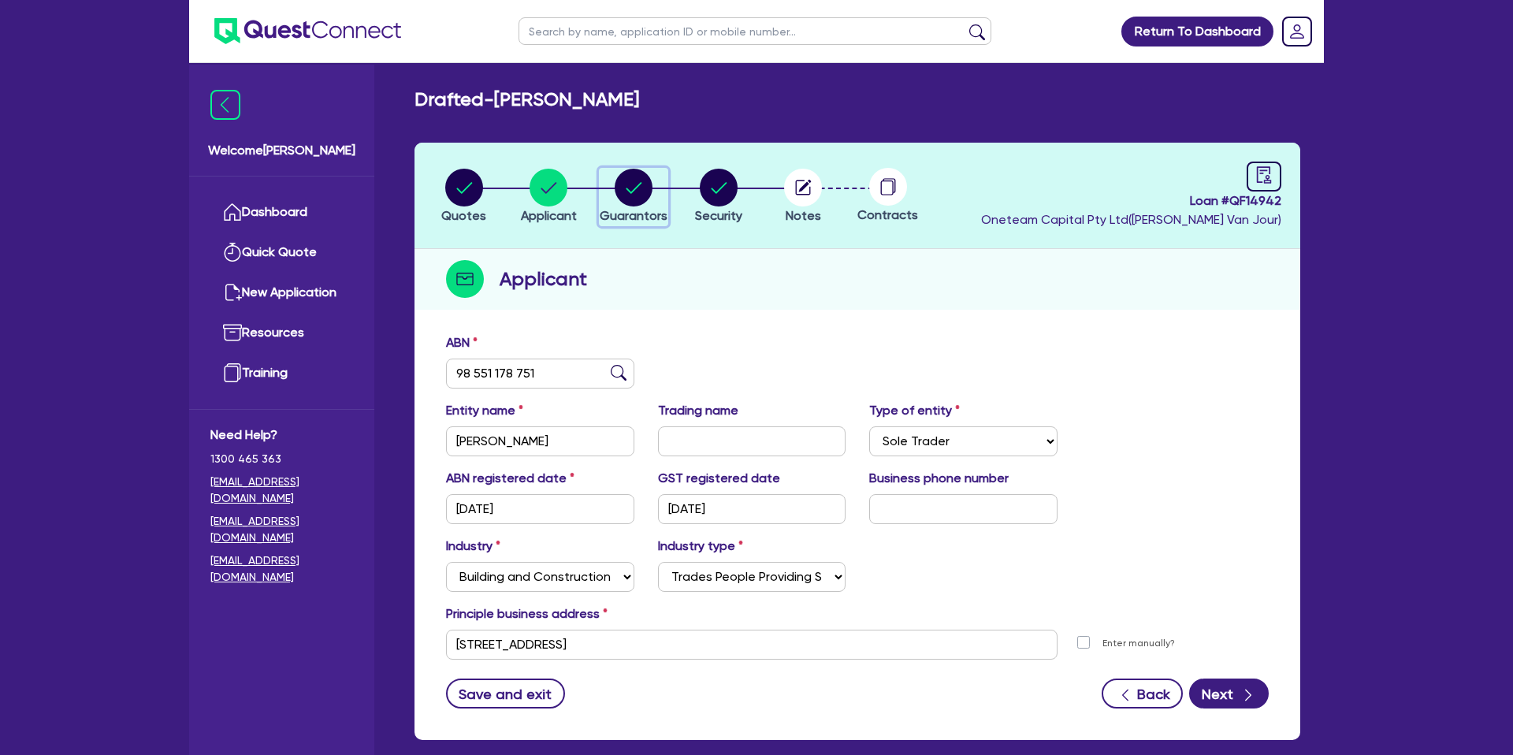
select select "VEHICLE_LOAN"
select select "PERSONAL_LOAN"
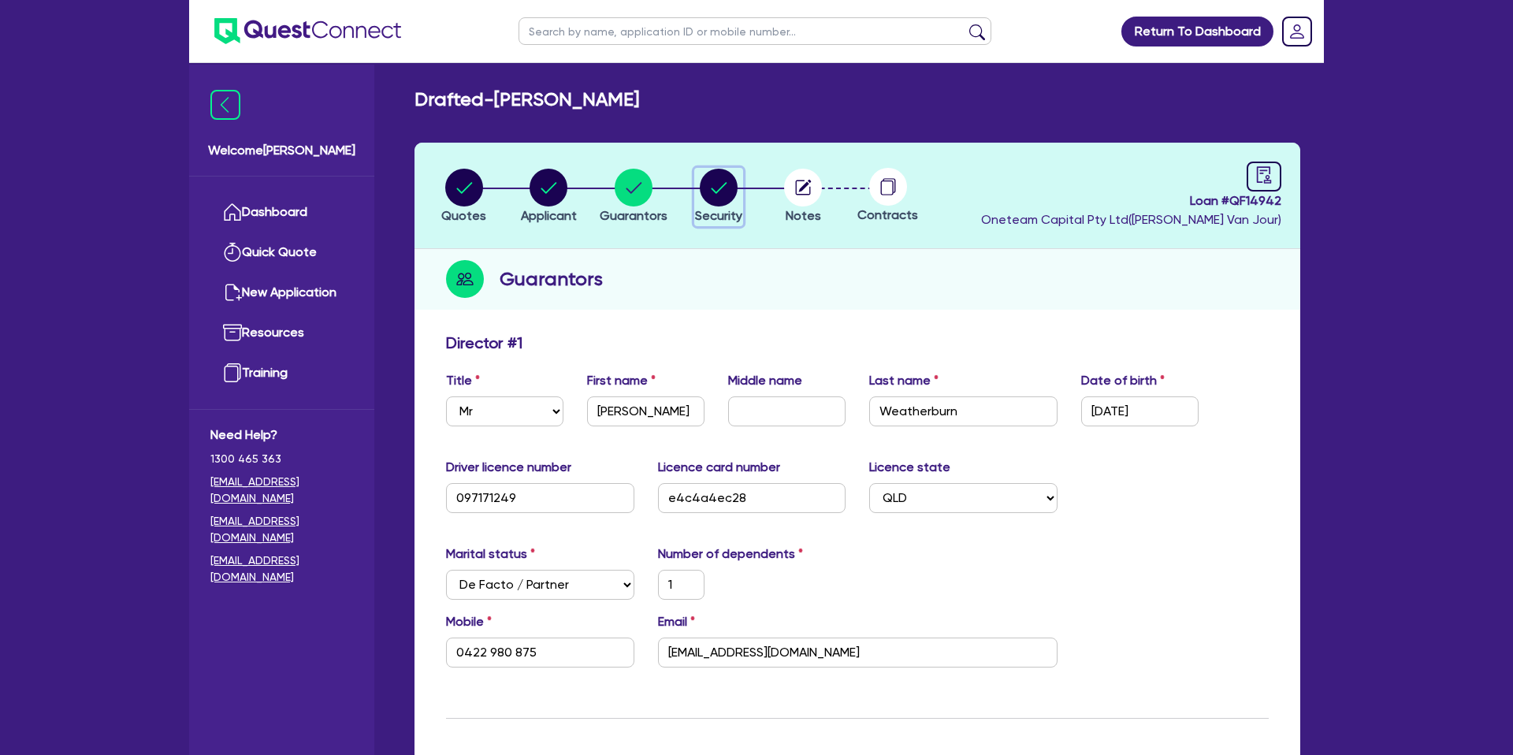
click at [698, 185] on div "button" at bounding box center [718, 188] width 47 height 38
select select "CARS_AND_LIGHT_TRUCKS"
select select "PASSENGER_VEHICLES"
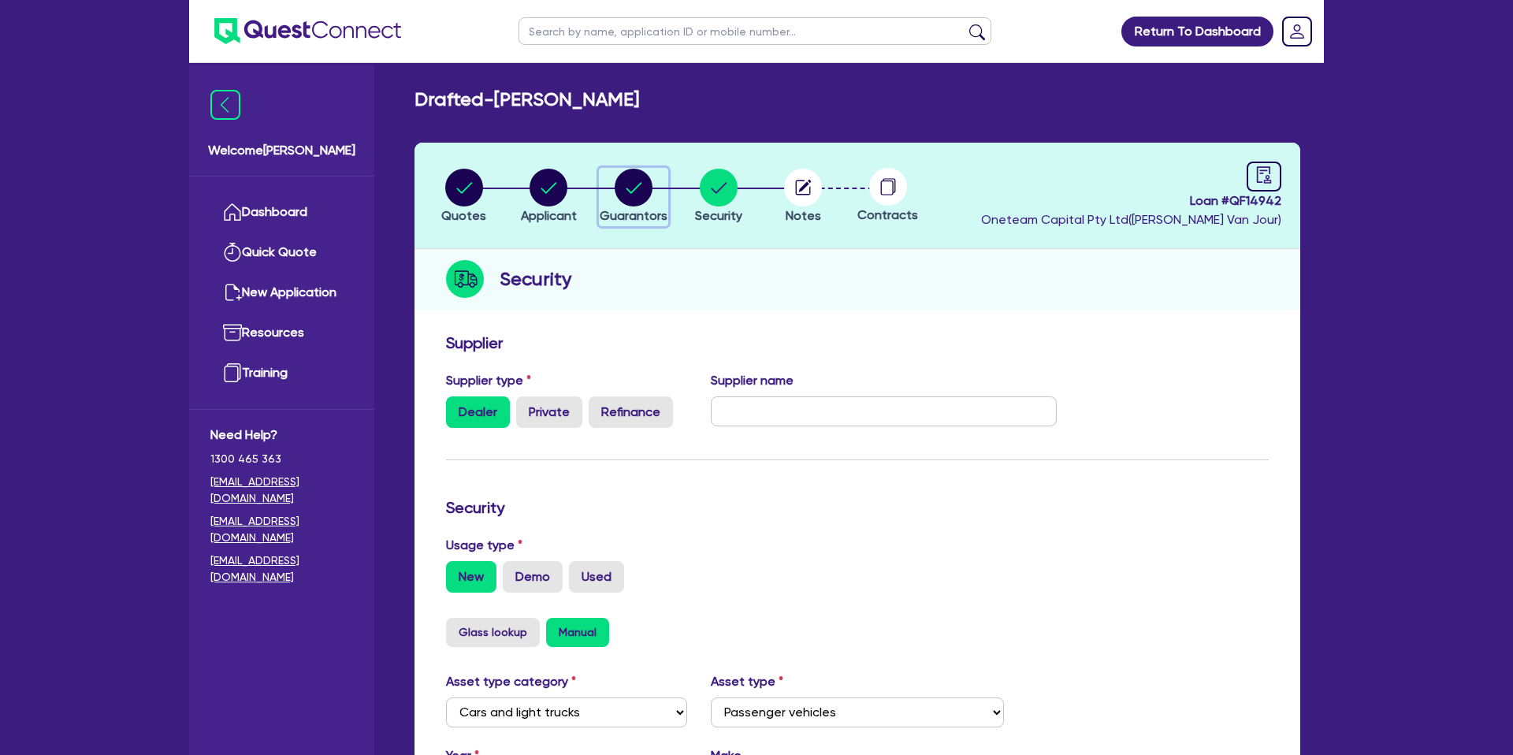
click at [623, 184] on circle "button" at bounding box center [634, 188] width 38 height 38
select select "MR"
select select "QLD"
select select "DE_FACTO"
select select "CASH"
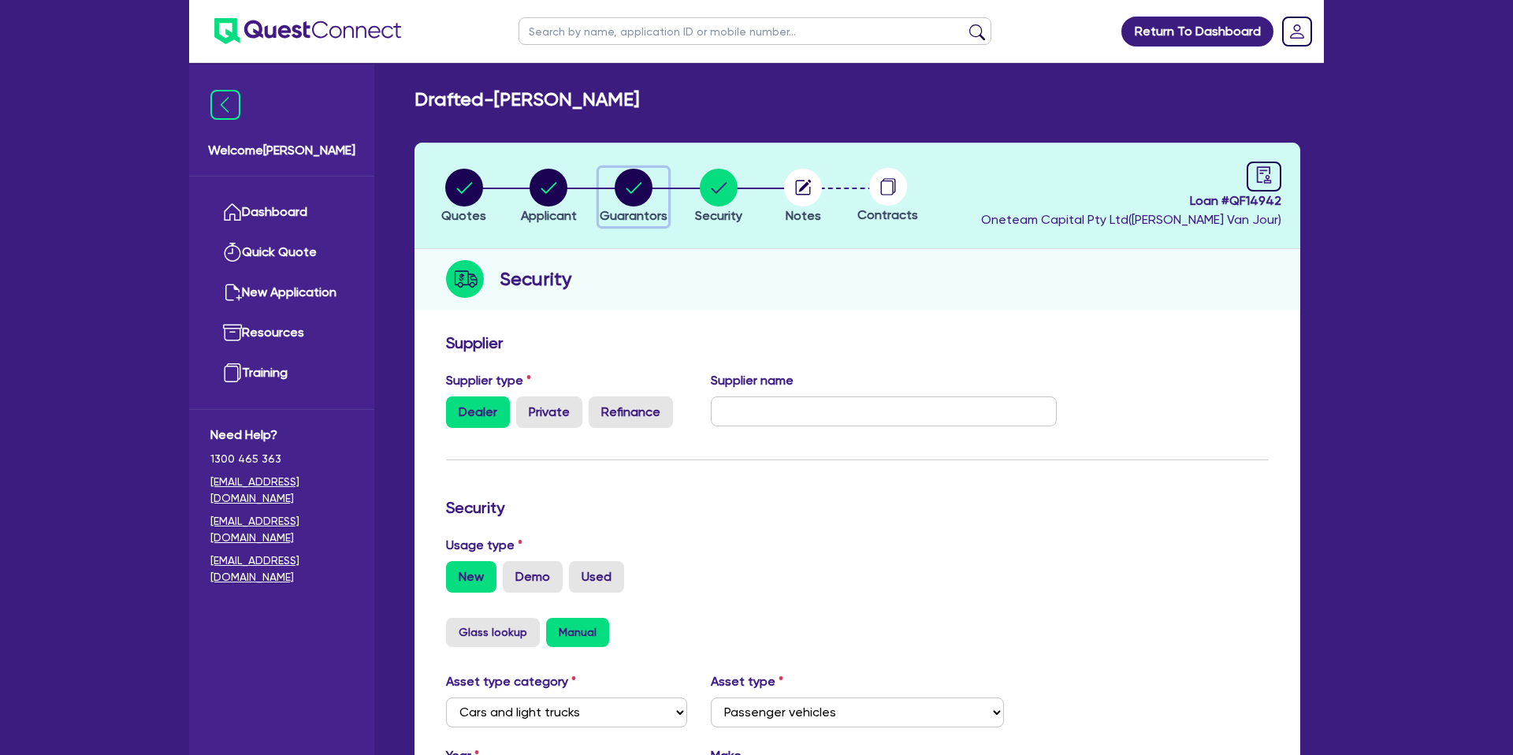
select select "VEHICLE_LOAN"
select select "PERSONAL_LOAN"
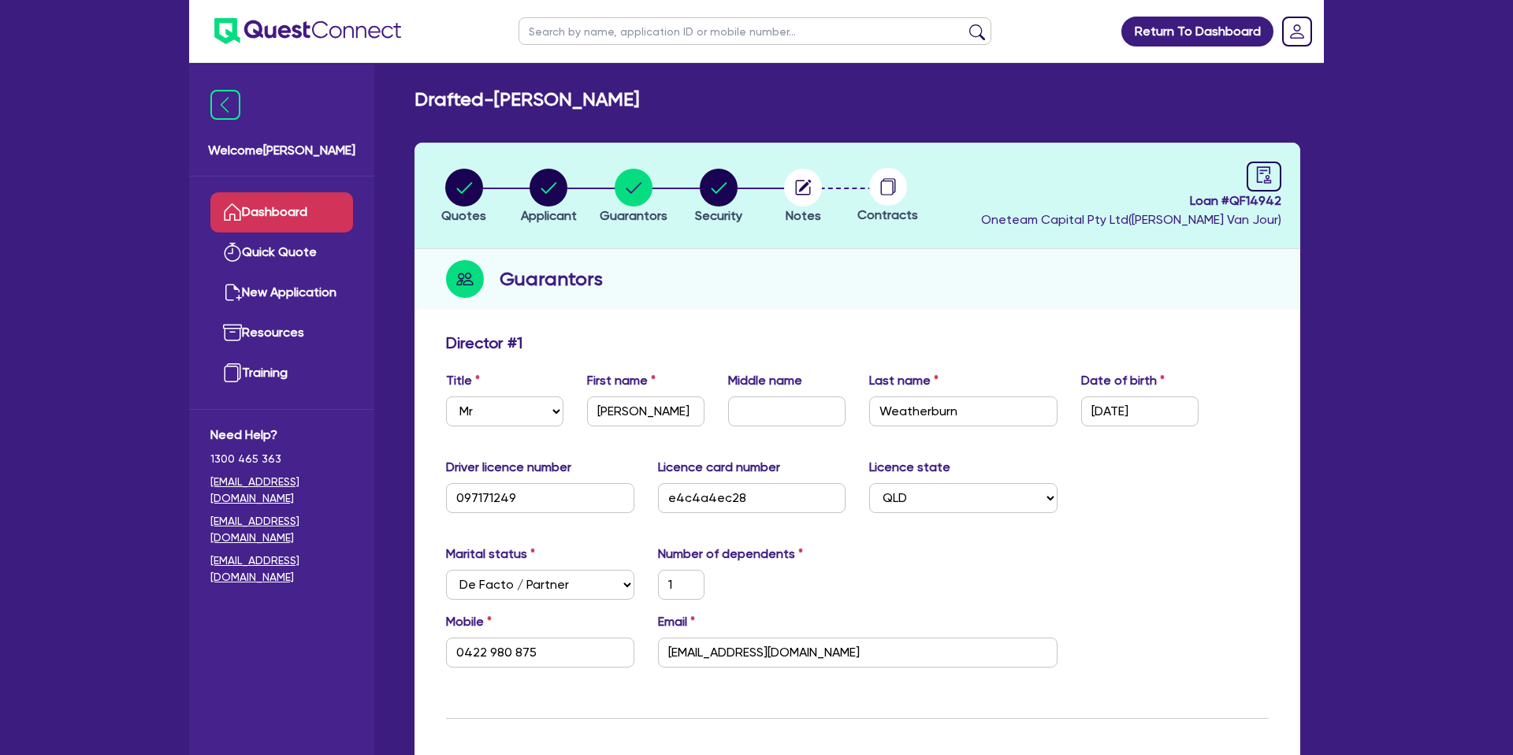
click at [298, 216] on link "Dashboard" at bounding box center [281, 212] width 143 height 40
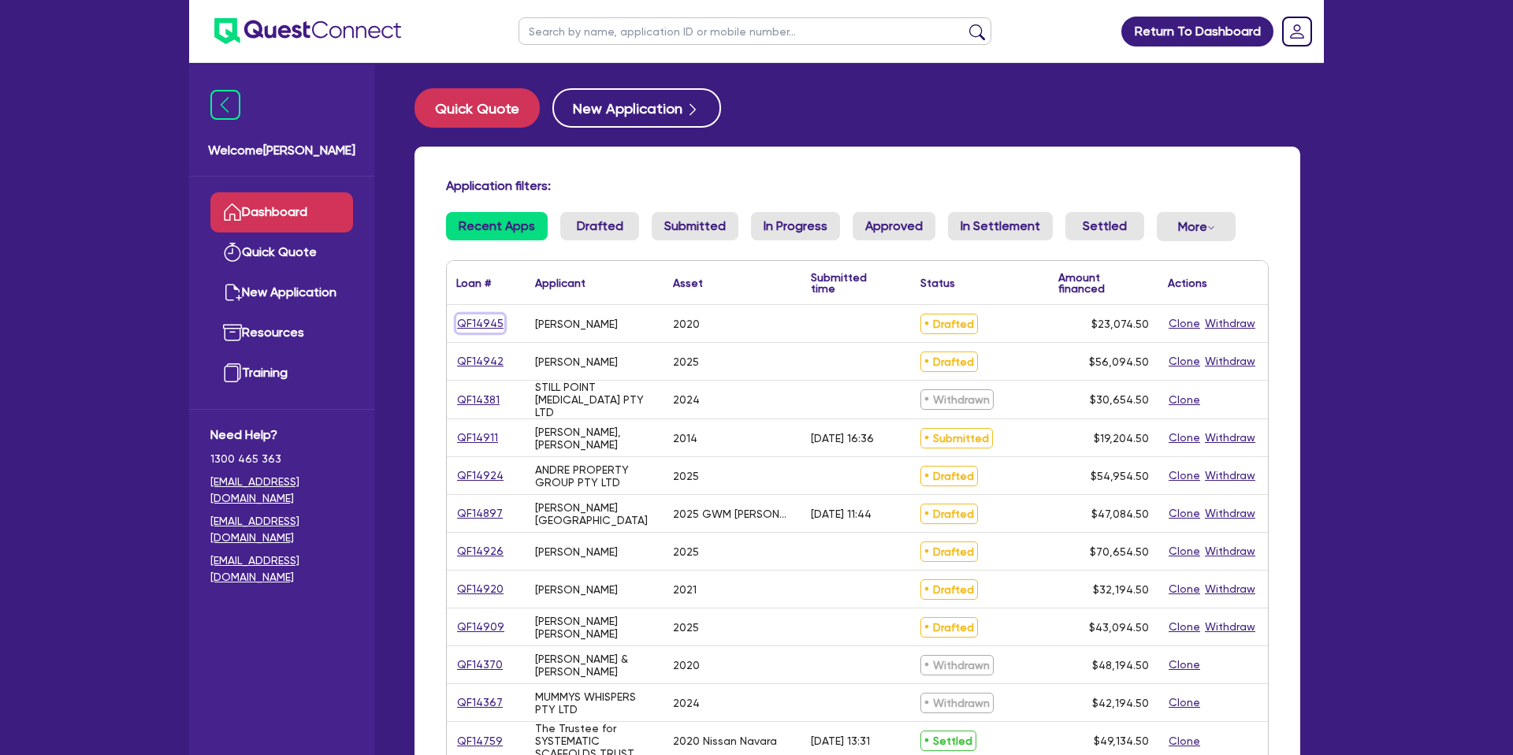
click at [495, 322] on link "QF14945" at bounding box center [480, 323] width 48 height 18
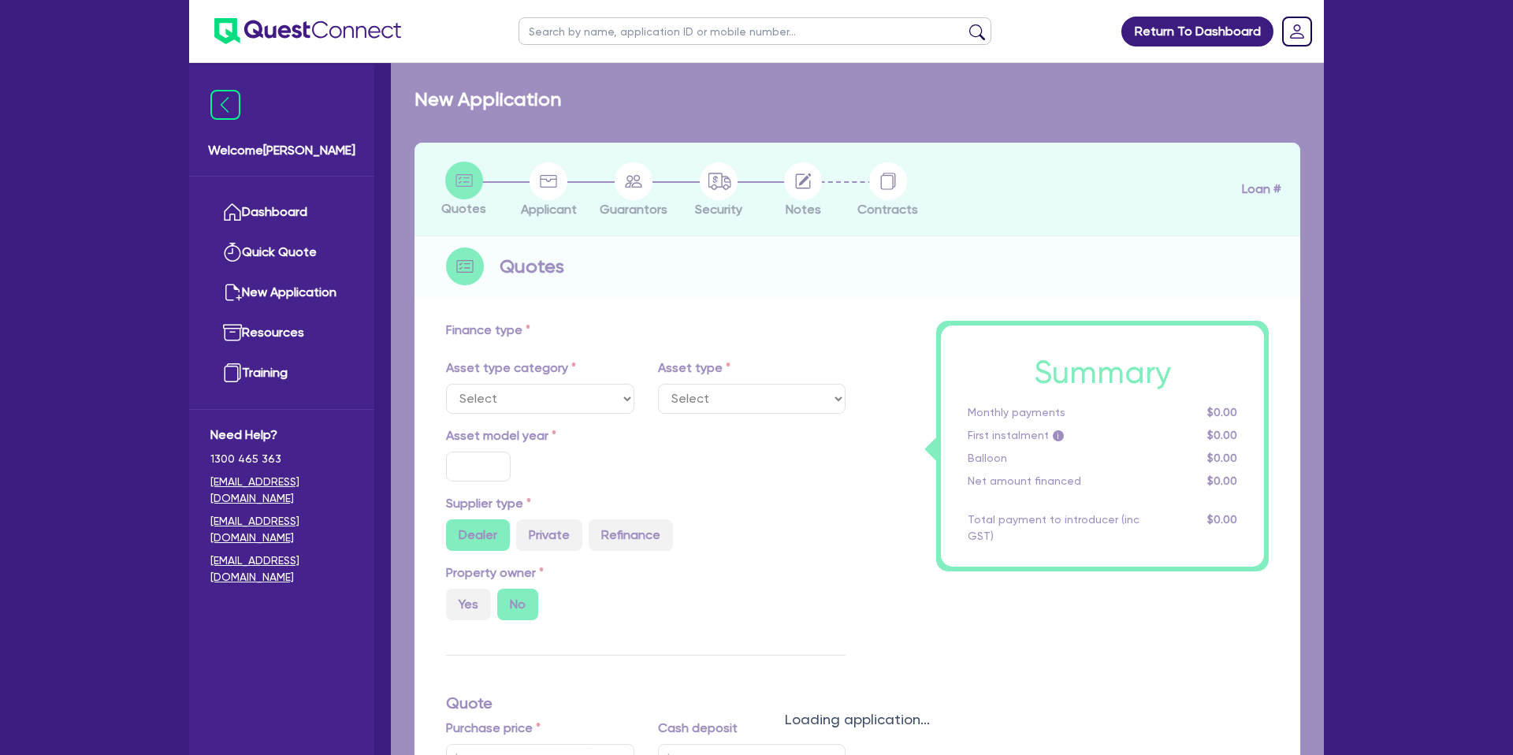
select select "CARS_AND_LIGHT_TRUCKS"
type input "2020"
type input "28,000"
type input "8,000"
type input "12.99"
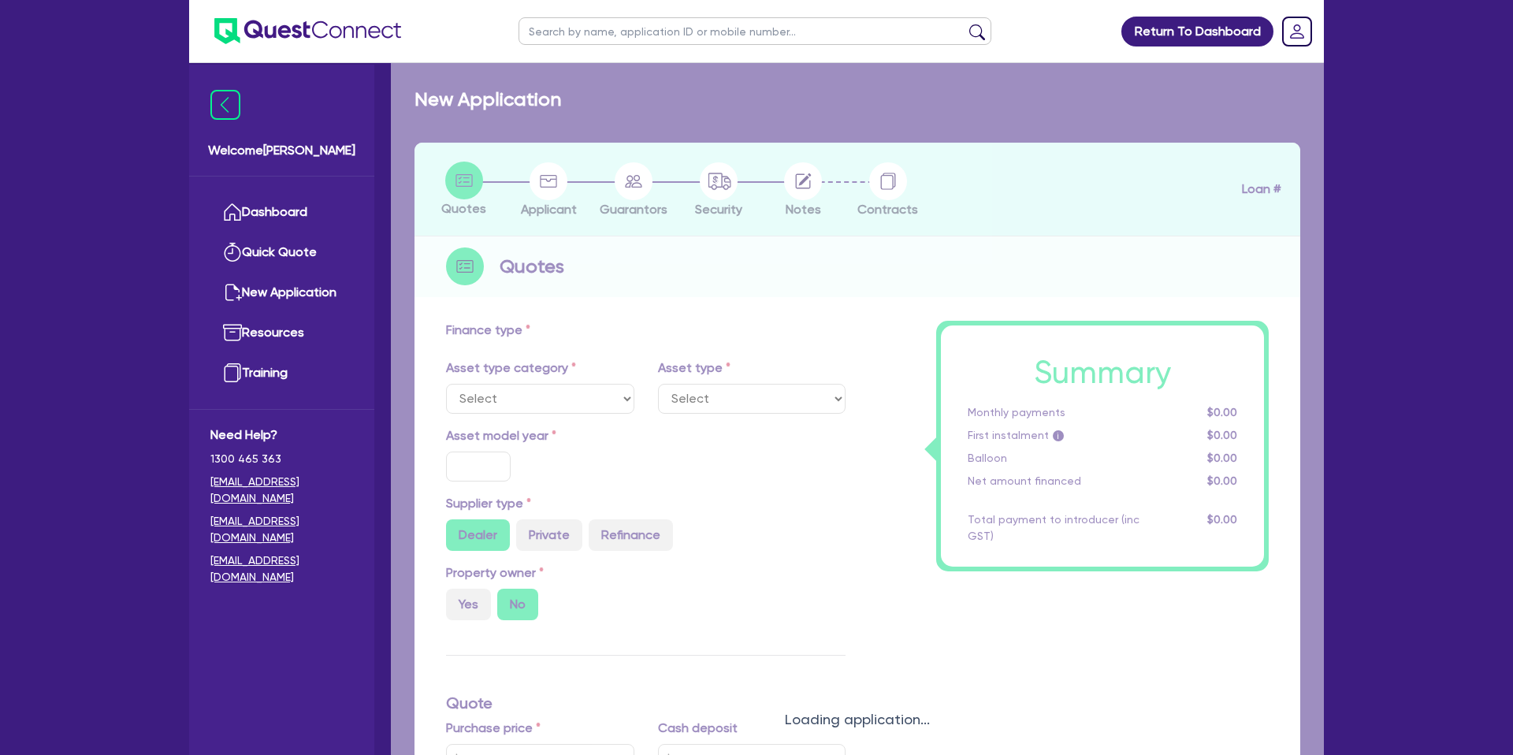
type input "2,200"
select select "PASSENGER_VEHICLES"
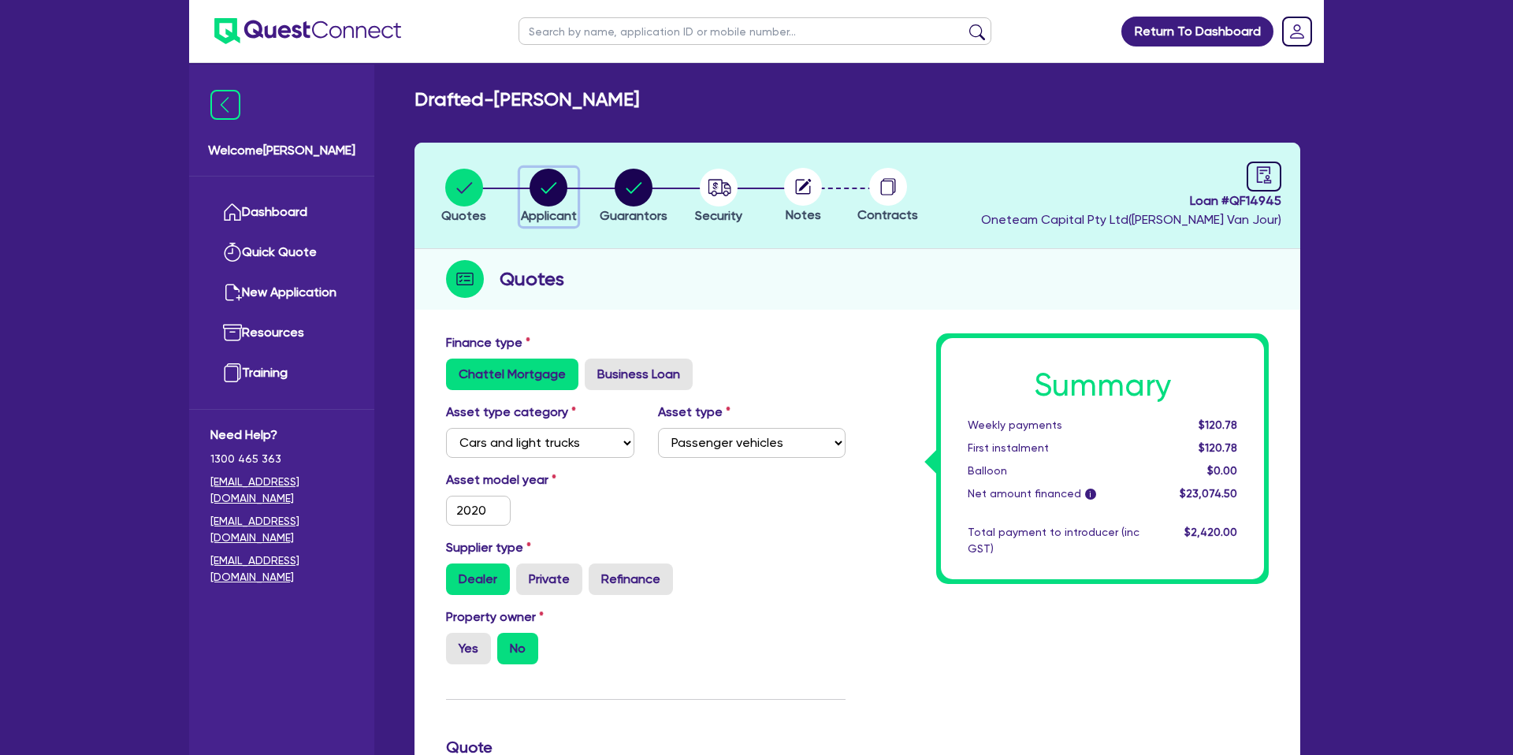
click at [552, 193] on circle "button" at bounding box center [549, 188] width 38 height 38
select select "SOLE_TRADER"
select select "RENTAL_REAL_ESTATE"
select select "REAL_ESTATE_SERVICES"
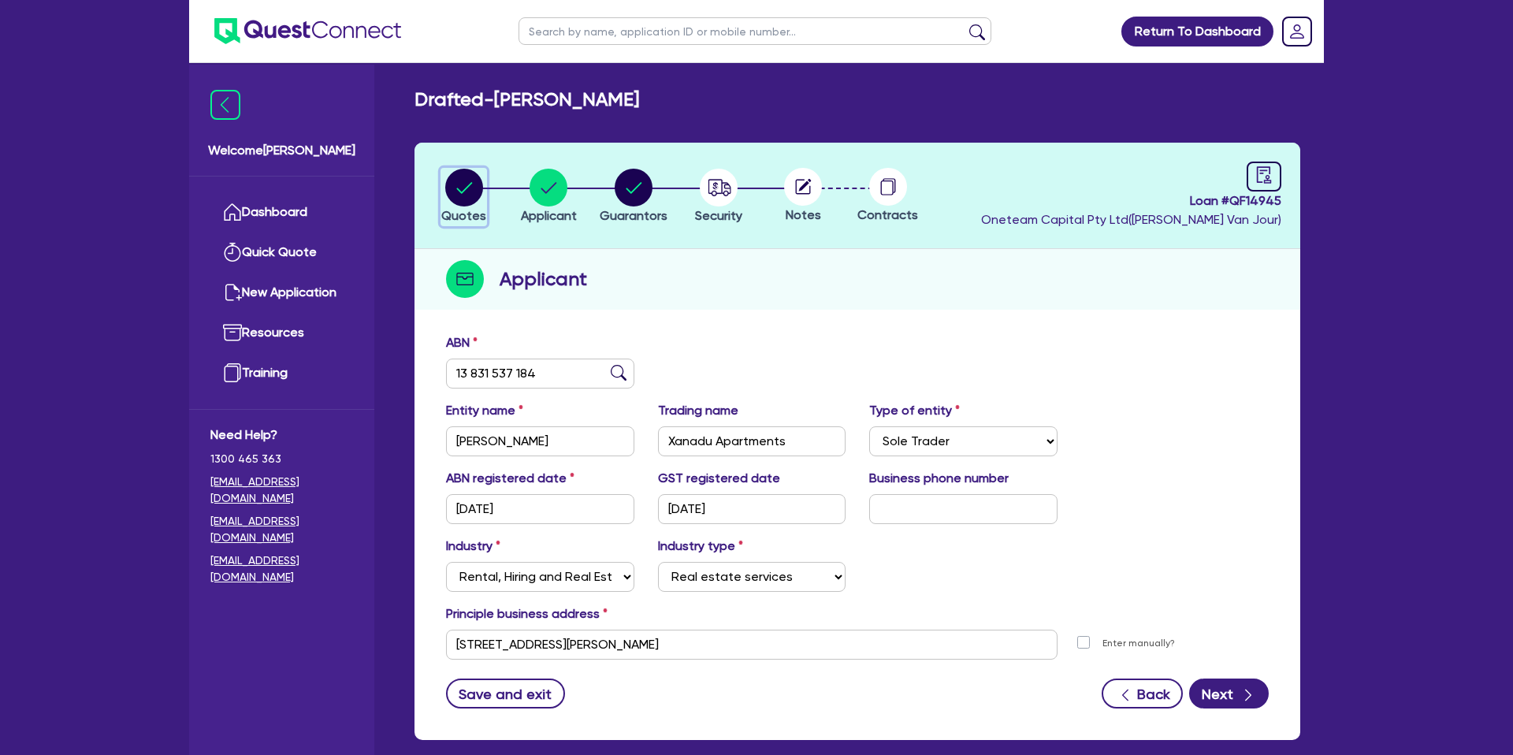
click at [459, 192] on circle "button" at bounding box center [464, 188] width 38 height 38
select select "CARS_AND_LIGHT_TRUCKS"
select select "PASSENGER_VEHICLES"
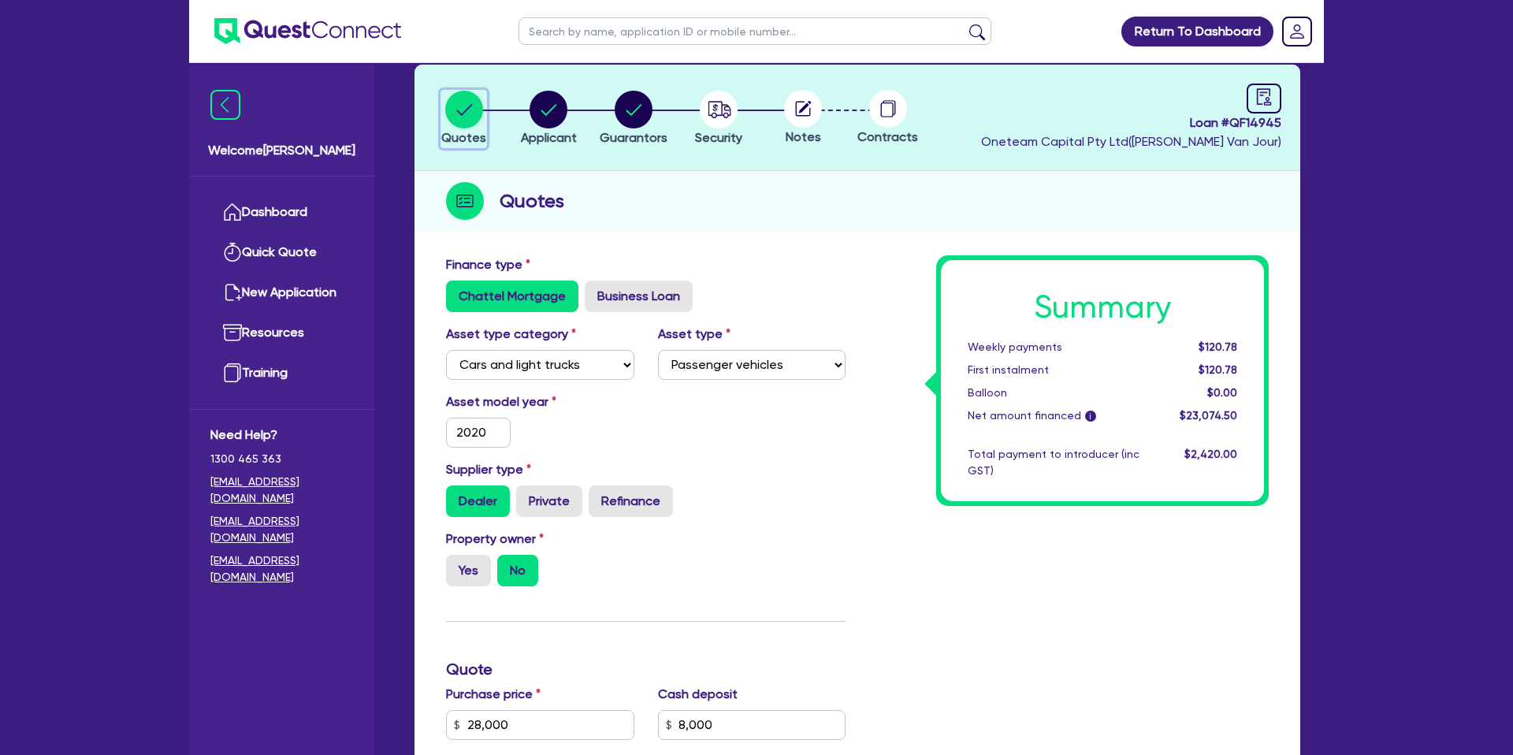
scroll to position [77, 0]
click at [542, 111] on icon "button" at bounding box center [549, 110] width 16 height 11
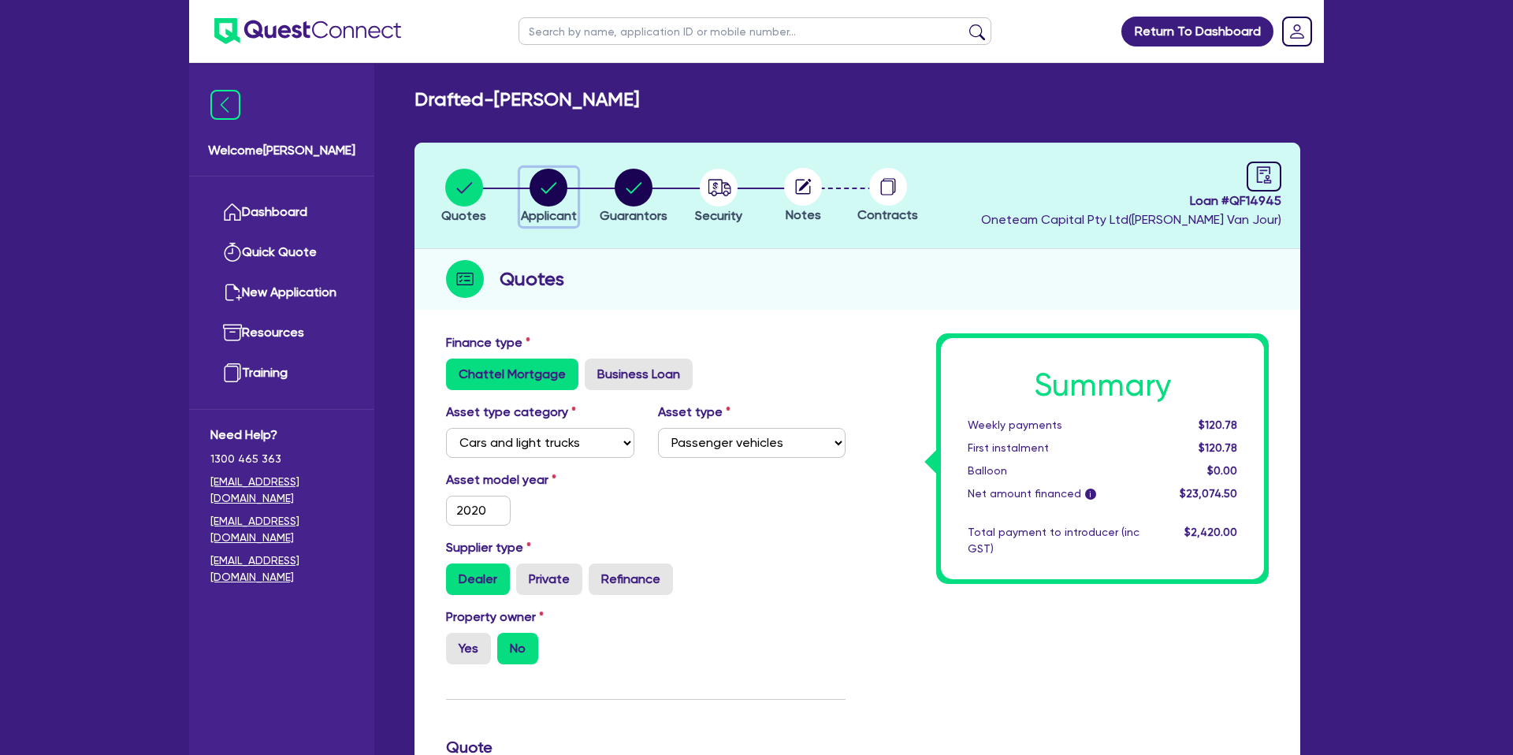
select select "SOLE_TRADER"
select select "RENTAL_REAL_ESTATE"
select select "REAL_ESTATE_SERVICES"
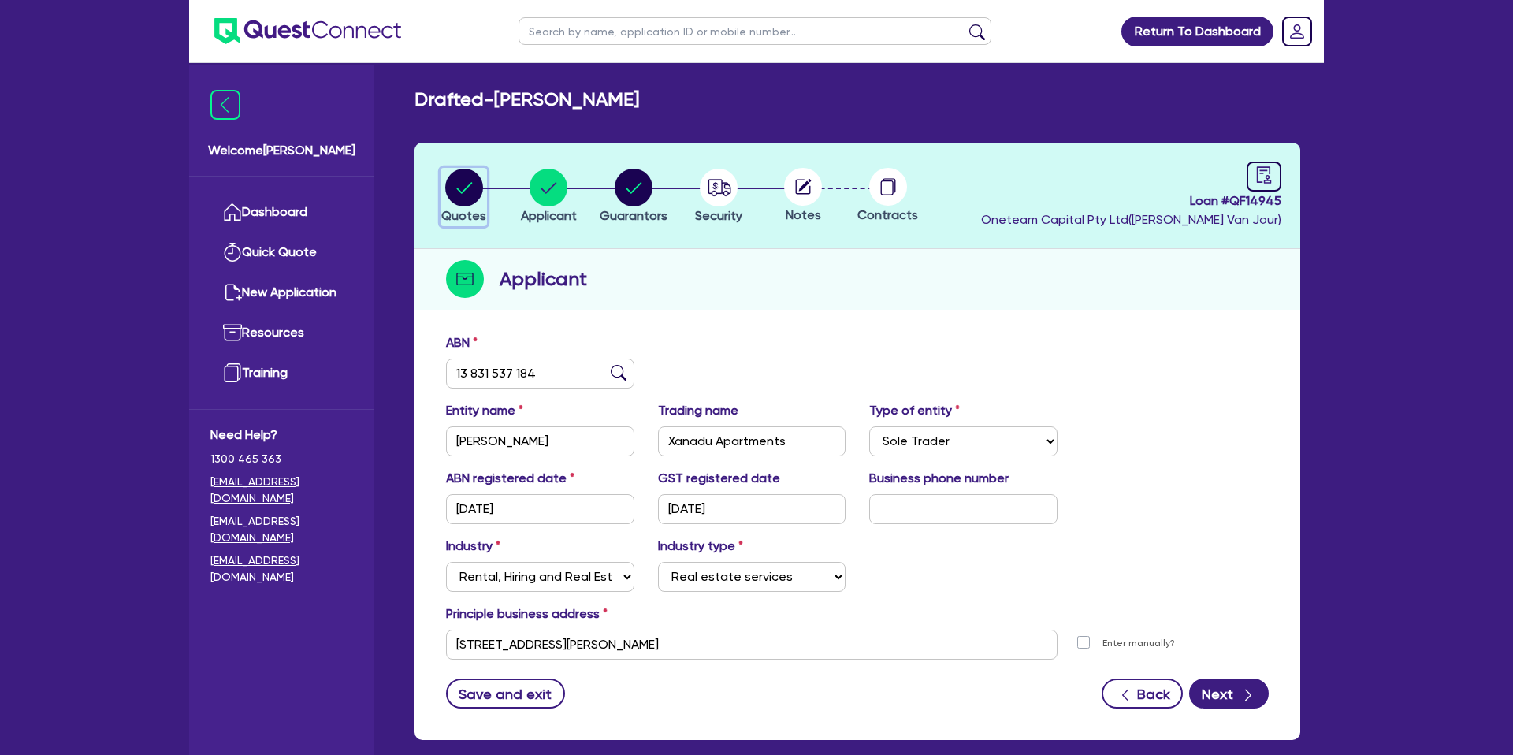
click at [482, 181] on icon "button" at bounding box center [464, 188] width 38 height 38
select select "CARS_AND_LIGHT_TRUCKS"
select select "PASSENGER_VEHICLES"
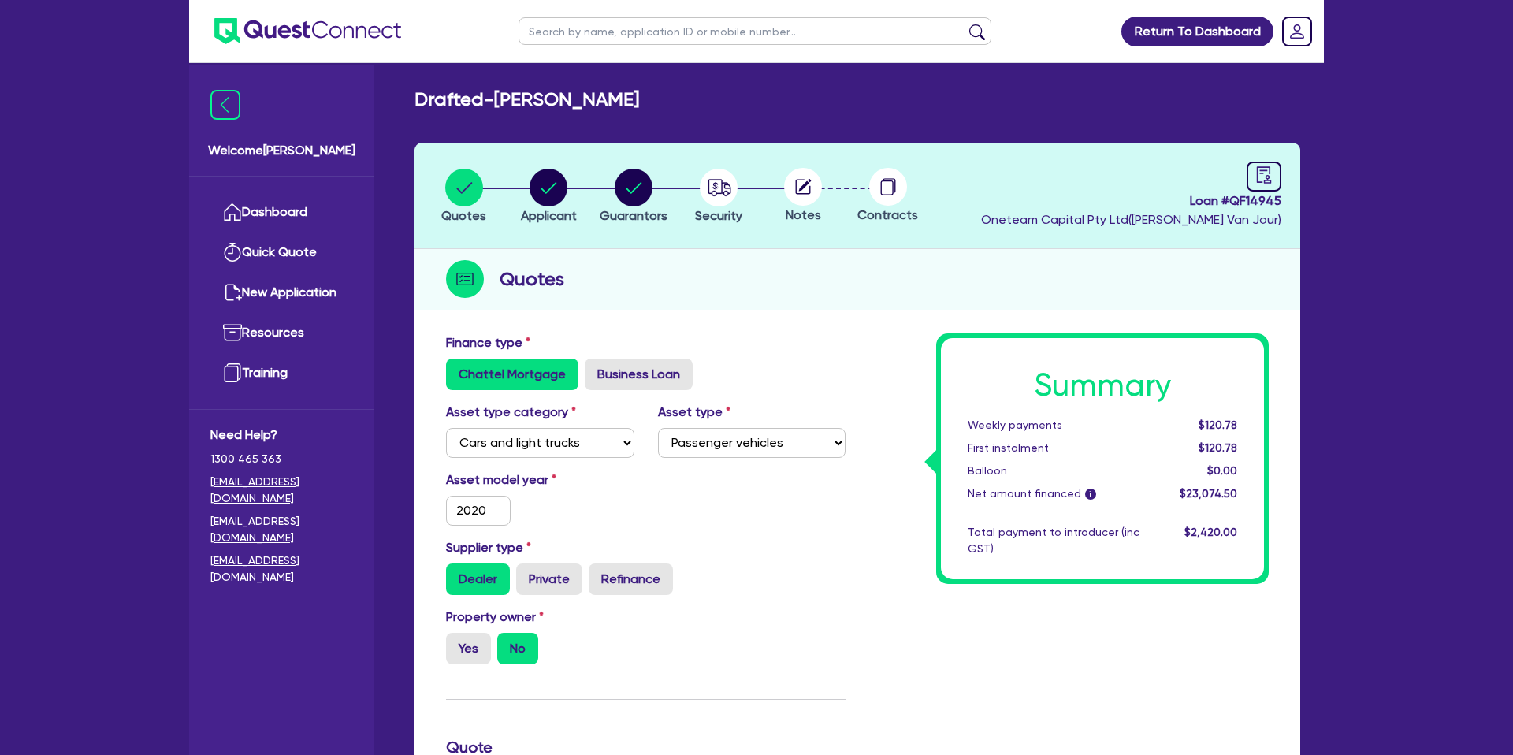
click at [411, 85] on main "Drafted - [PERSON_NAME] Quotes Applicant [GEOGRAPHIC_DATA] Security Notes Contr…" at bounding box center [857, 727] width 933 height 1329
